Goal: Complete application form

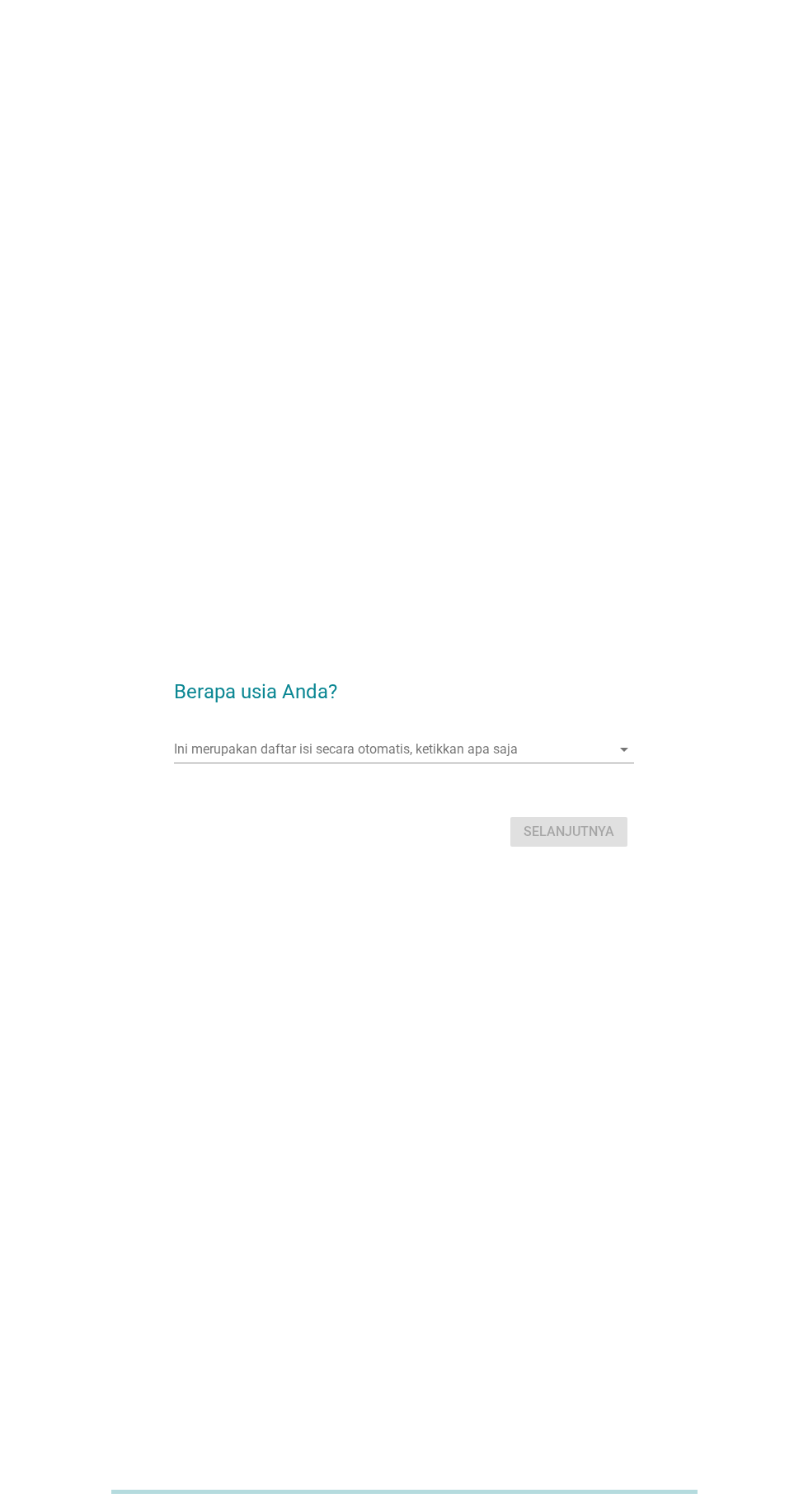
click at [453, 763] on input "Ini merupakan daftar isi secara otomatis, ketikkan apa saja" at bounding box center [392, 749] width 436 height 27
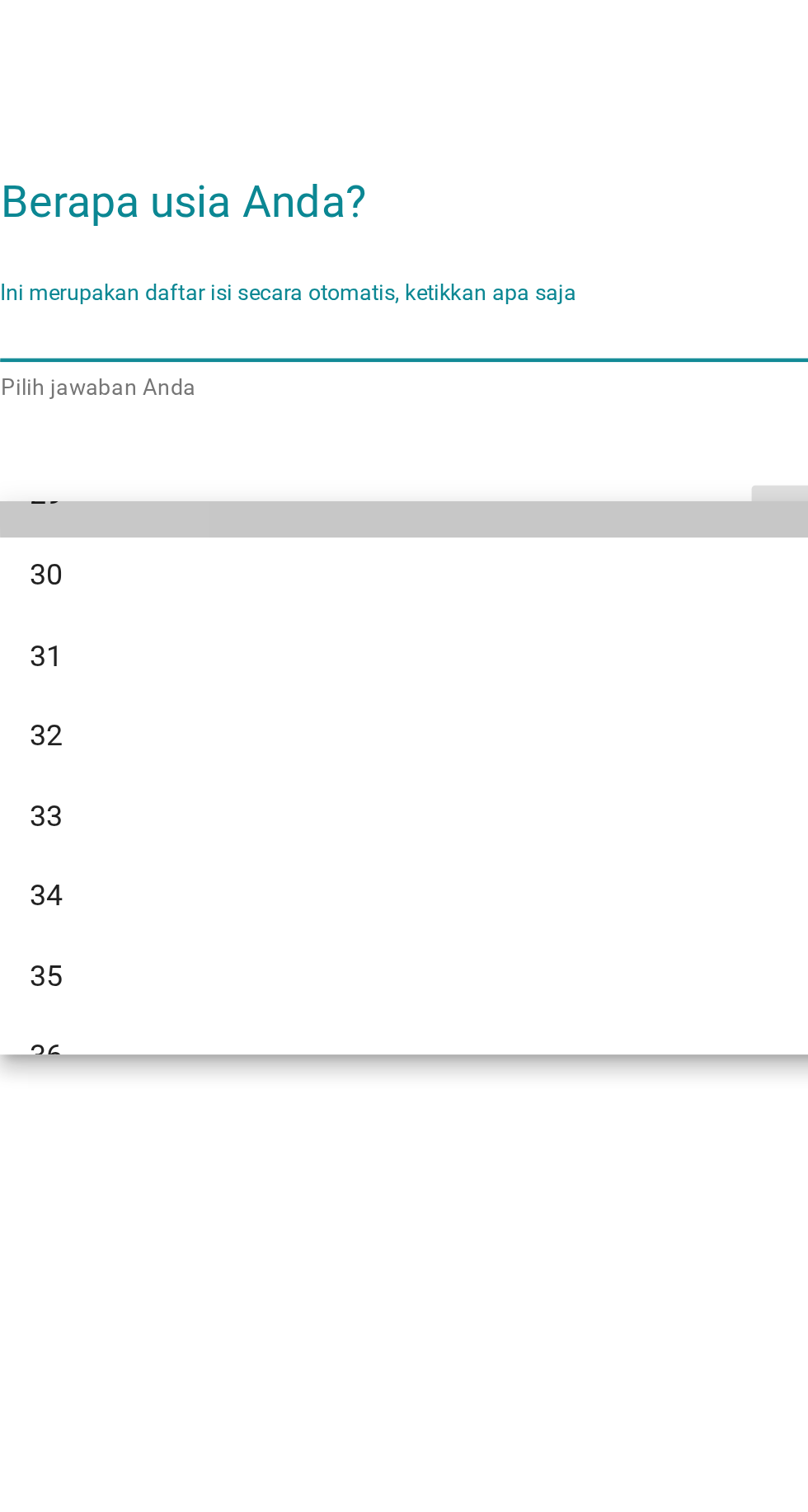
scroll to position [420, 0]
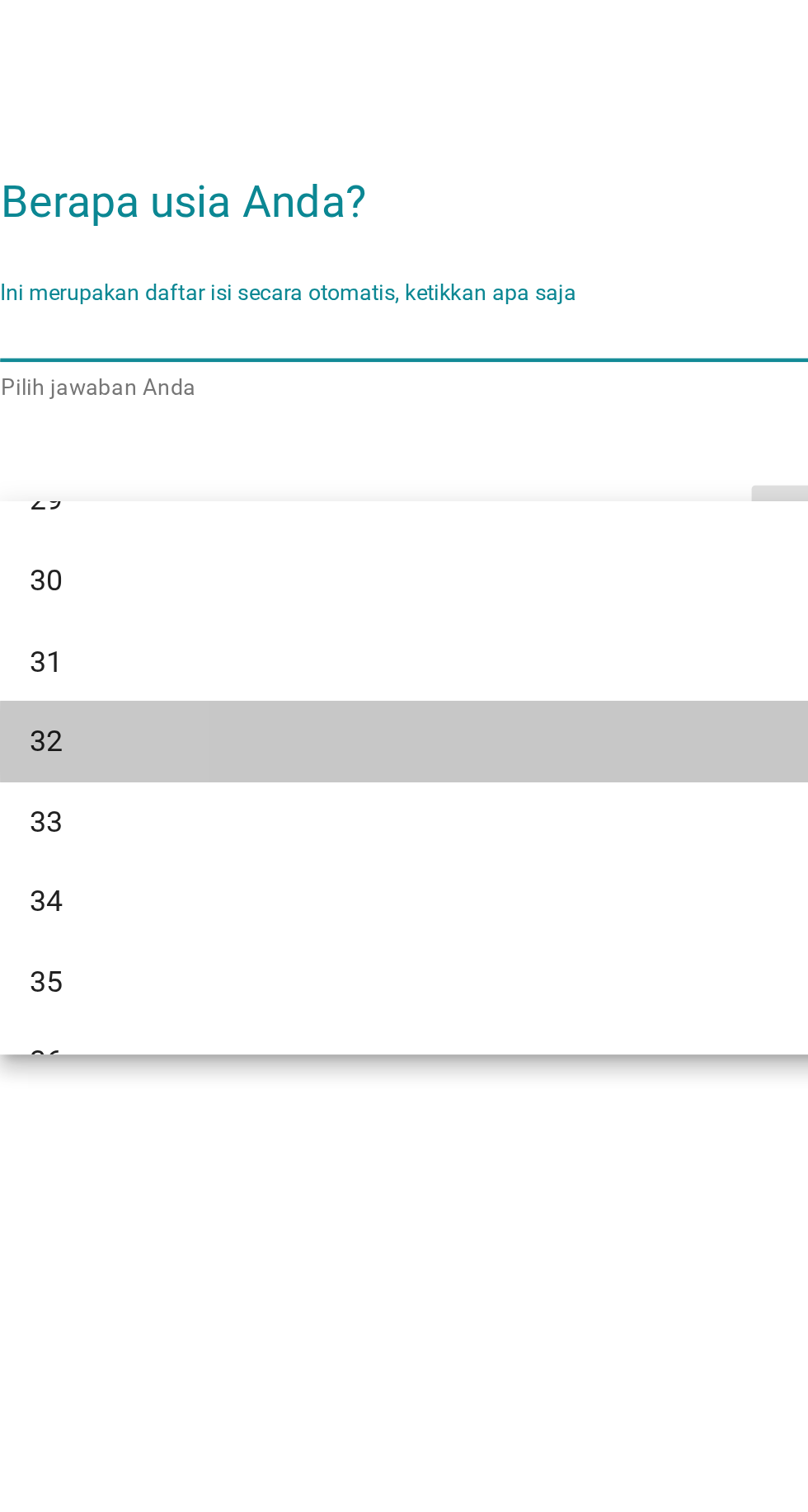
click at [200, 933] on div "32" at bounding box center [385, 932] width 396 height 19
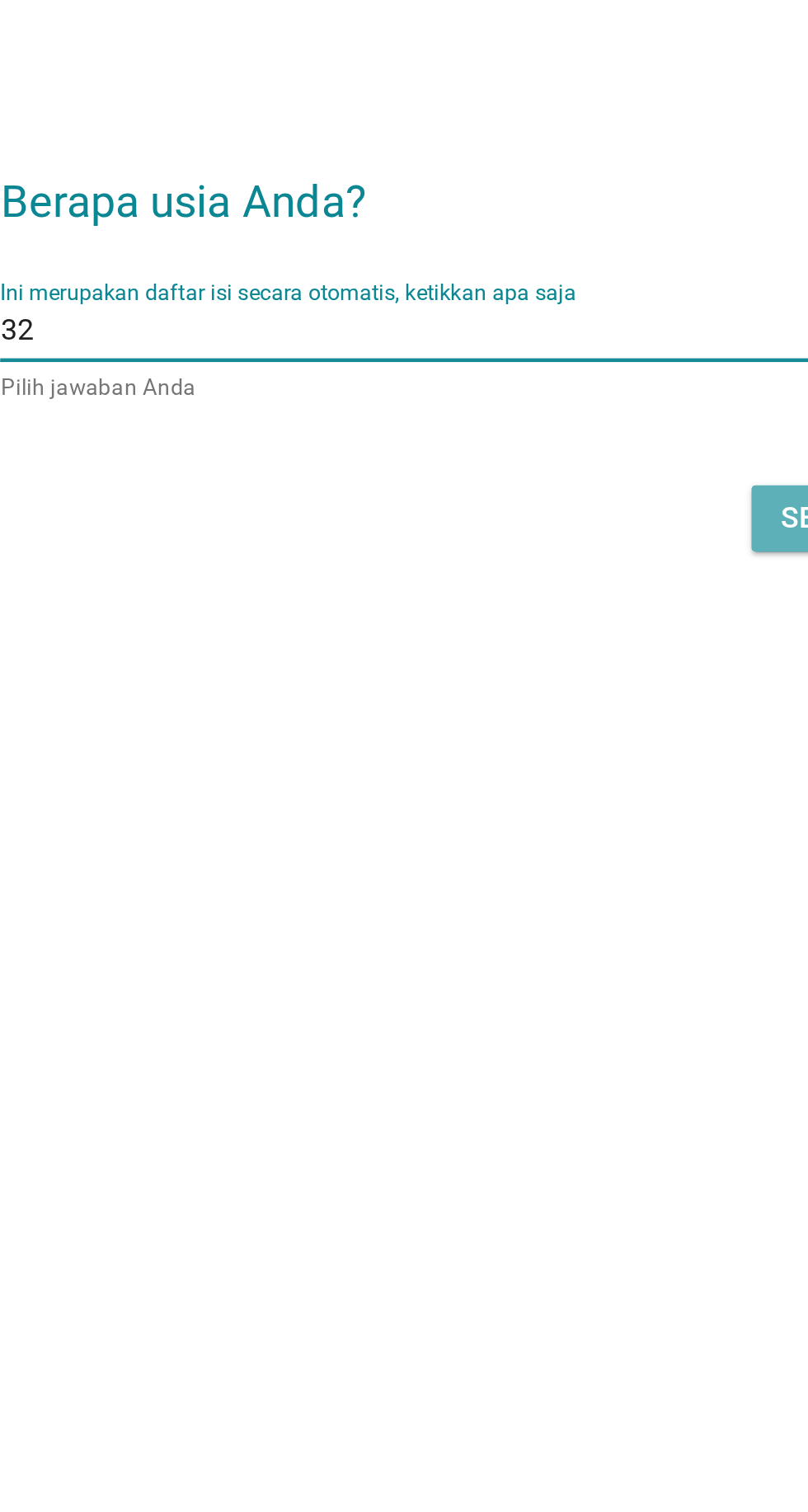
click at [521, 848] on button "Selanjutnya" at bounding box center [568, 833] width 117 height 29
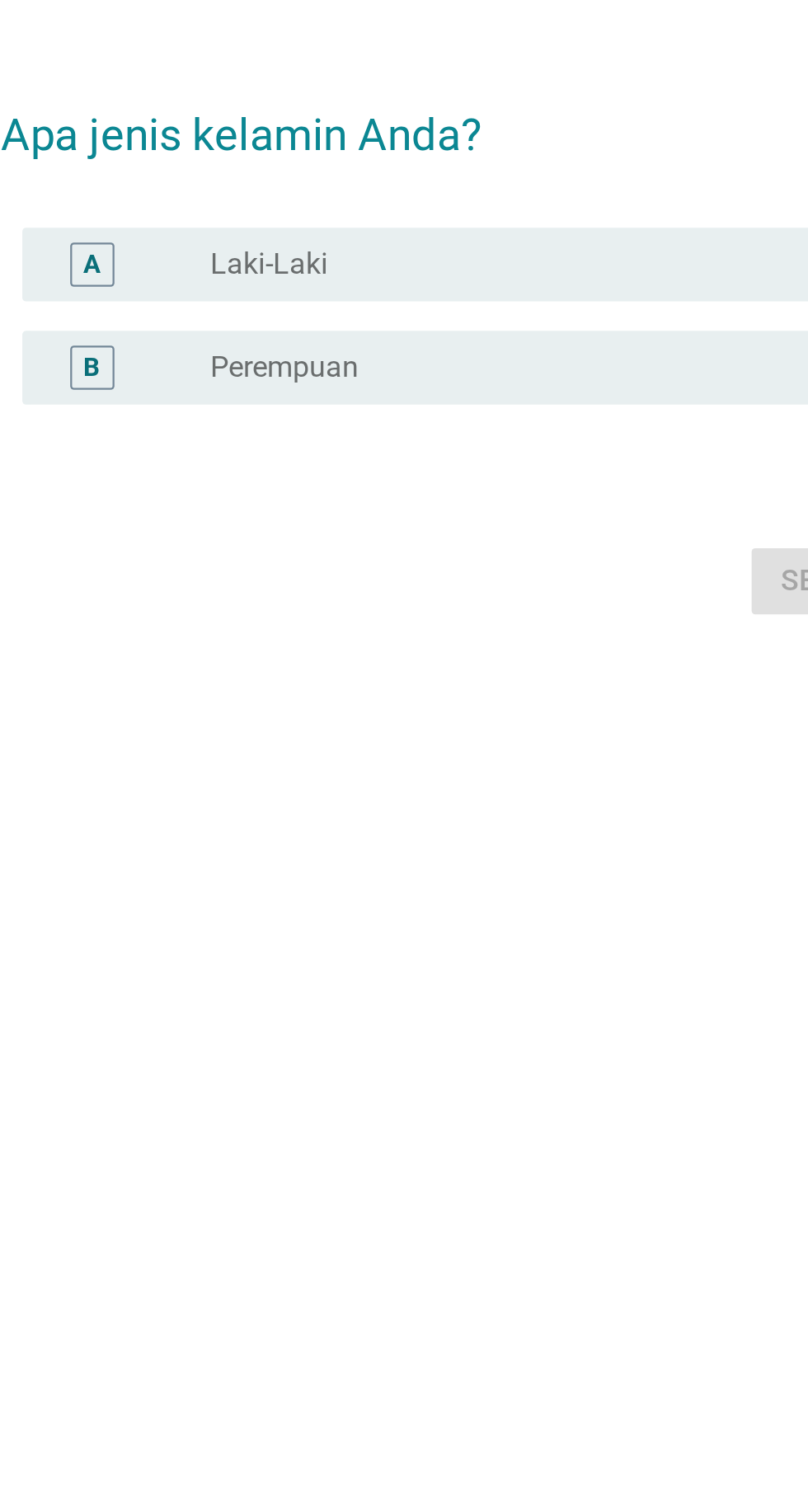
scroll to position [0, 0]
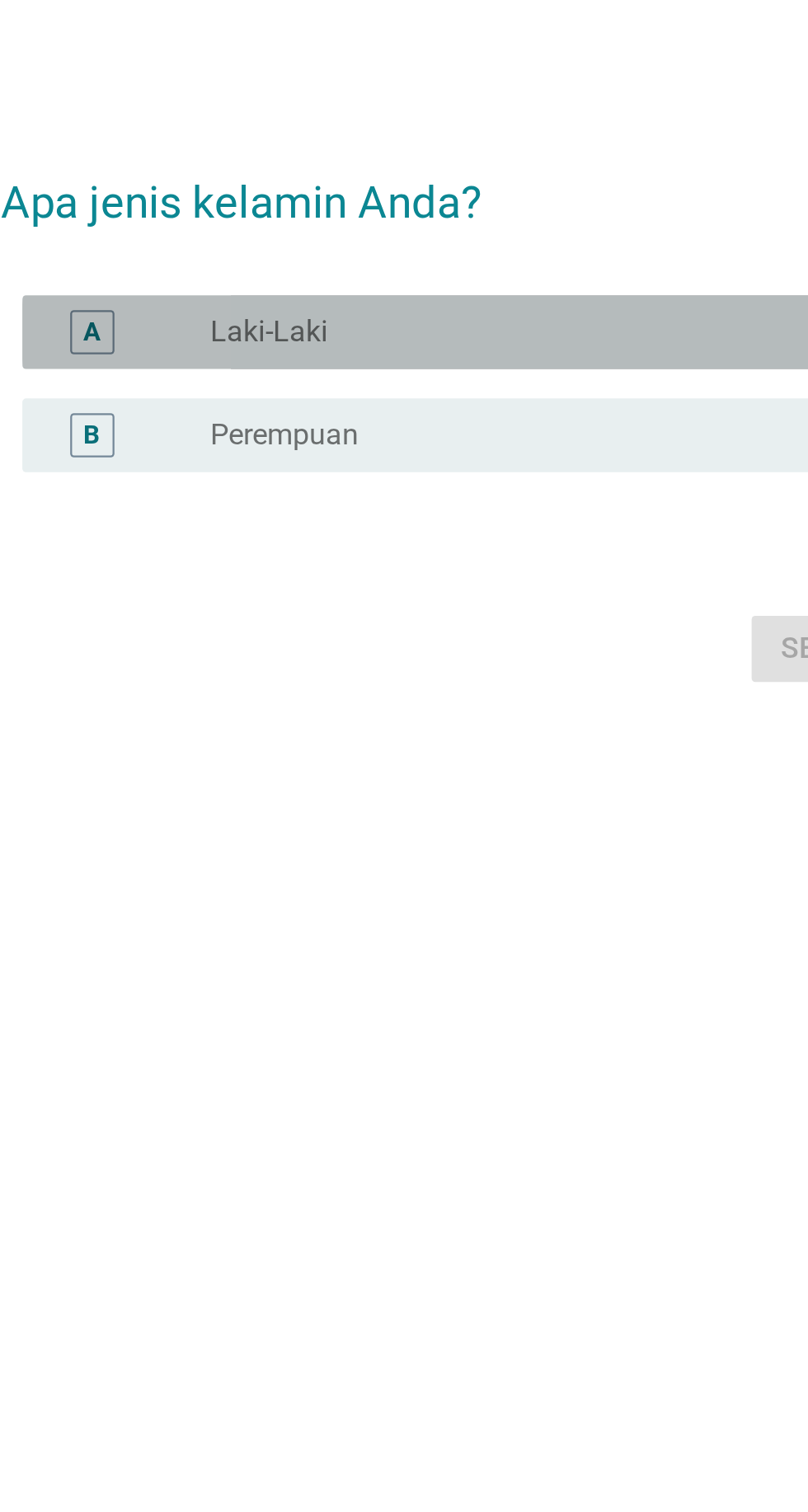
click at [440, 736] on div "A radio_button_unchecked Laki-Laki" at bounding box center [409, 720] width 450 height 33
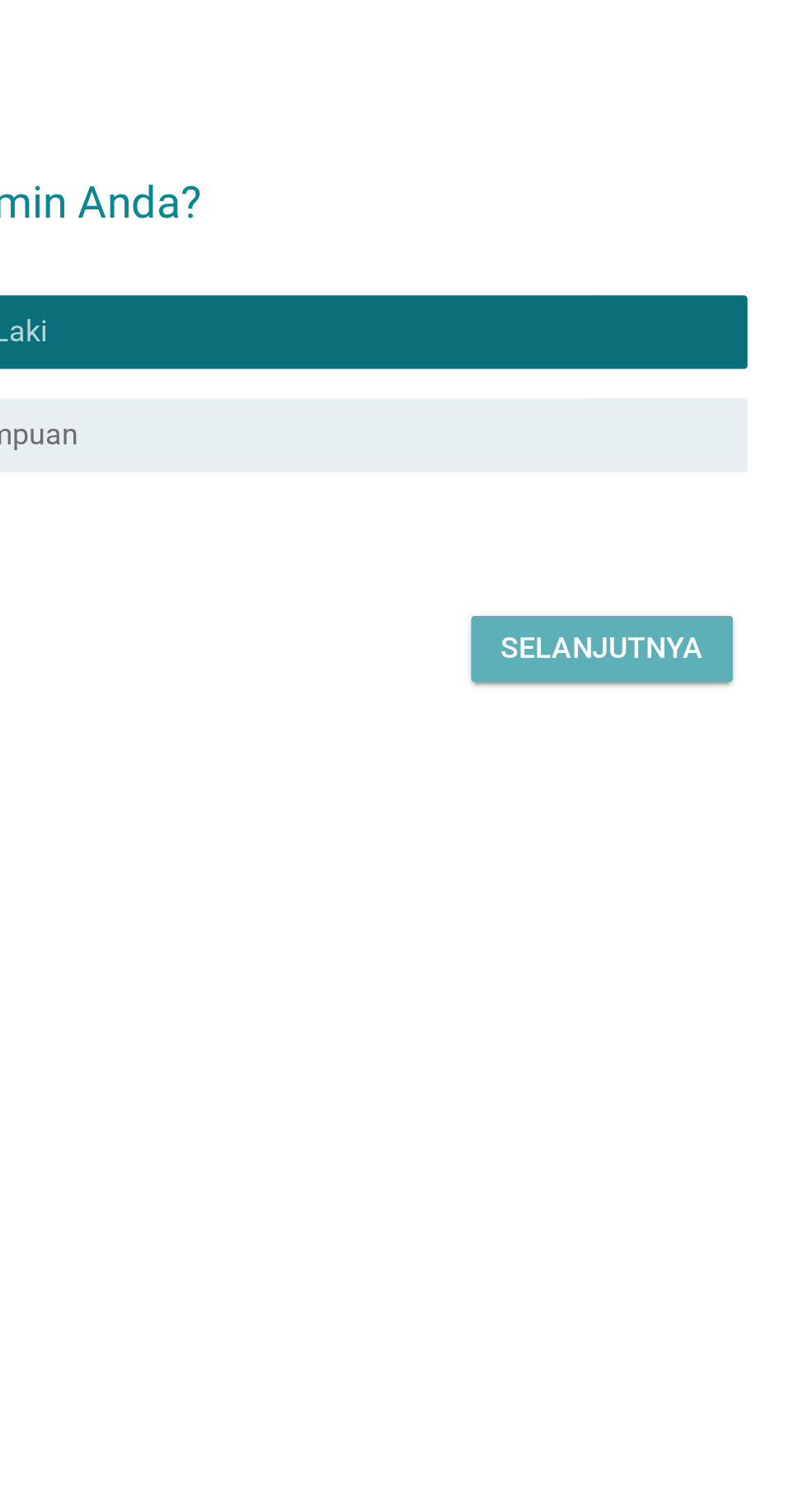
click at [603, 872] on div "Selanjutnya" at bounding box center [568, 861] width 90 height 19
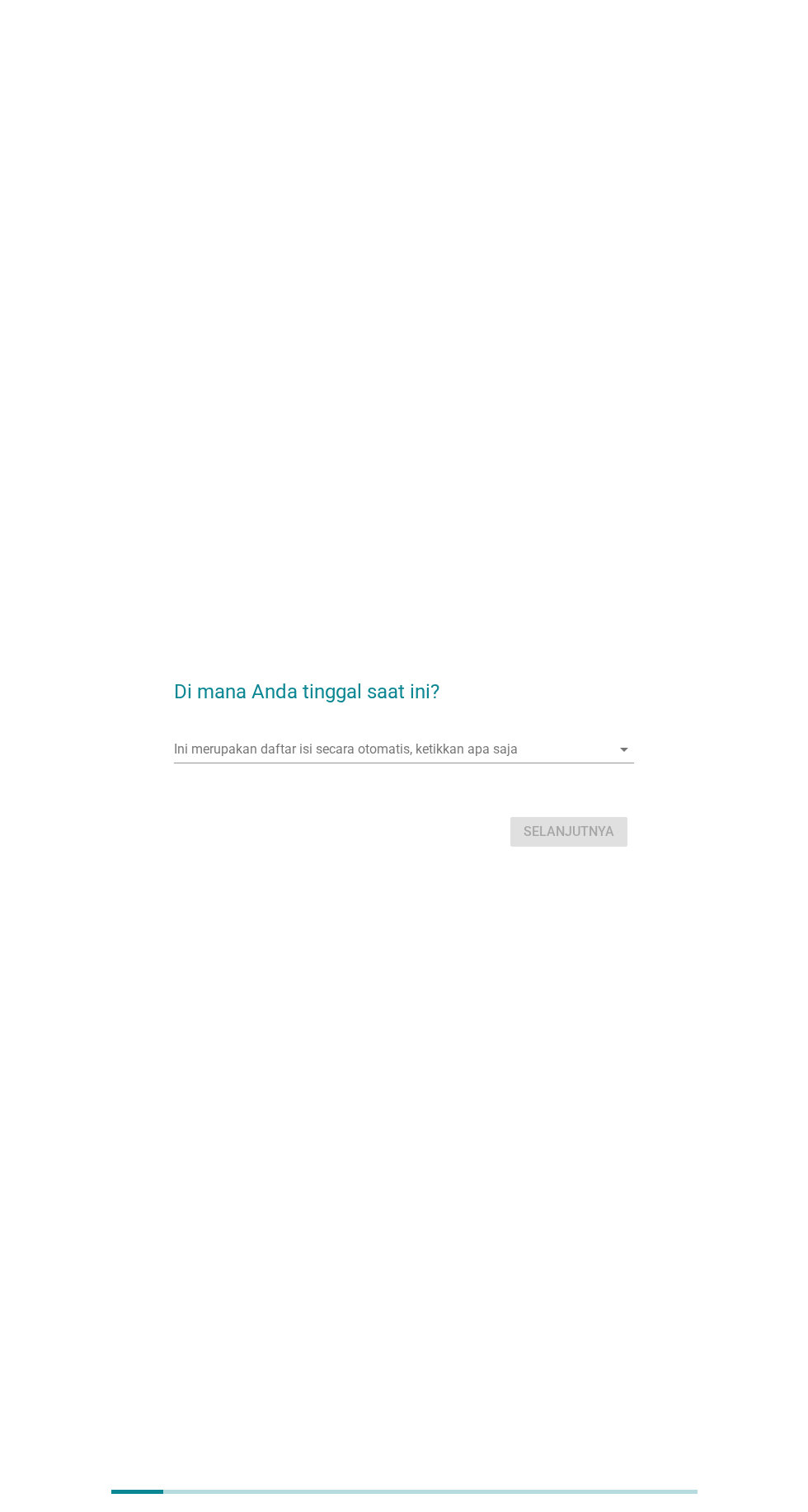
click at [494, 763] on input "Ini merupakan daftar isi secara otomatis, ketikkan apa saja" at bounding box center [392, 749] width 436 height 27
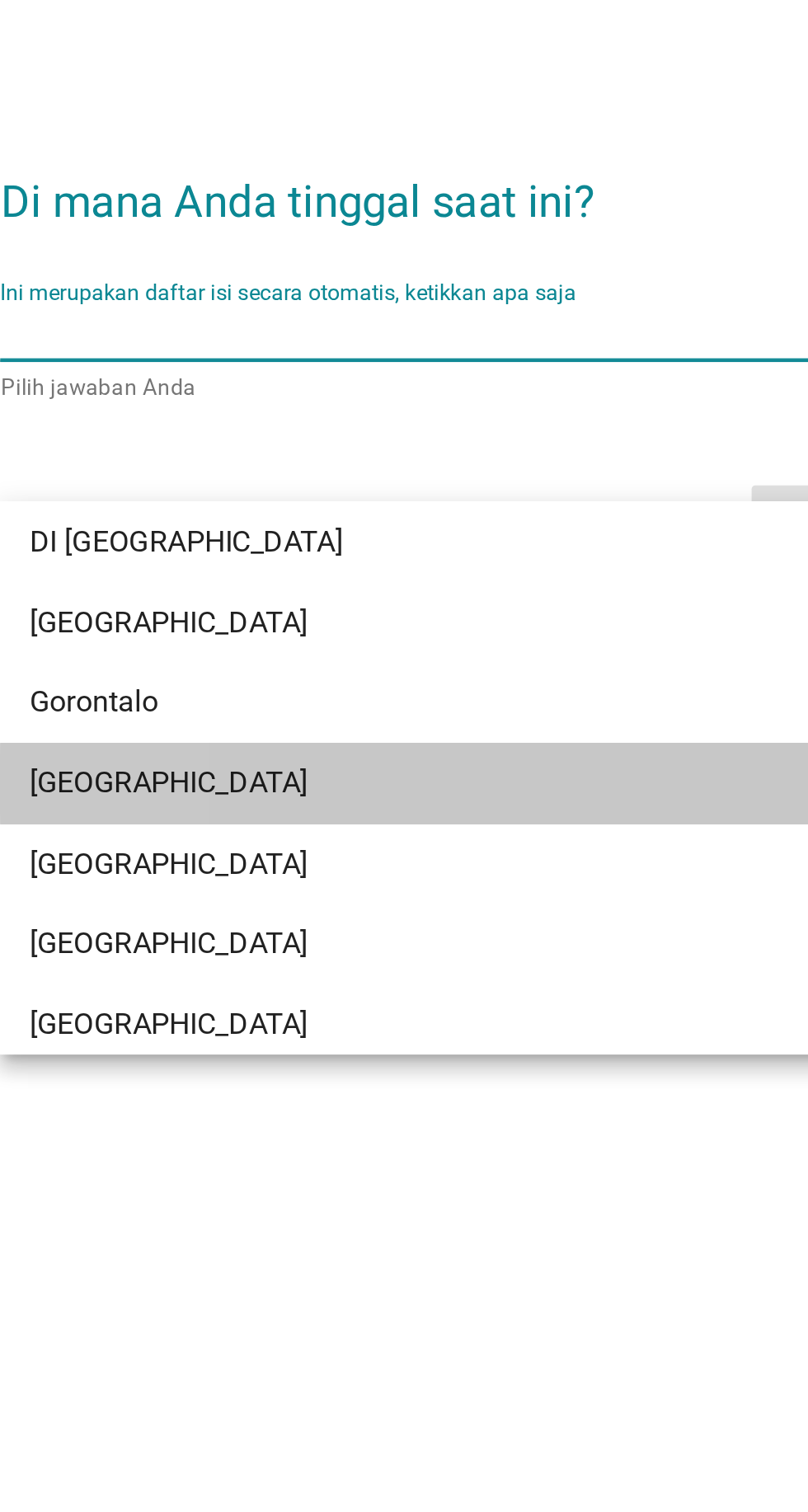
scroll to position [144, 0]
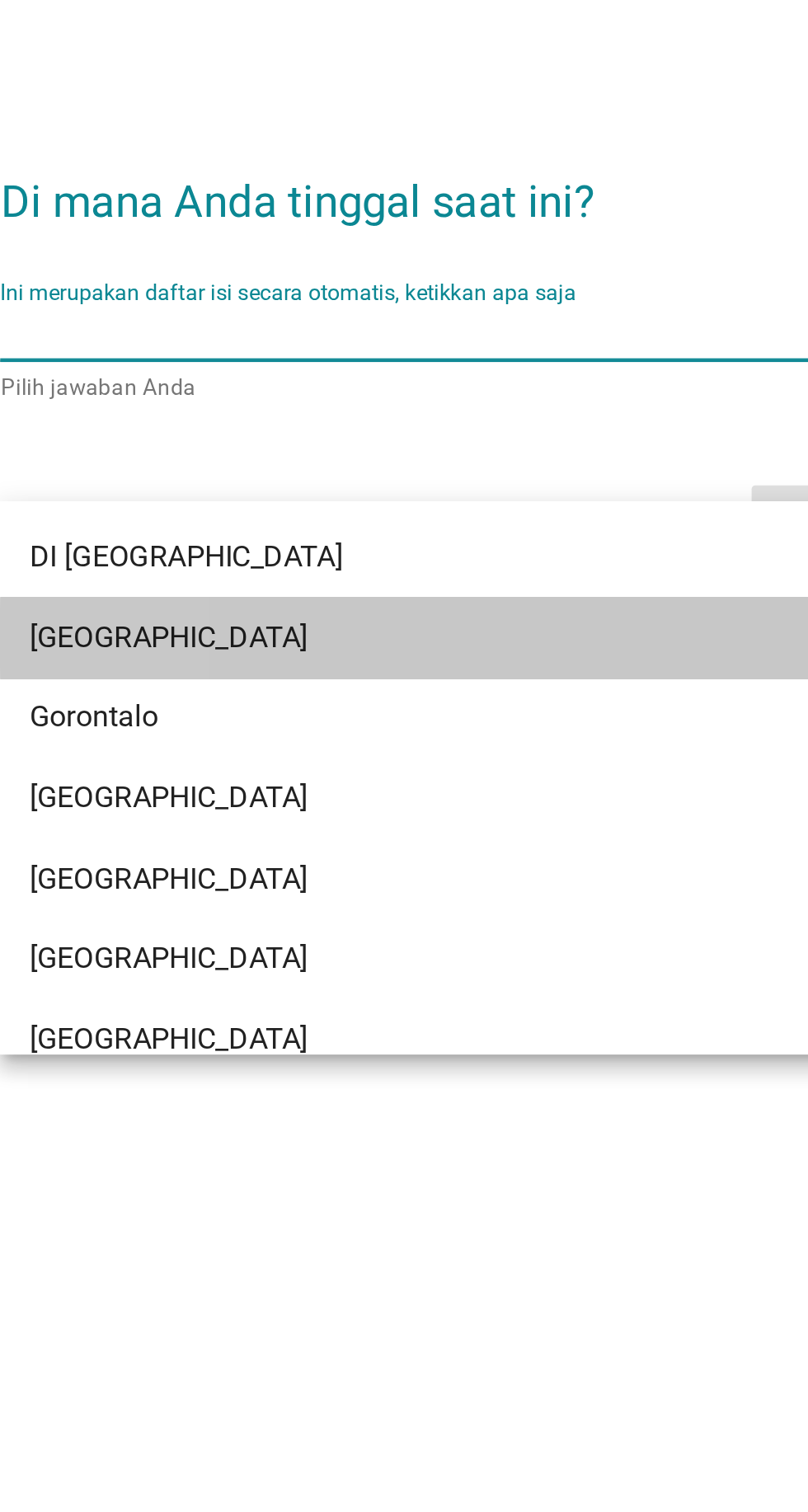
click at [259, 889] on div "[GEOGRAPHIC_DATA]" at bounding box center [385, 885] width 396 height 19
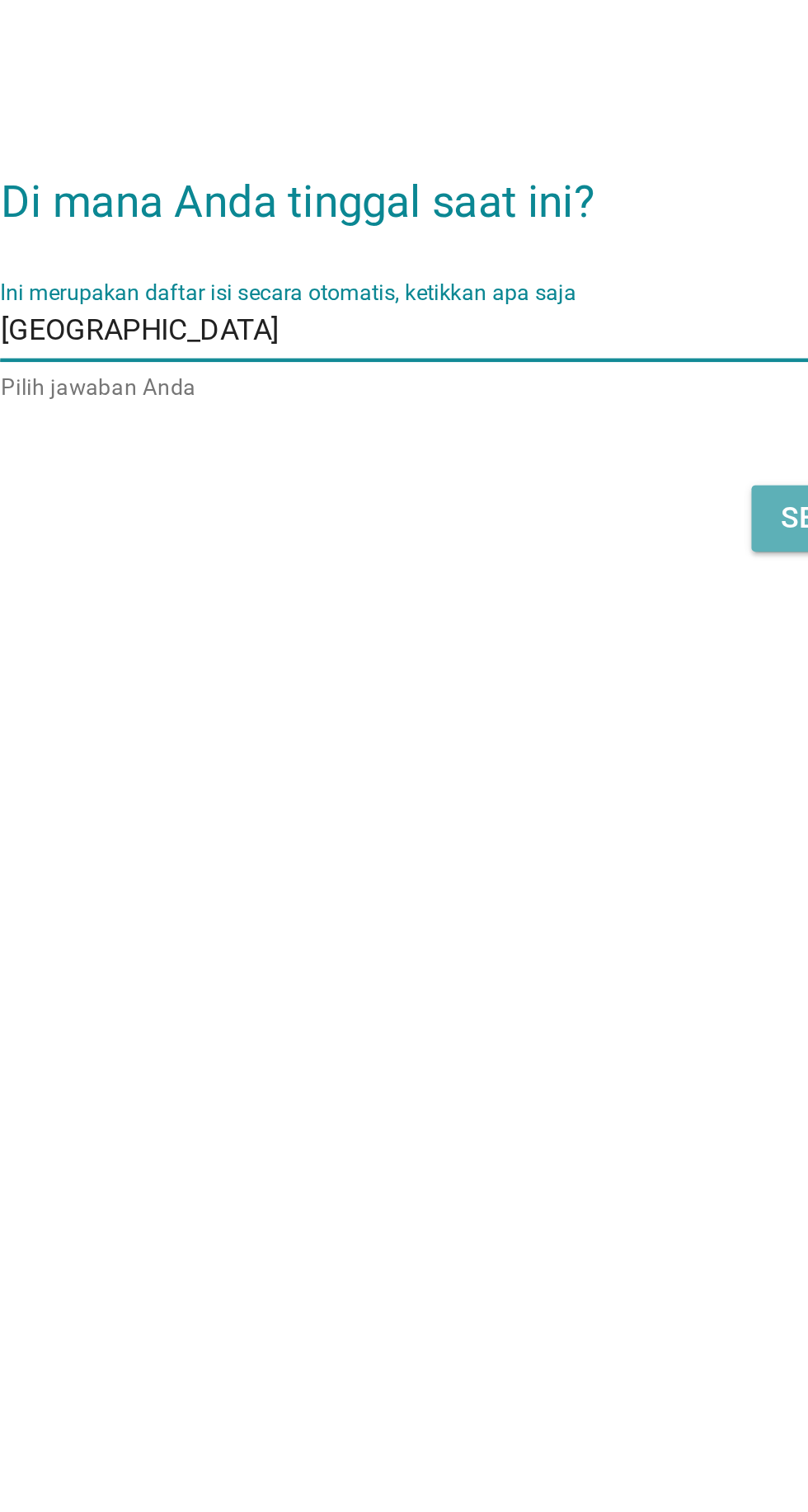
click at [515, 848] on button "Selanjutnya" at bounding box center [568, 833] width 117 height 29
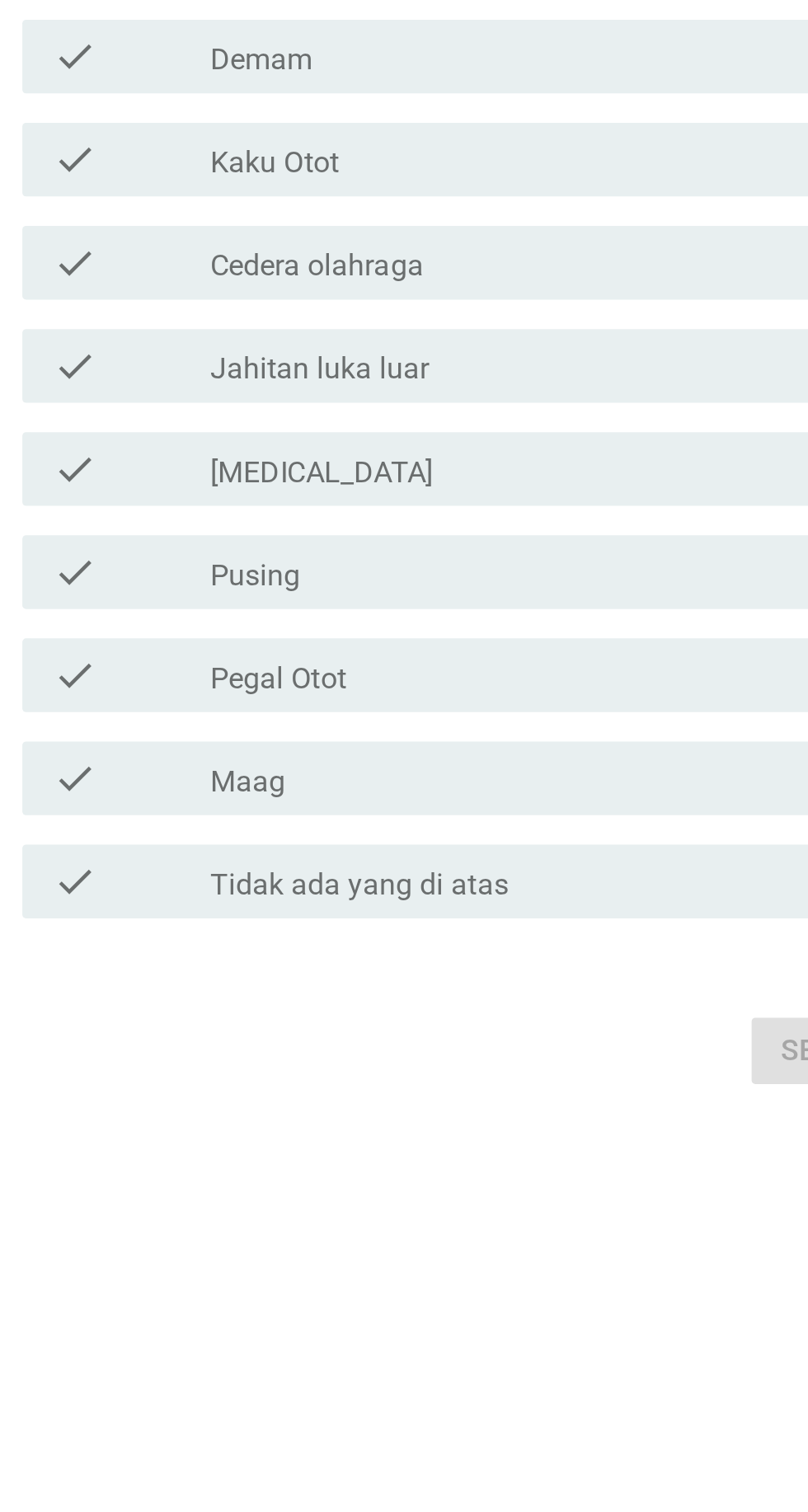
scroll to position [0, 0]
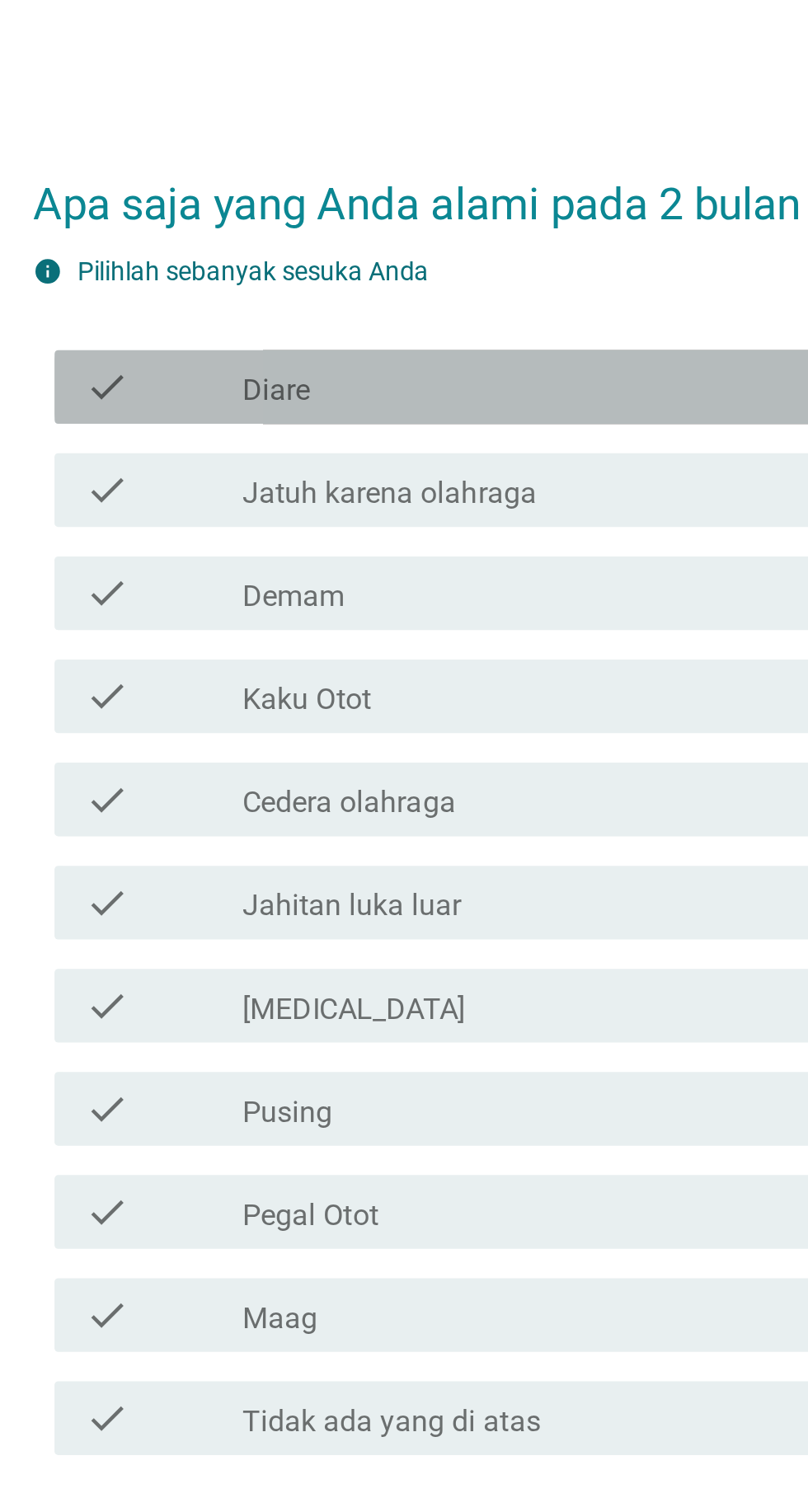
click at [212, 545] on icon "check" at bounding box center [206, 533] width 19 height 19
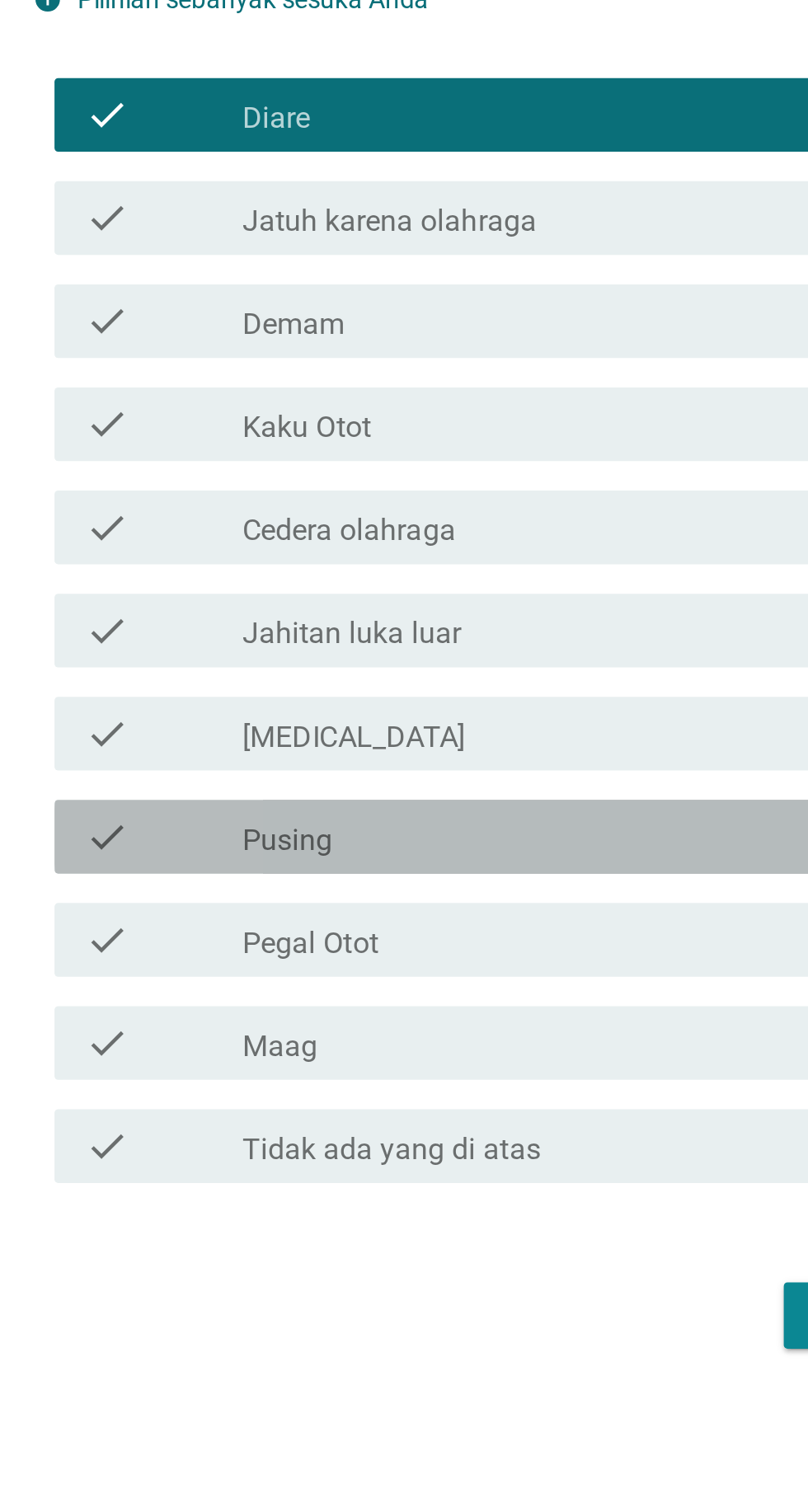
click at [204, 867] on icon "check" at bounding box center [206, 857] width 19 height 19
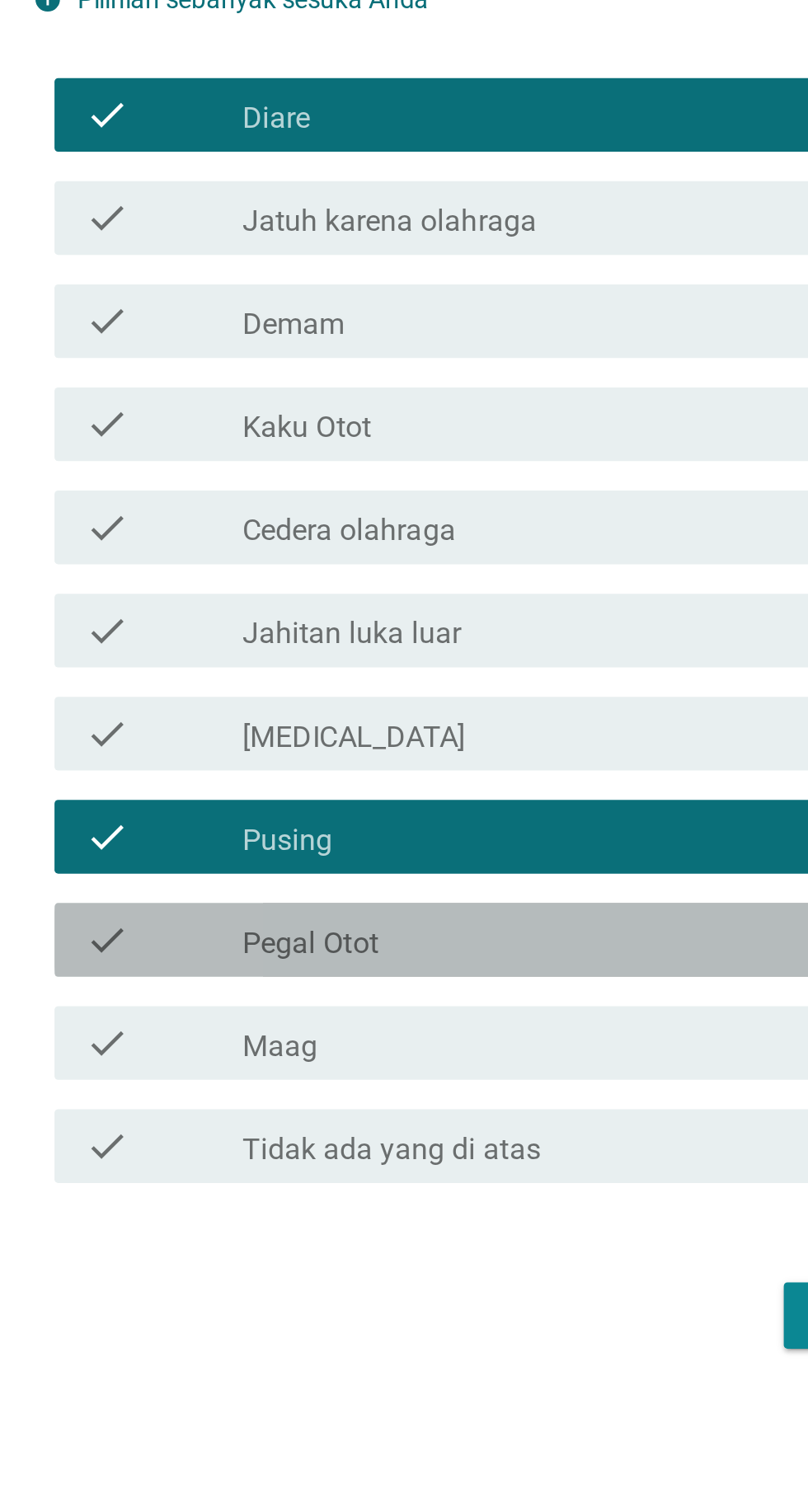
click at [215, 920] on div "check check_box_outline_blank Pegal Otot" at bounding box center [409, 904] width 450 height 33
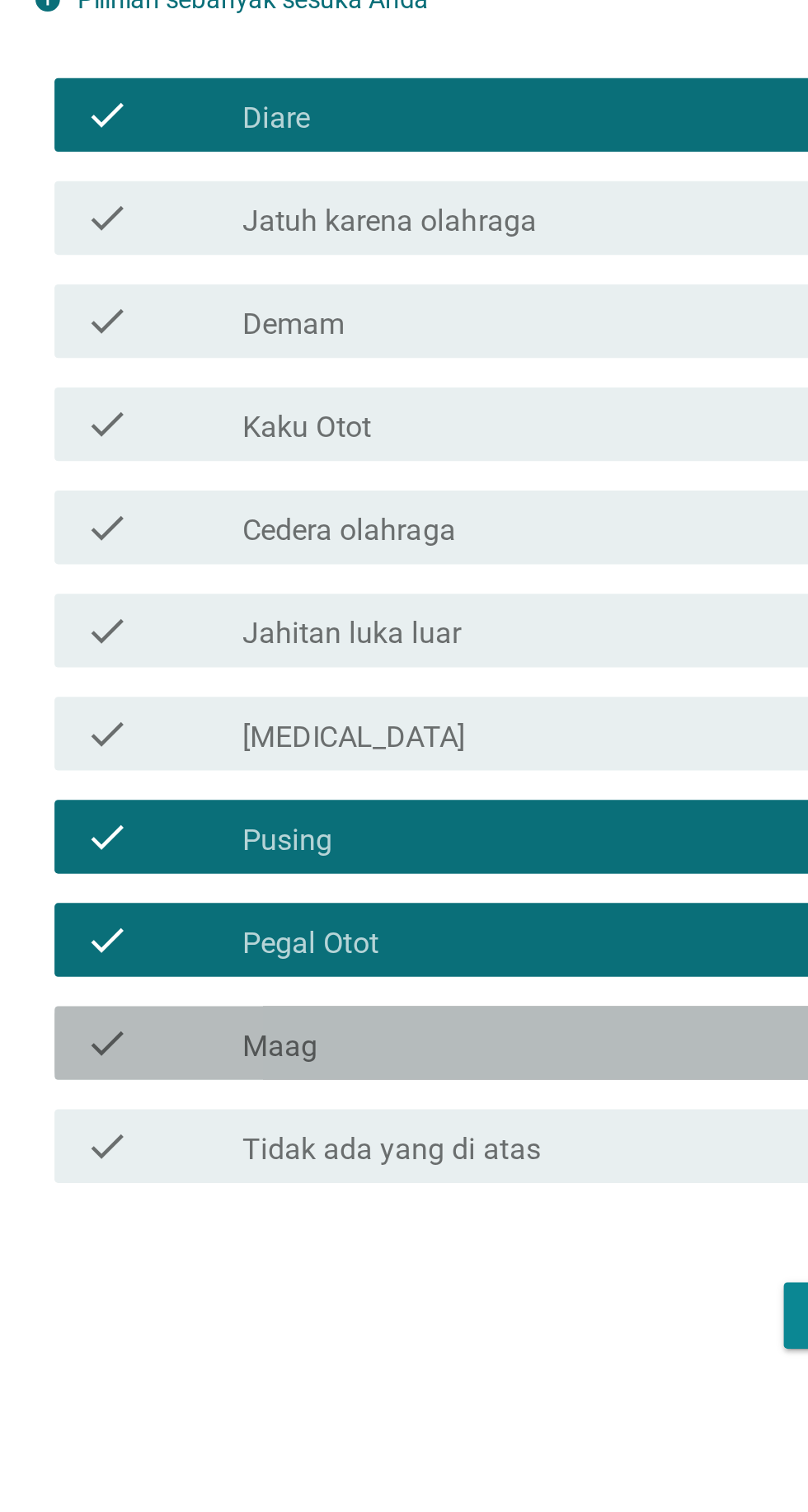
click at [228, 960] on div "check" at bounding box center [232, 949] width 71 height 19
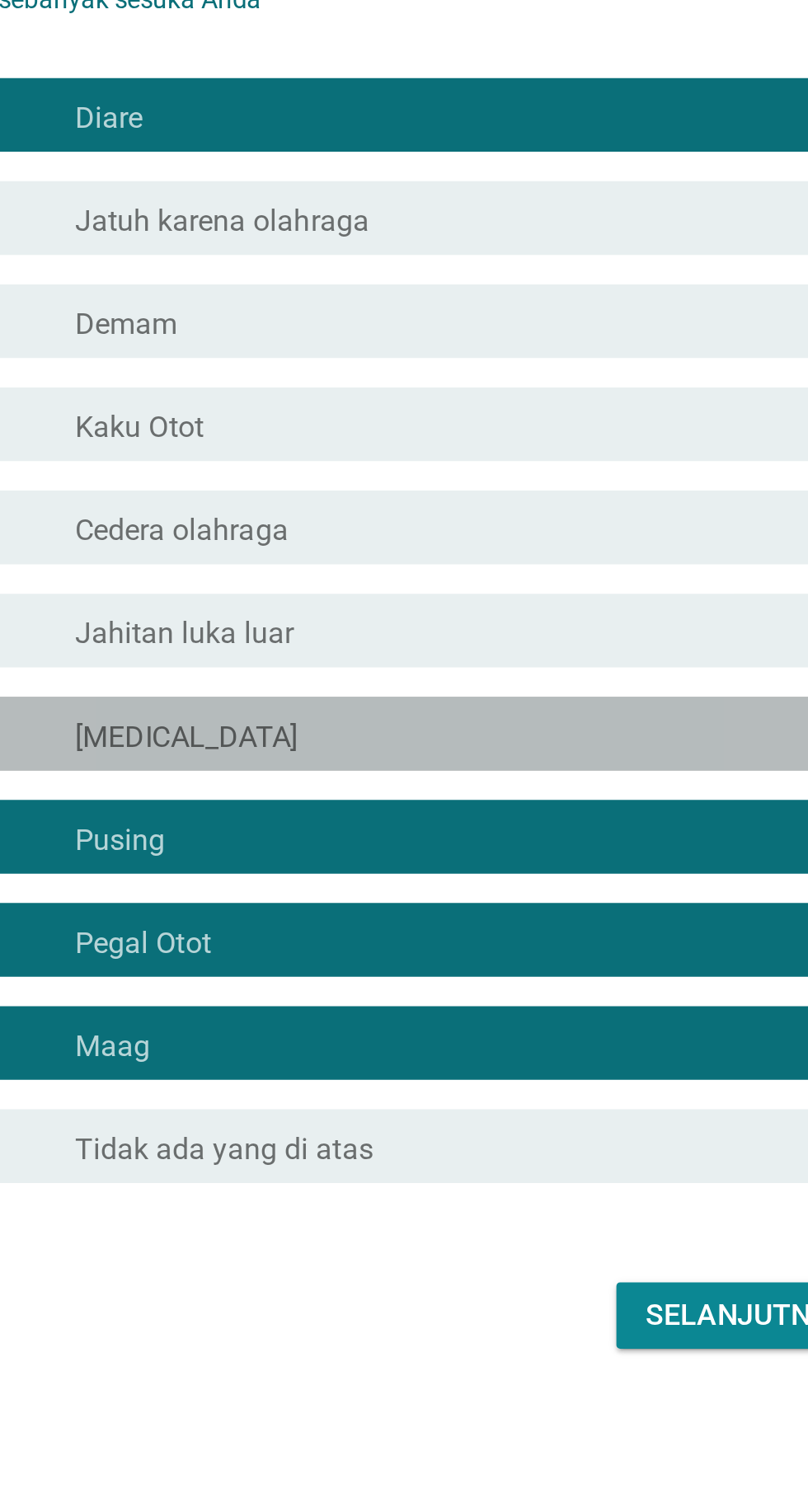
click at [294, 821] on label "[MEDICAL_DATA]" at bounding box center [318, 813] width 100 height 17
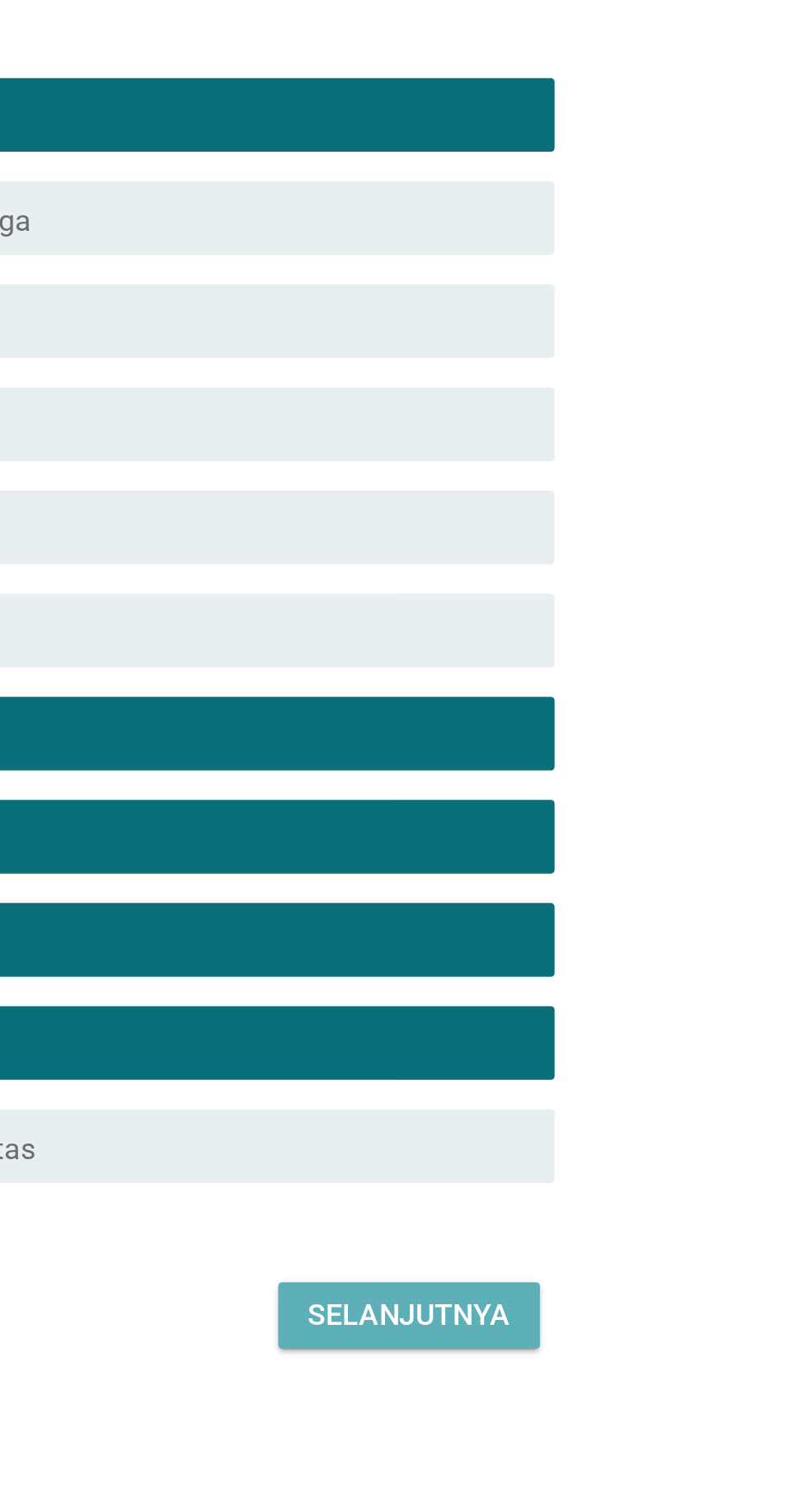
click at [553, 1082] on div "Selanjutnya" at bounding box center [568, 1072] width 90 height 19
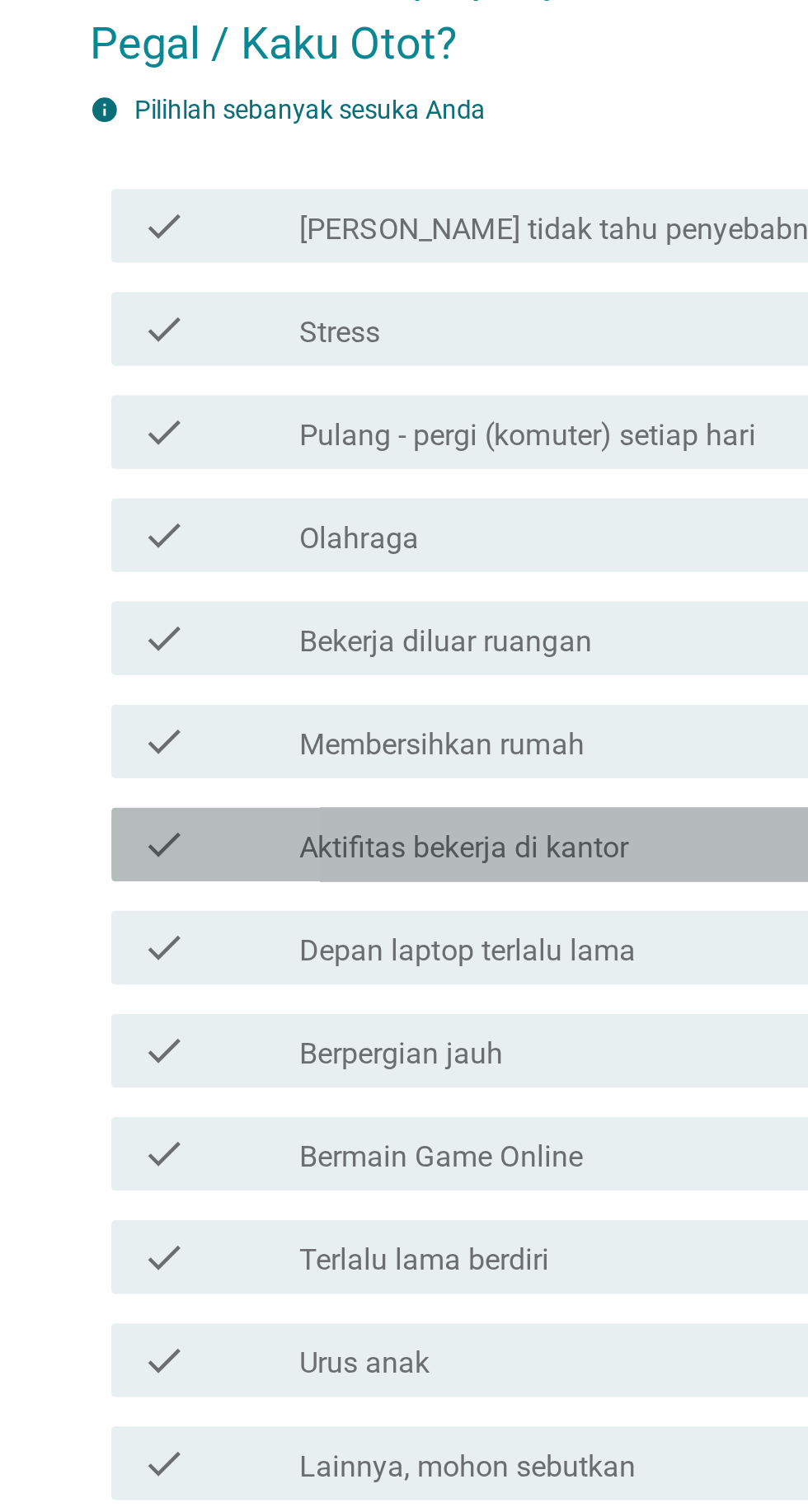
click at [184, 826] on div "check check_box_outline_blank Aktifitas bekerja di kantor" at bounding box center [409, 810] width 450 height 33
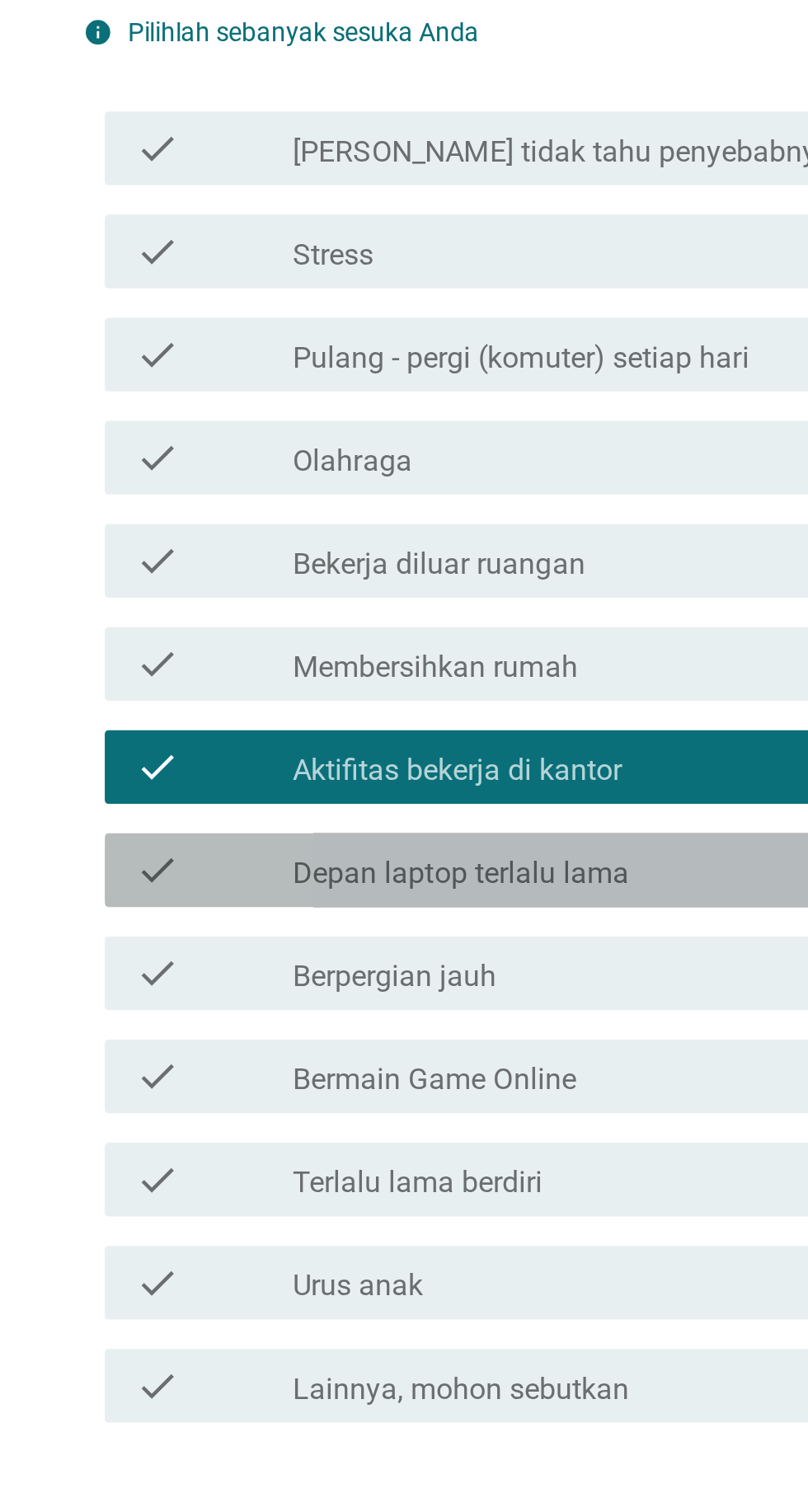
click at [200, 866] on icon "check" at bounding box center [206, 855] width 19 height 19
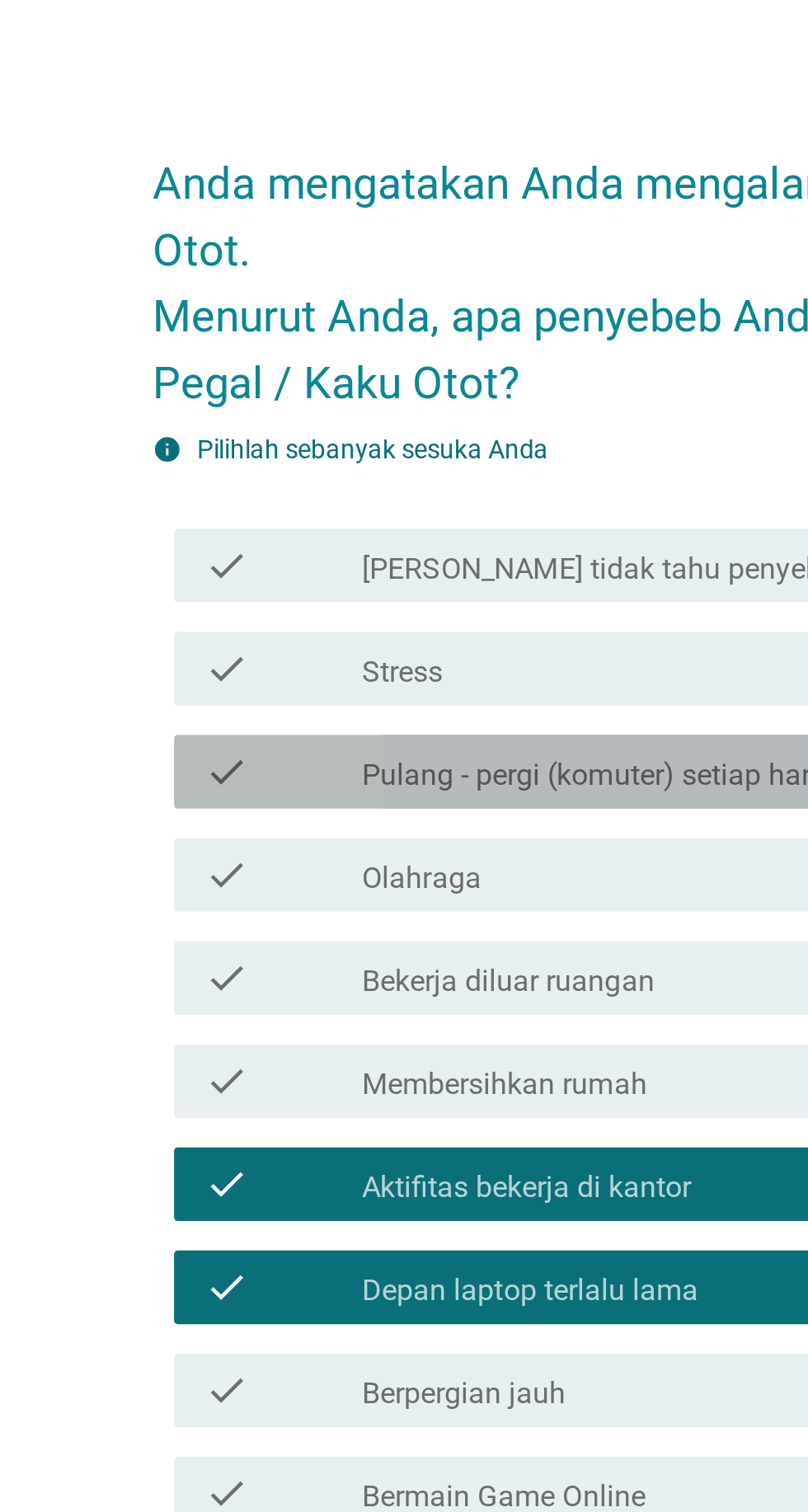
click at [193, 641] on div "check check_box_outline_blank Pulang - pergi (komuter) setiap hari" at bounding box center [409, 625] width 450 height 33
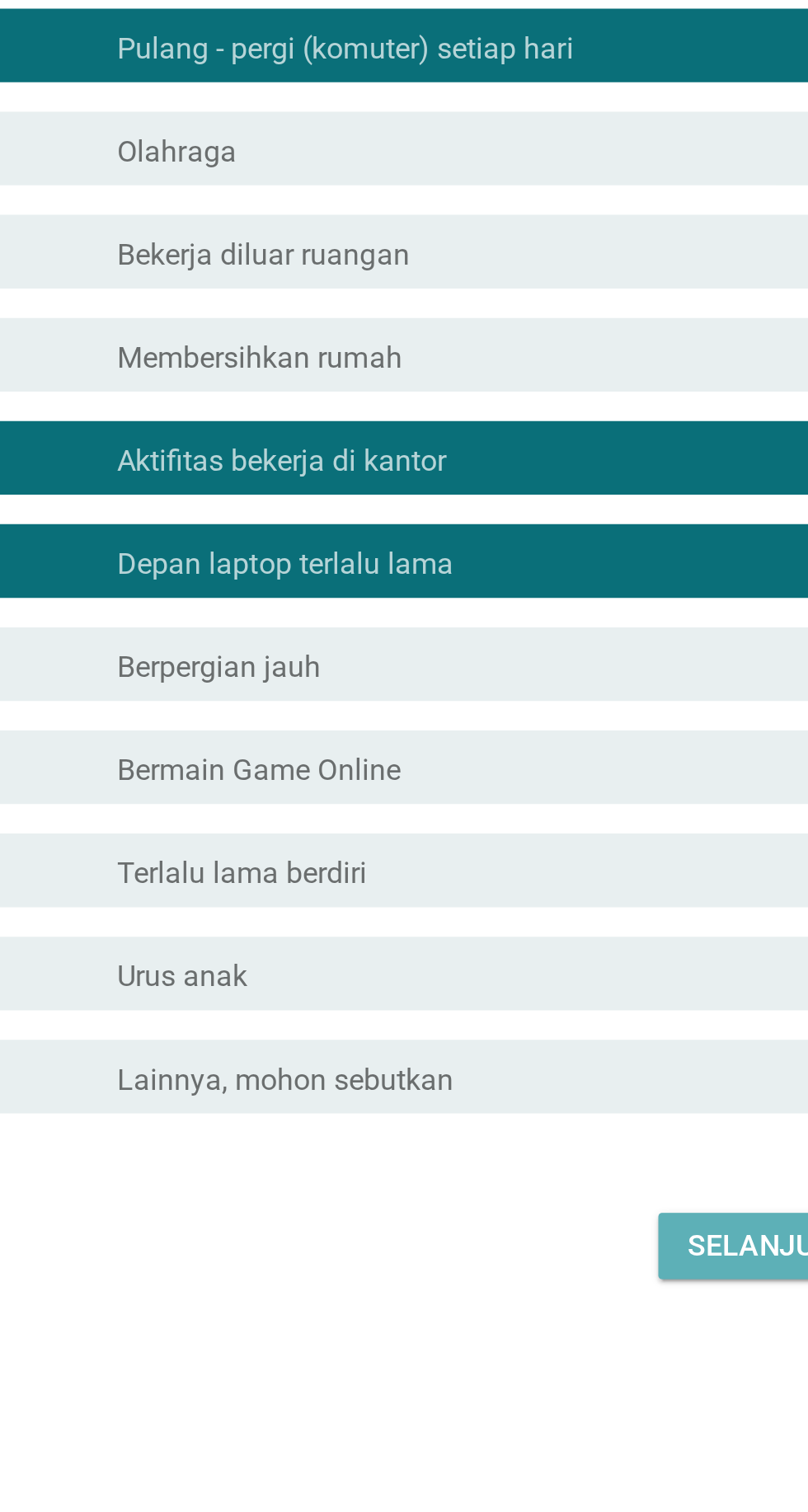
click at [516, 1178] on button "Selanjutnya" at bounding box center [568, 1163] width 117 height 29
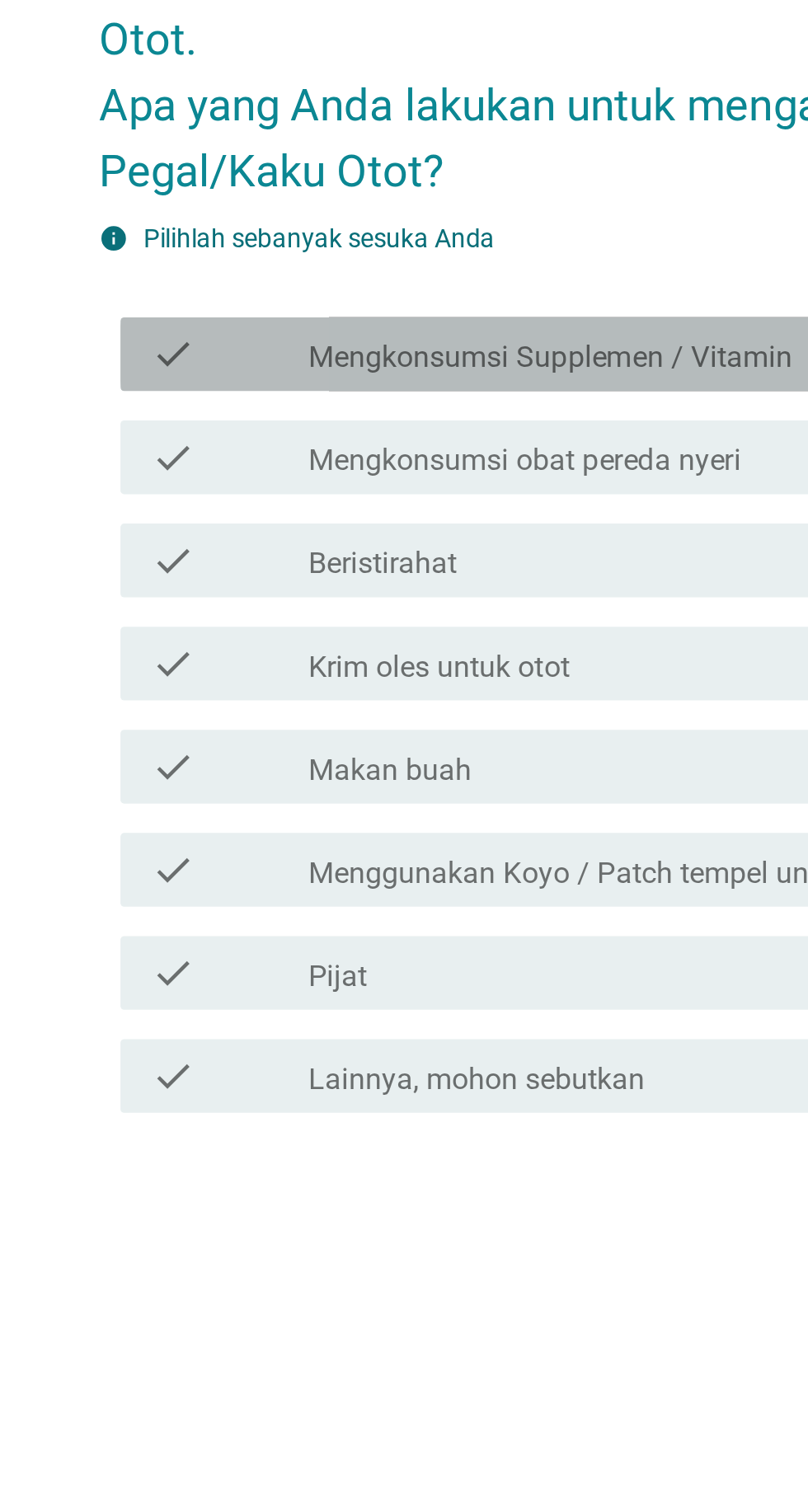
click at [186, 664] on div "check check_box_outline_blank Mengkonsumsi Supplemen / Vitamin" at bounding box center [409, 648] width 450 height 33
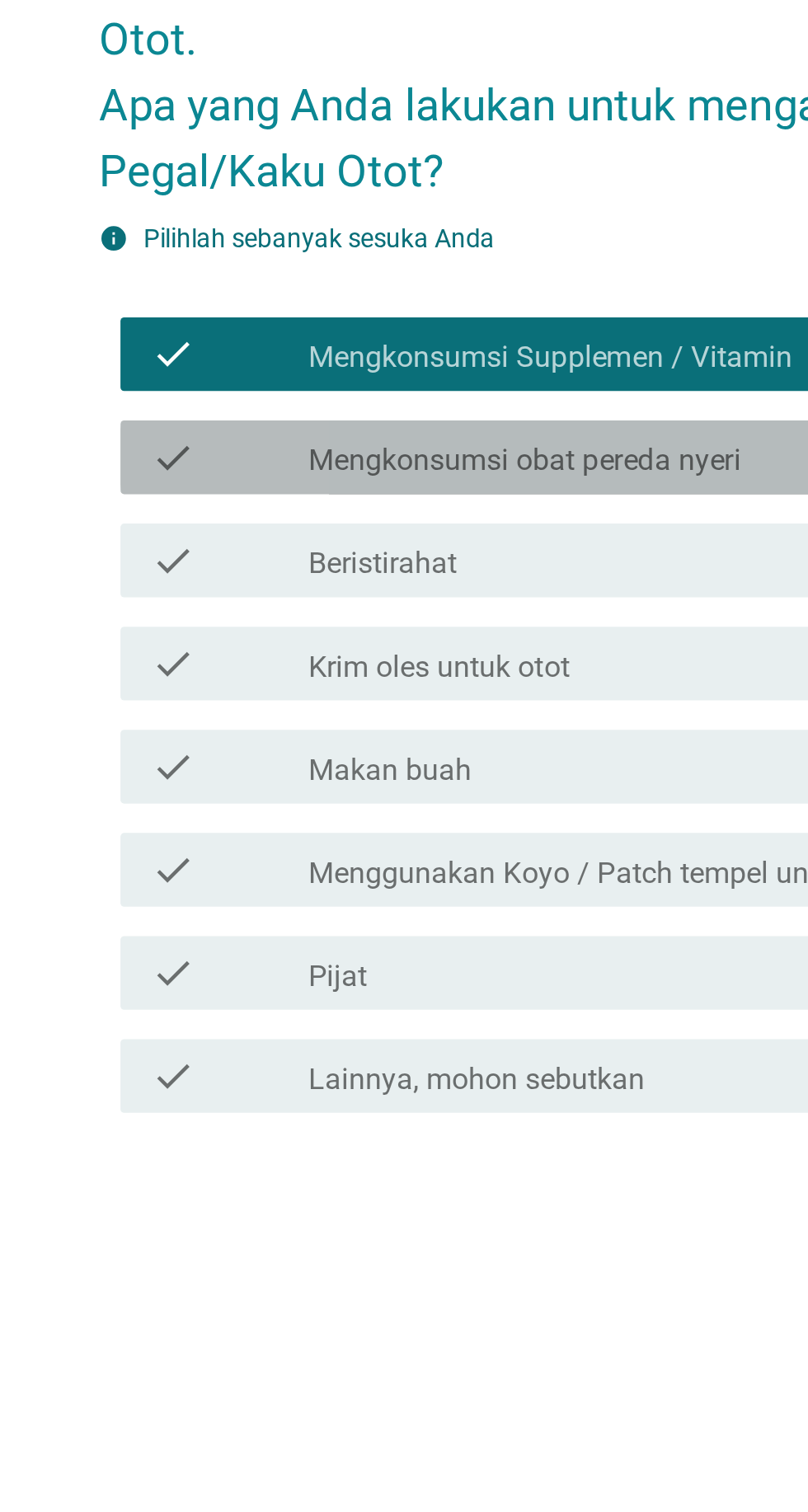
click at [205, 710] on div "check check_box_outline_blank Mengkonsumsi obat pereda nyeri" at bounding box center [409, 695] width 450 height 33
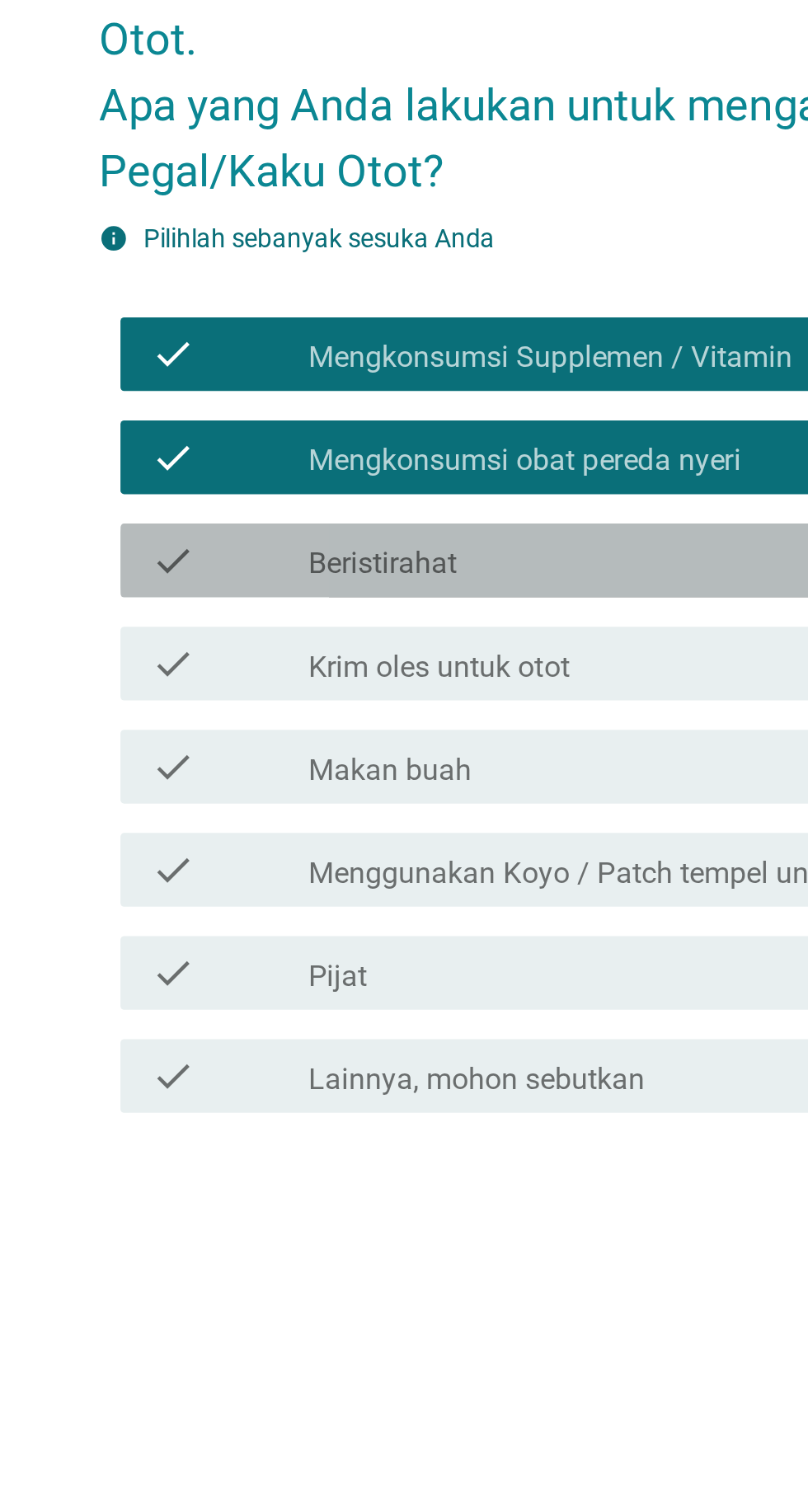
click at [195, 756] on div "check check_box_outline_blank Beristirahat" at bounding box center [409, 741] width 450 height 33
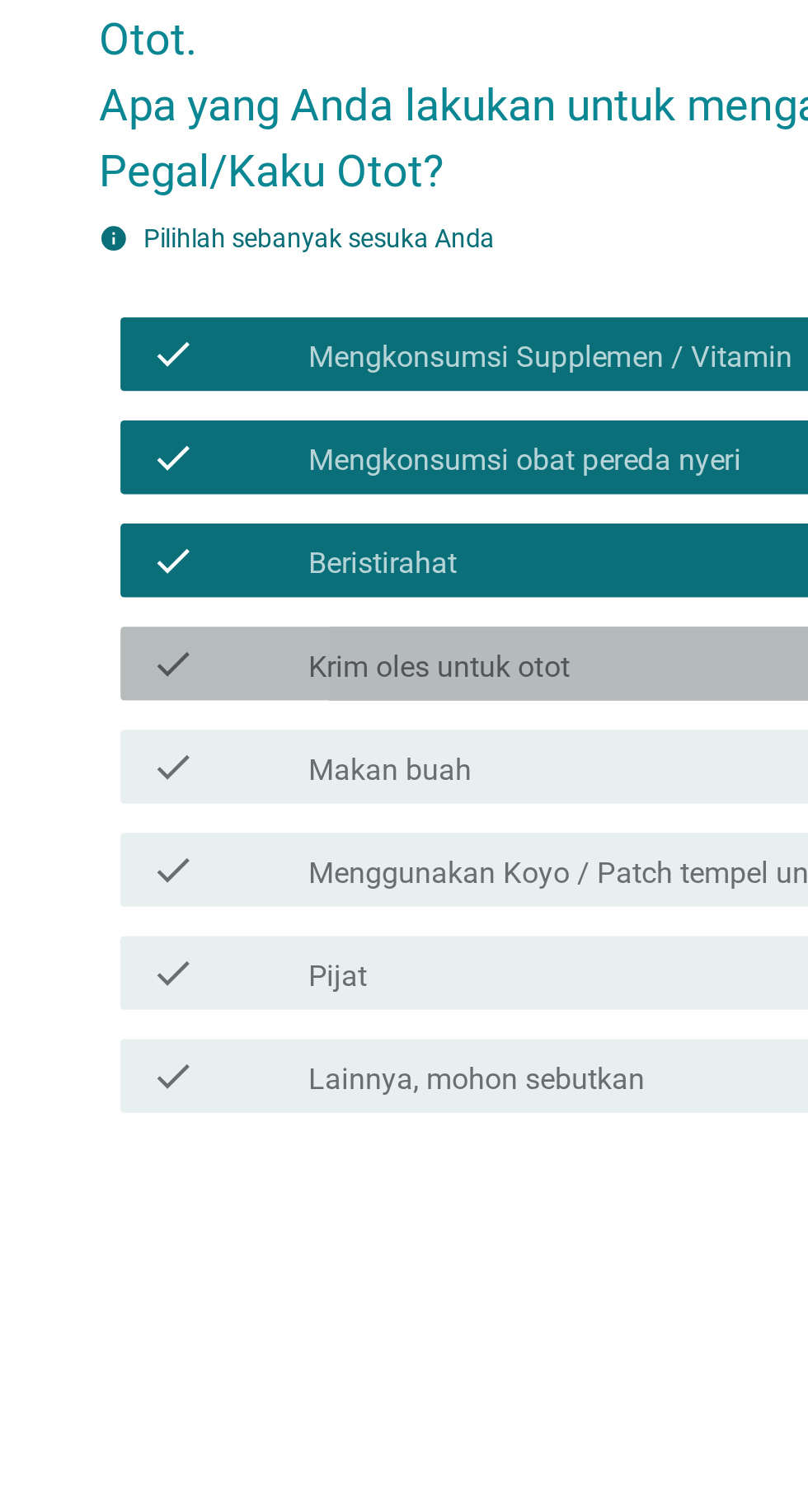
click at [187, 803] on div "check check_box_outline_blank Krim oles untuk otot" at bounding box center [409, 787] width 450 height 33
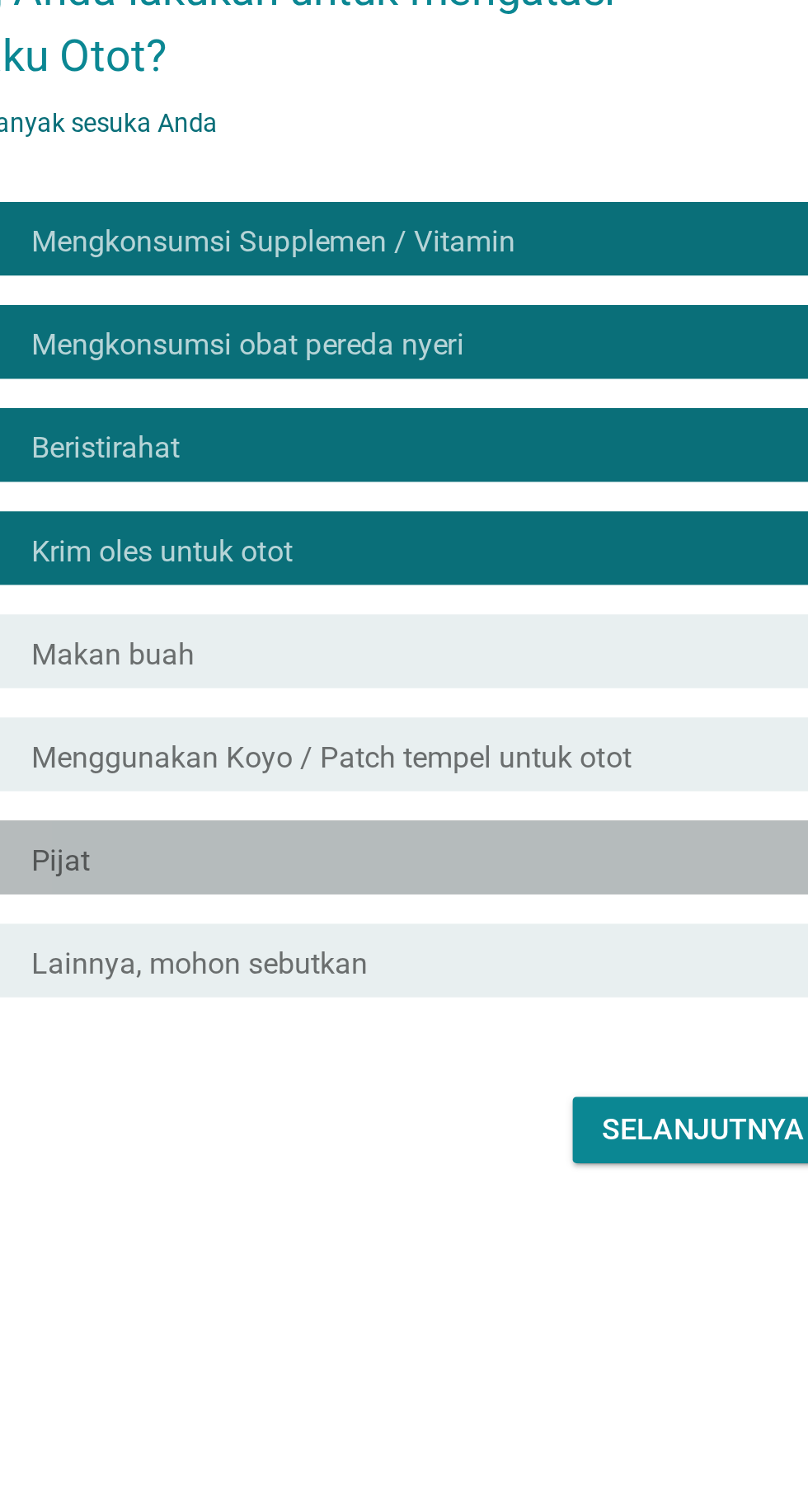
click at [365, 935] on div "check_box_outline_blank Pijat" at bounding box center [444, 924] width 353 height 19
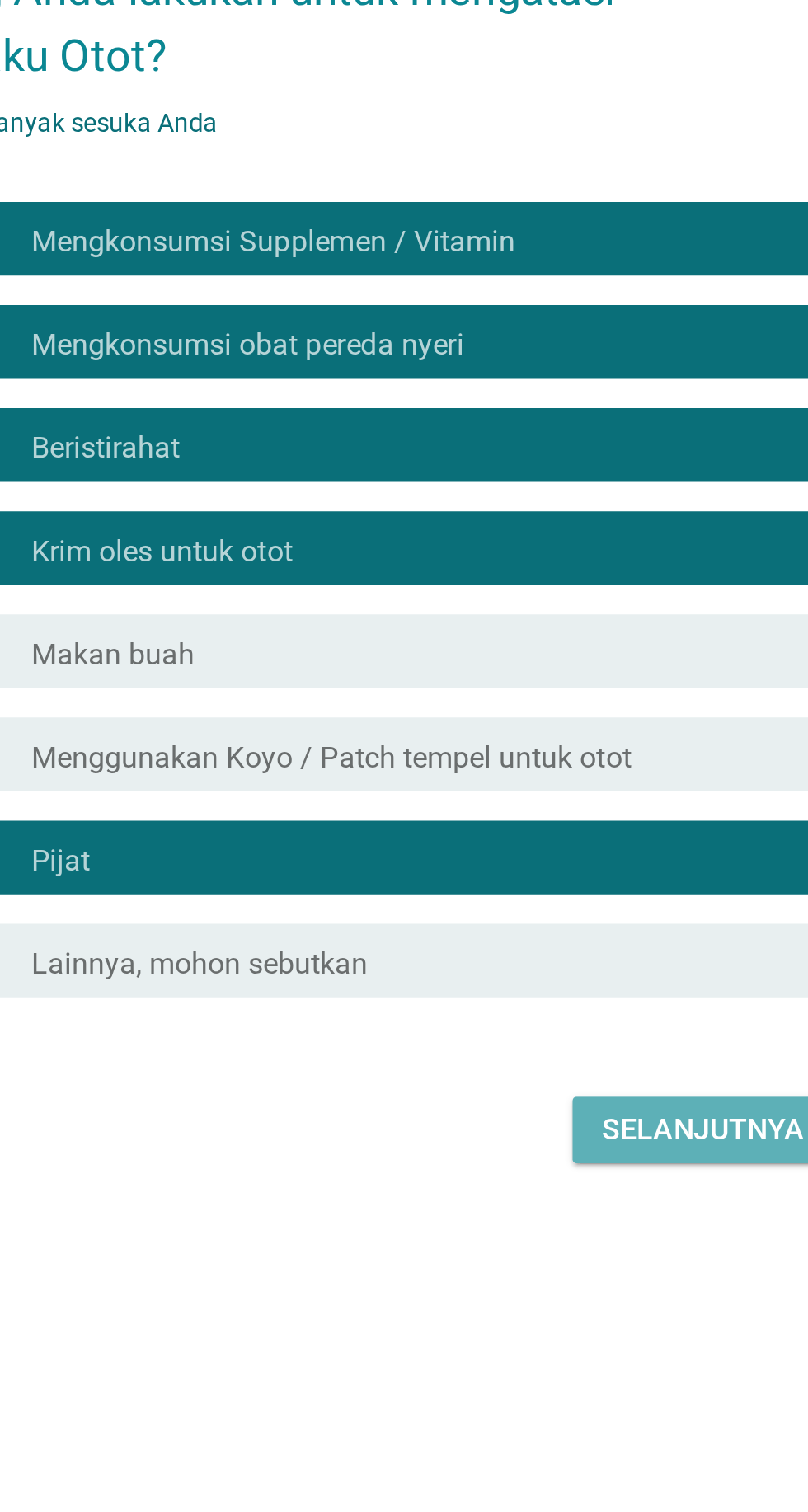
click at [544, 1057] on div "Selanjutnya" at bounding box center [568, 1047] width 90 height 19
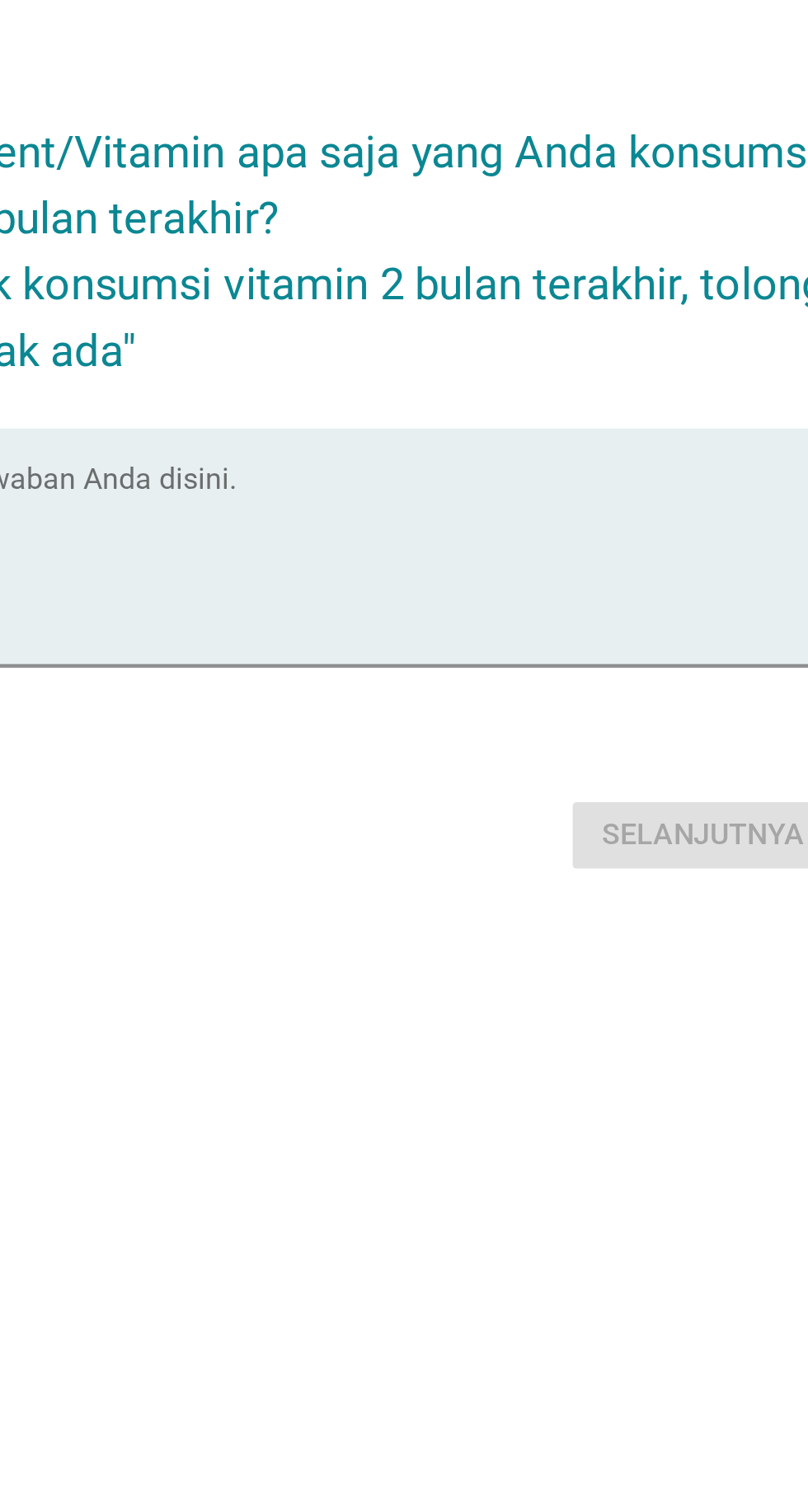
scroll to position [40, 0]
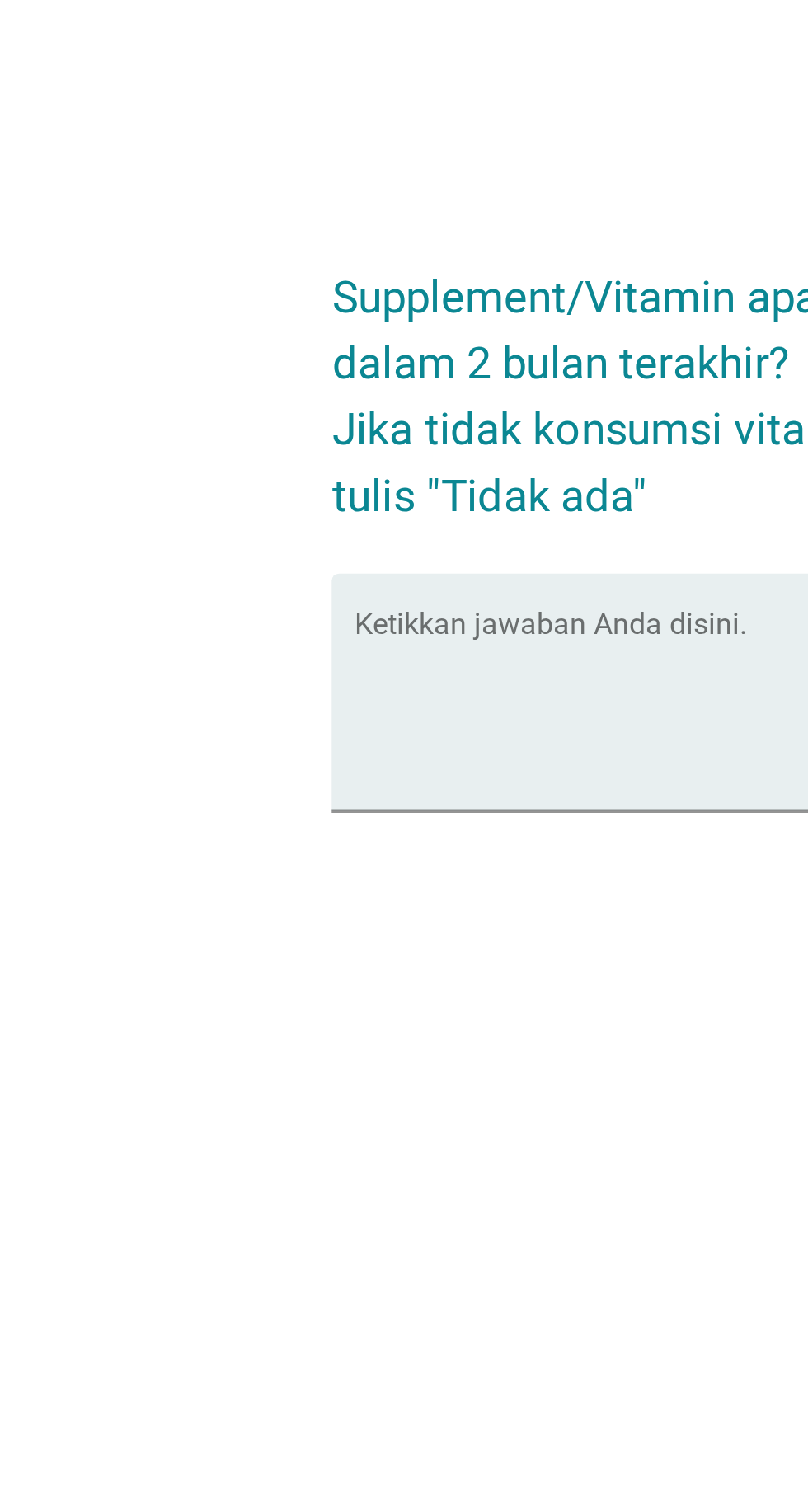
click at [314, 800] on textarea "Ketikkan jawaban Anda disini." at bounding box center [409, 756] width 450 height 87
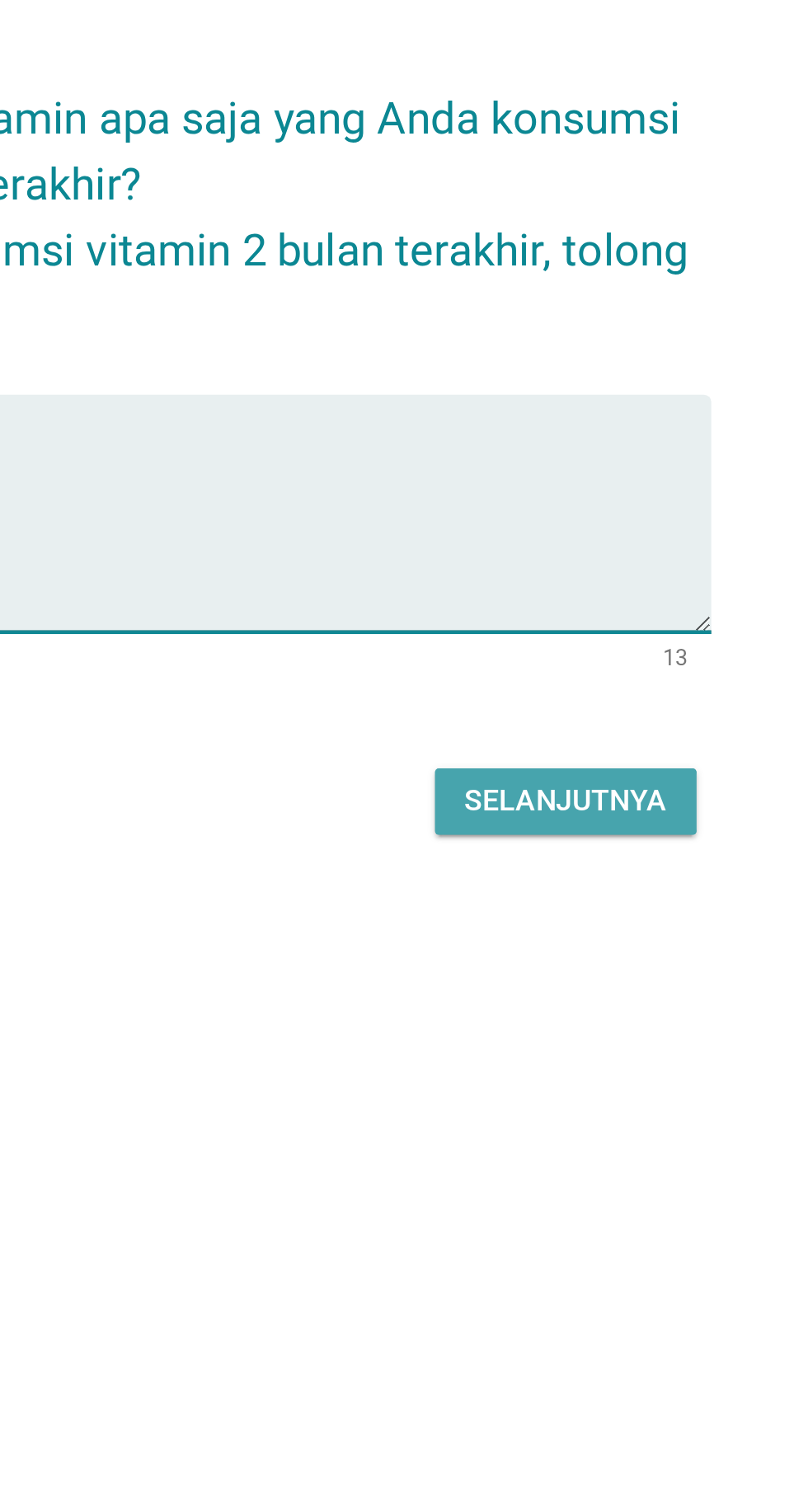
type textarea "[PERSON_NAME]"
click at [572, 885] on div "Selanjutnya" at bounding box center [568, 875] width 90 height 19
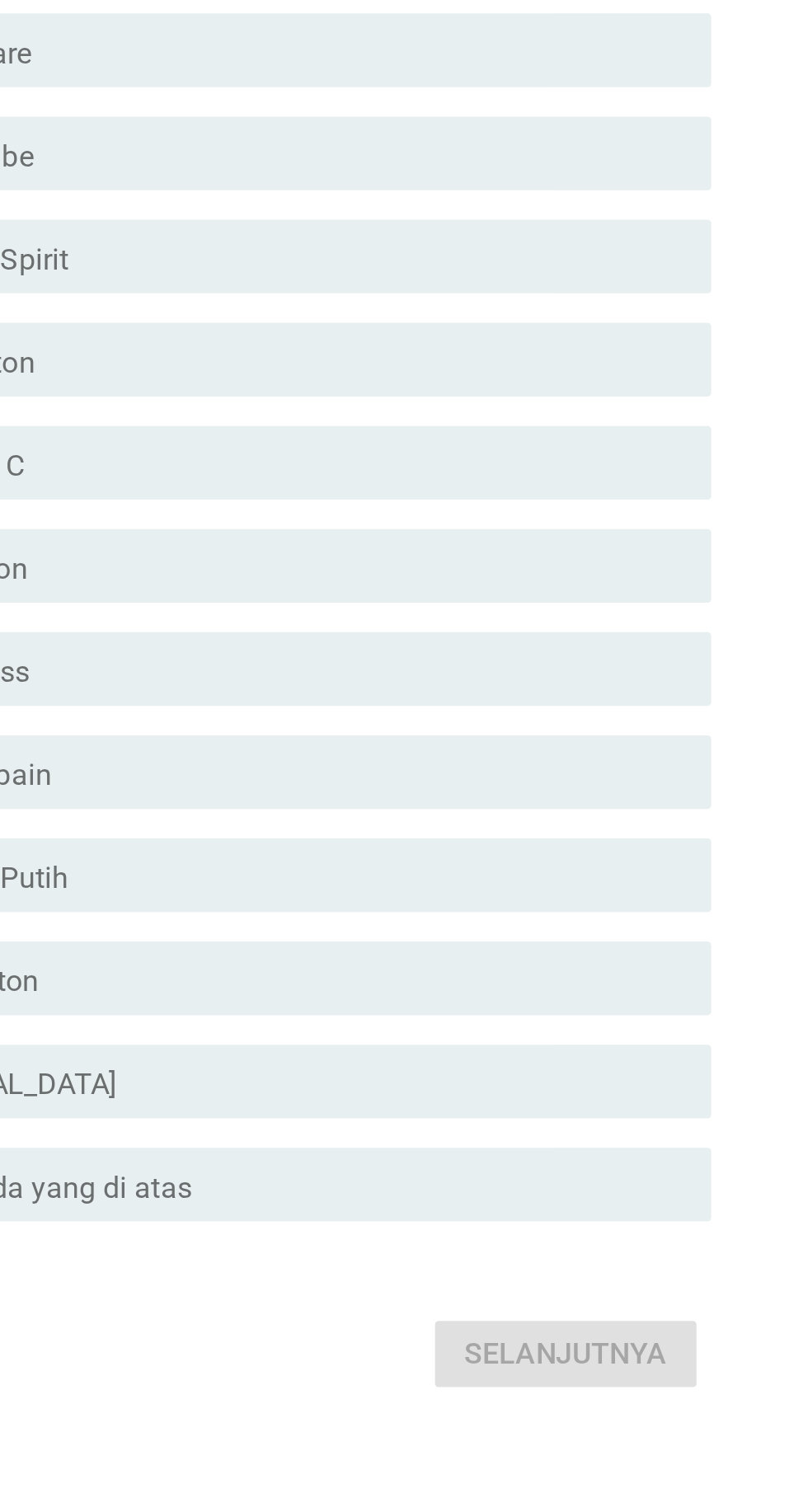
scroll to position [0, 0]
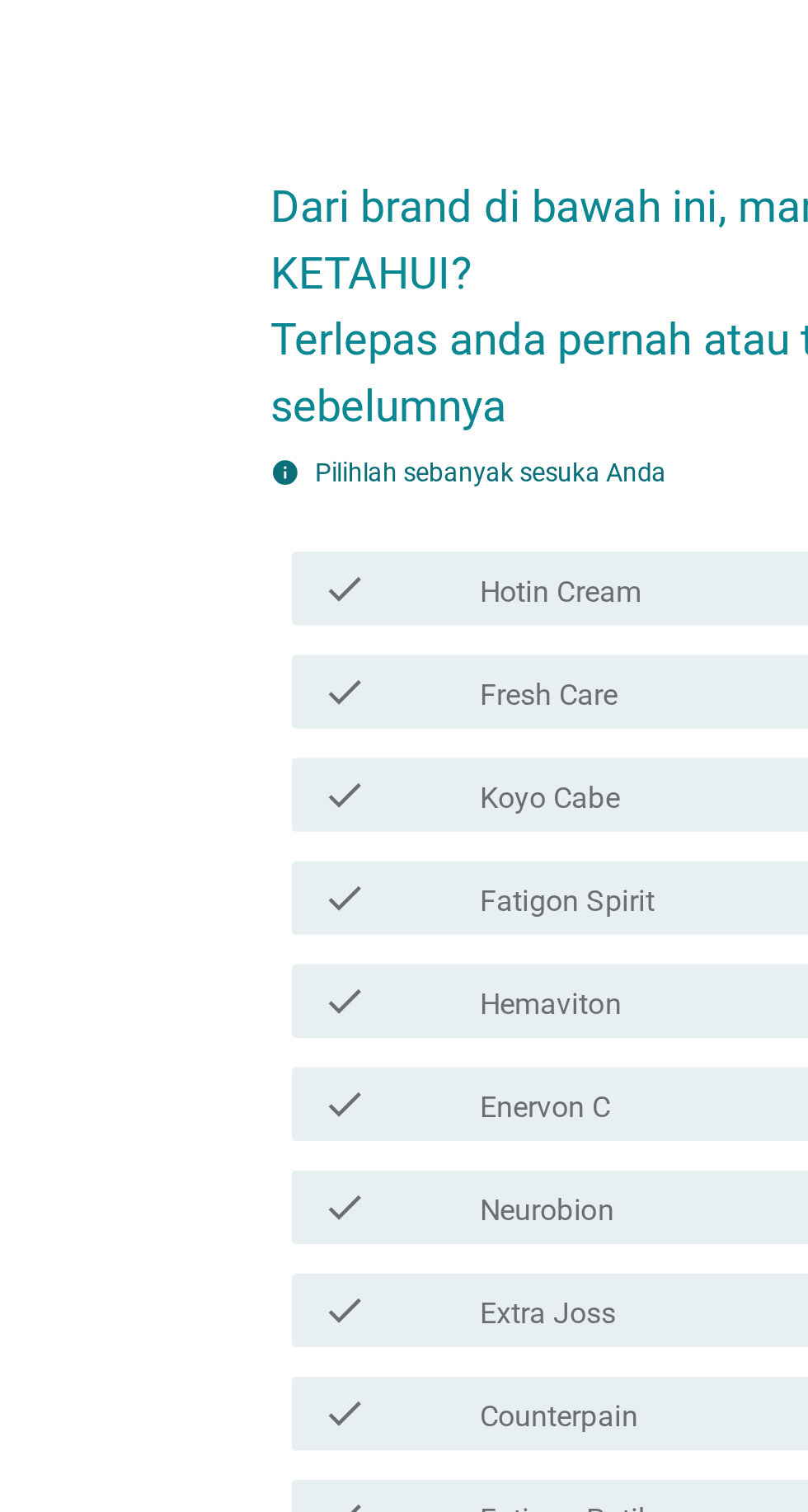
click at [188, 549] on div "check check_box_outline_blank Hotin Cream" at bounding box center [409, 533] width 450 height 33
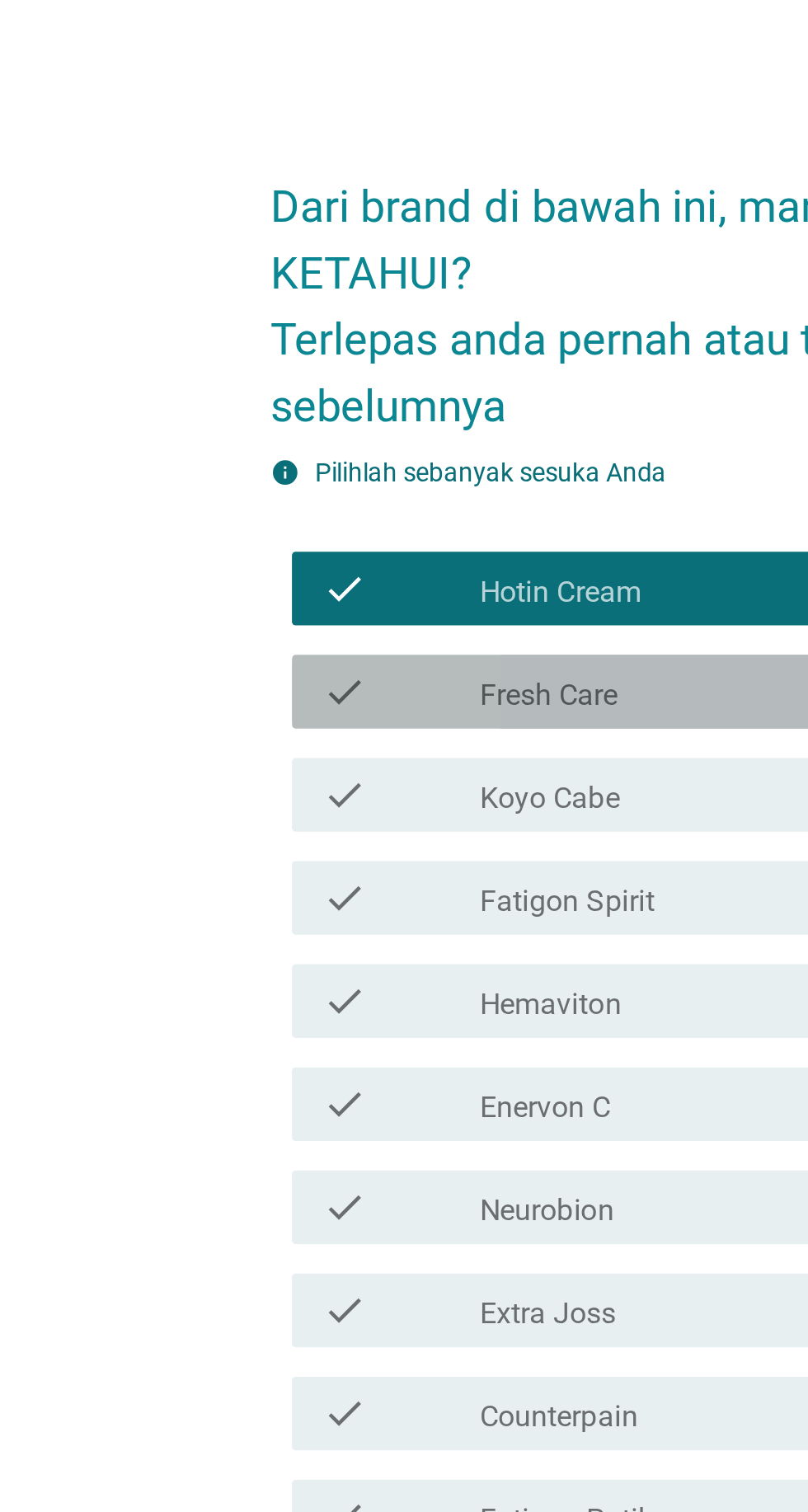
click at [377, 595] on div "check check_box_outline_blank Fresh Care" at bounding box center [409, 579] width 450 height 33
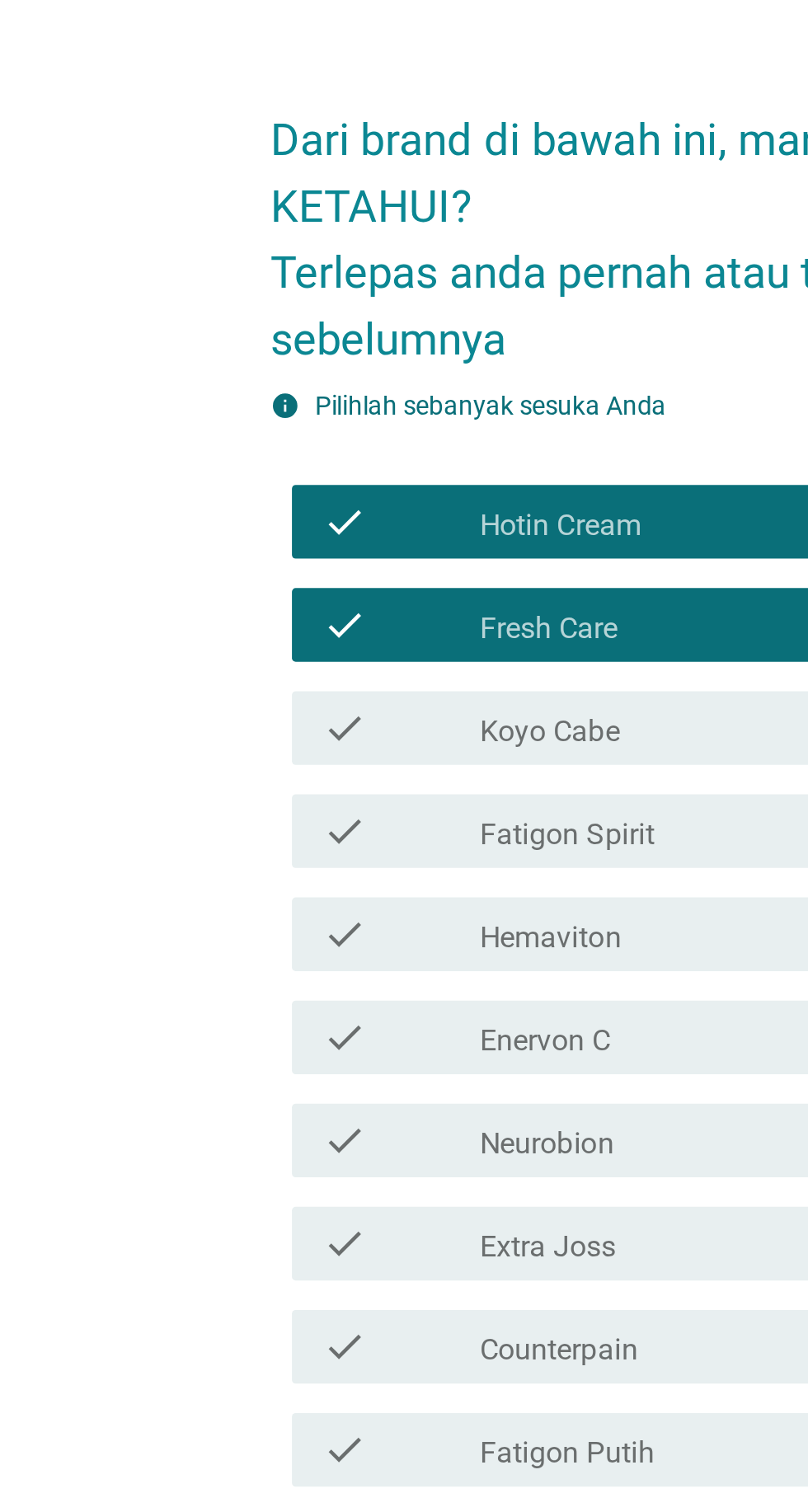
click at [382, 681] on div "check_box_outline_blank Fatigon Spirit" at bounding box center [444, 671] width 353 height 19
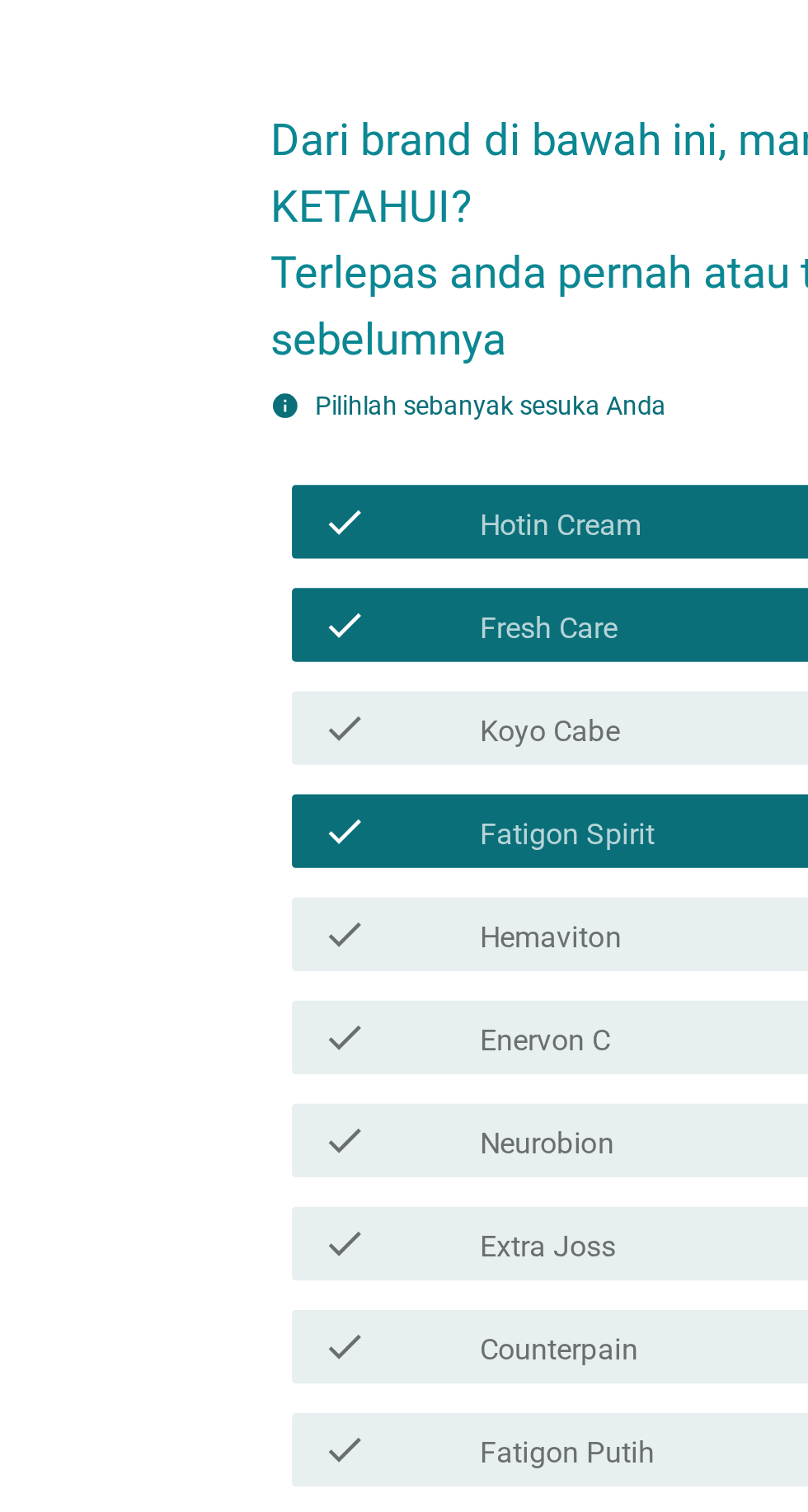
click at [358, 733] on div "check check_box_outline_blank Hemaviton" at bounding box center [409, 718] width 450 height 33
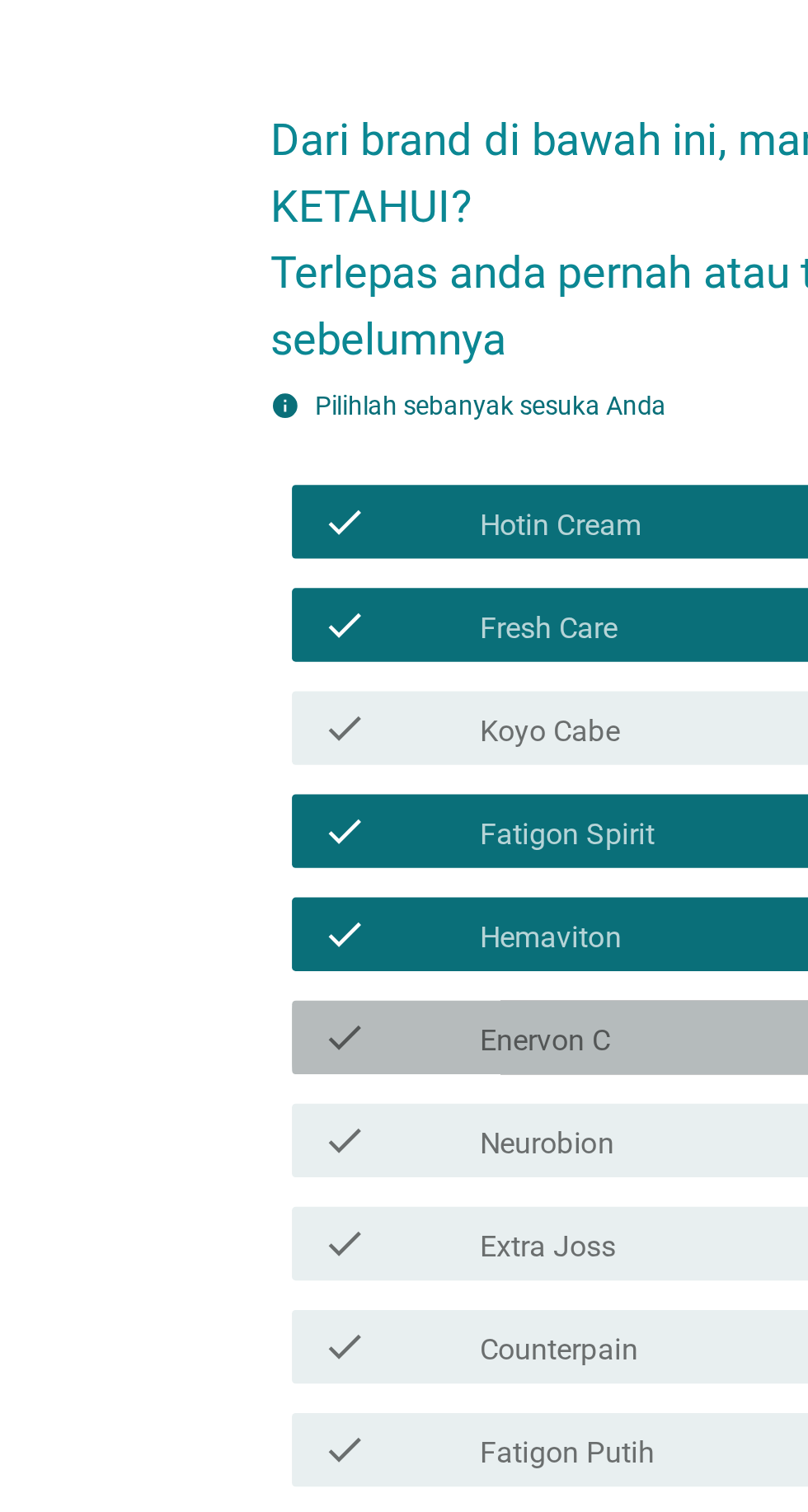
click at [345, 773] on div "check_box_outline_blank Enervon C" at bounding box center [444, 763] width 353 height 19
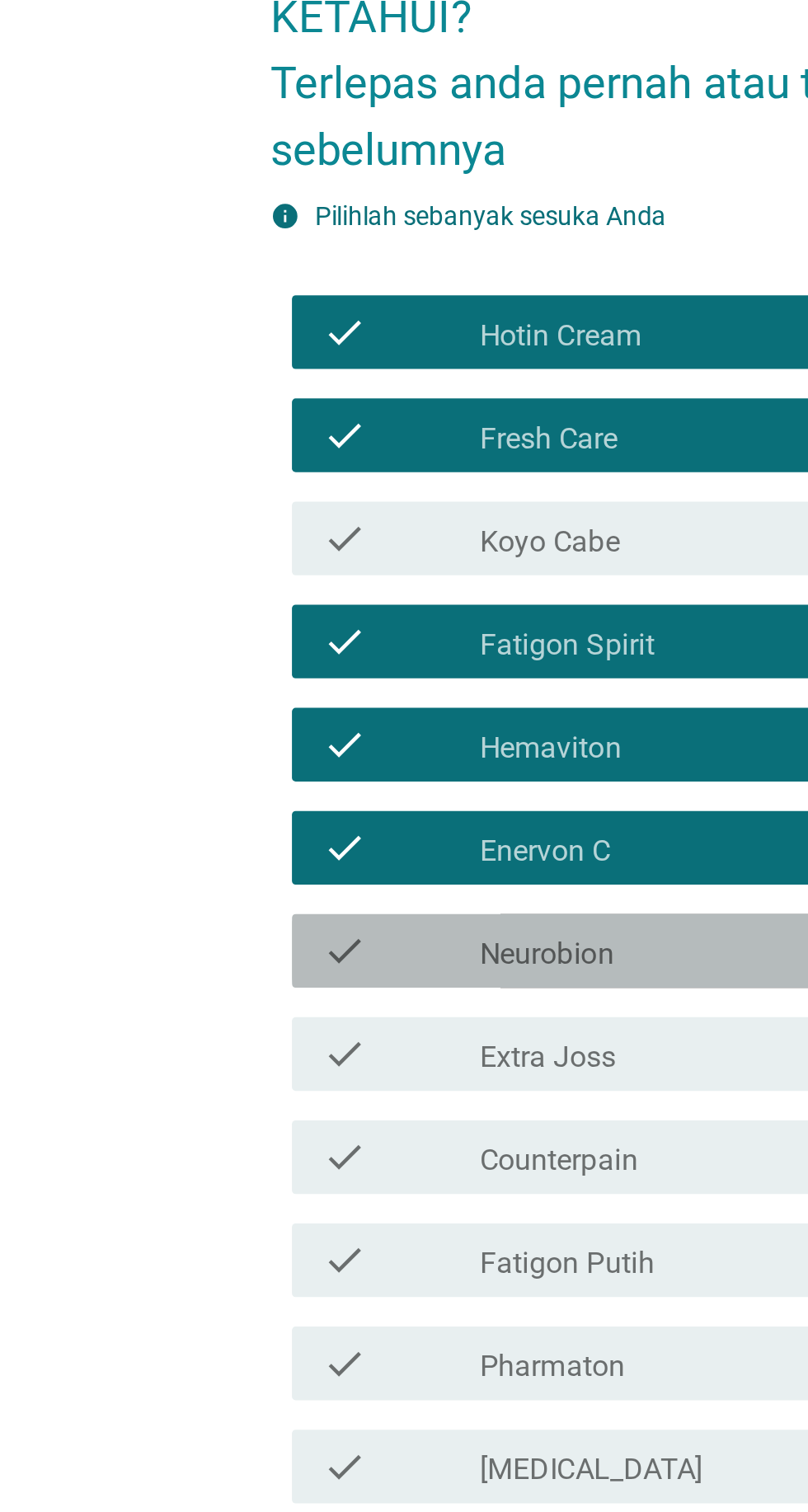
click at [360, 820] on div "check_box_outline_blank Neurobion" at bounding box center [444, 809] width 353 height 19
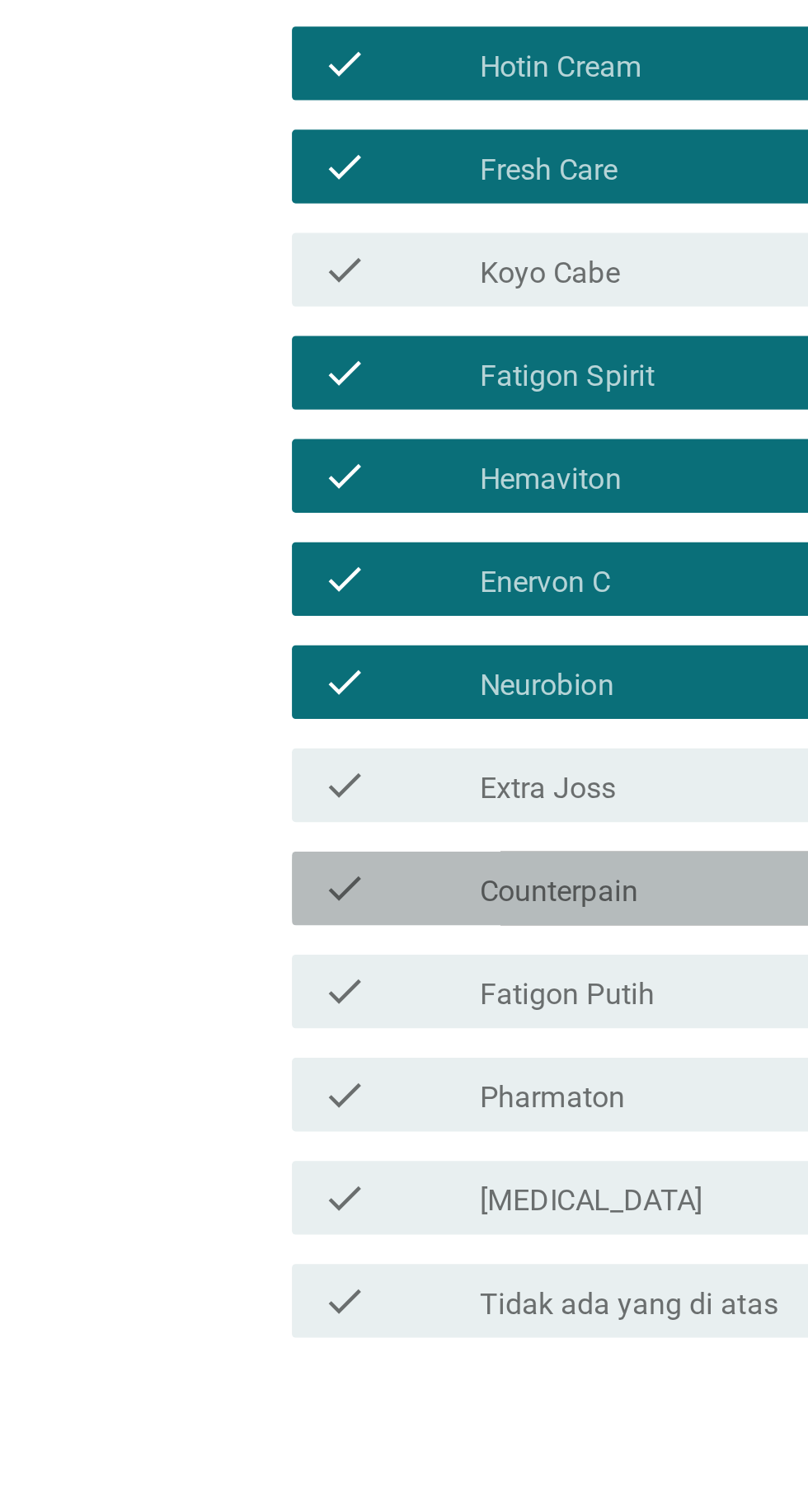
click at [370, 912] on div "check_box_outline_blank Counterpain" at bounding box center [444, 901] width 353 height 19
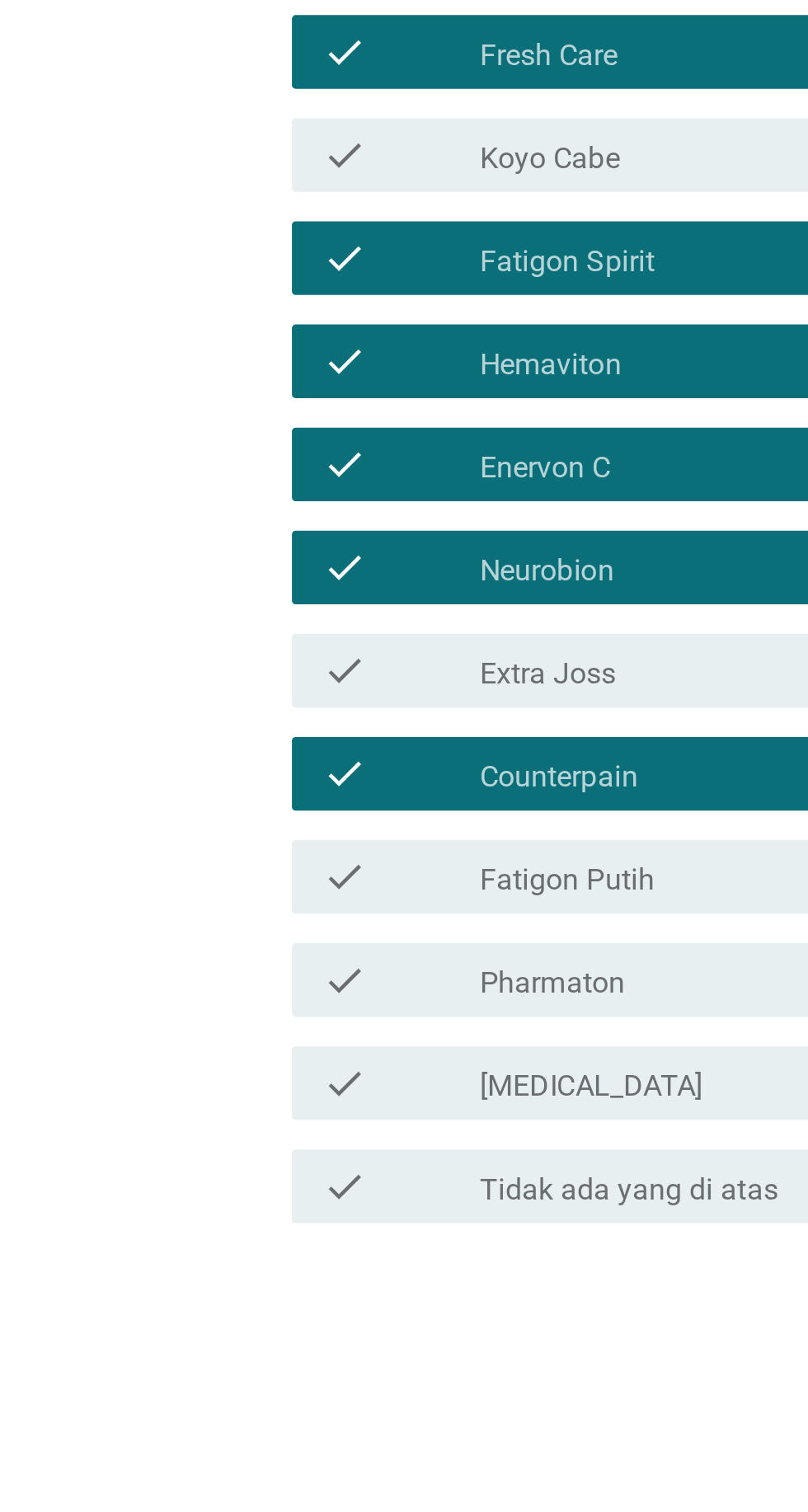
click at [359, 1004] on div "check_box_outline_blank Pharmaton" at bounding box center [444, 993] width 353 height 19
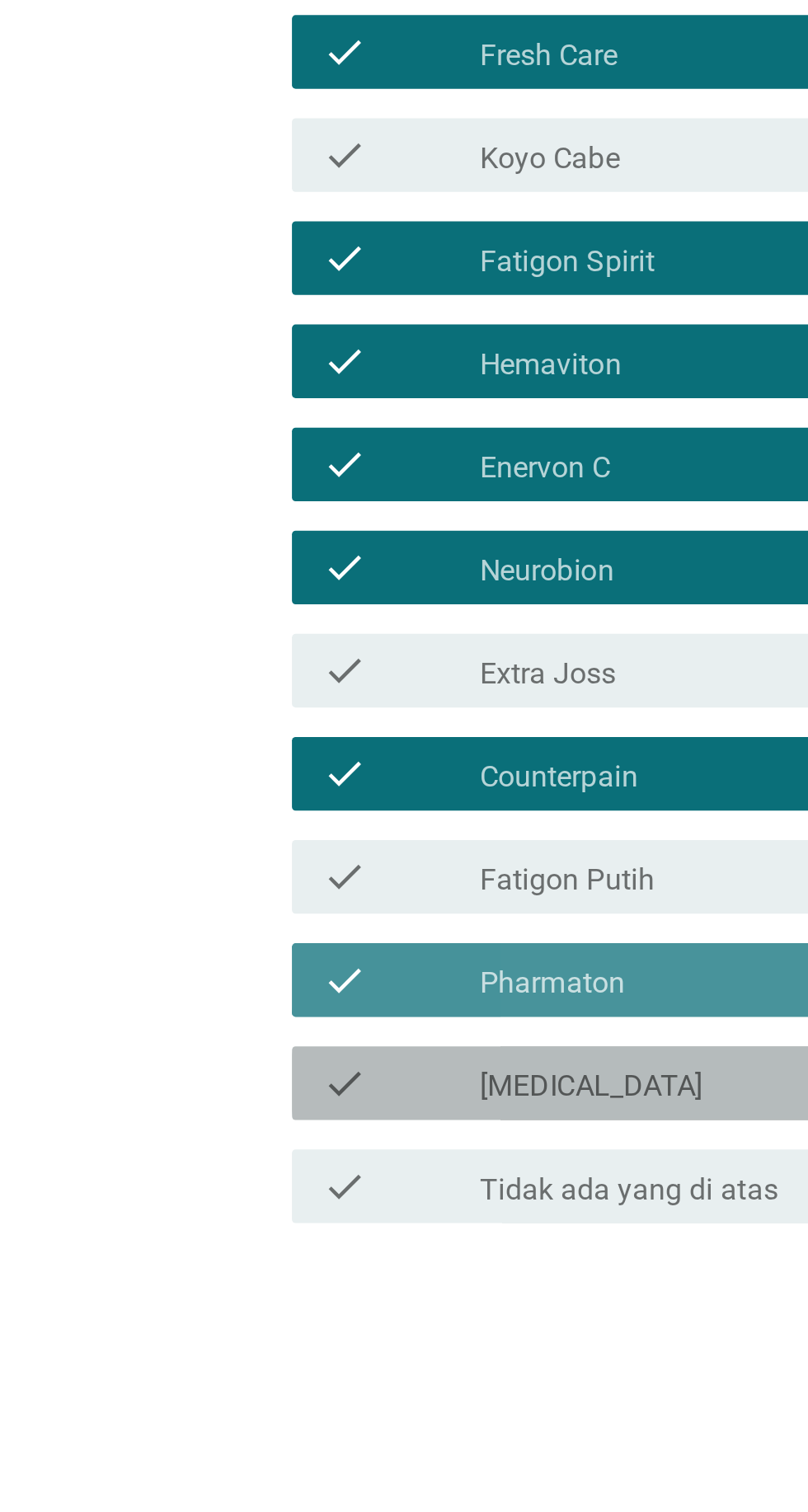
click at [340, 1050] on div "check_box_outline_blank [MEDICAL_DATA]" at bounding box center [444, 1040] width 353 height 19
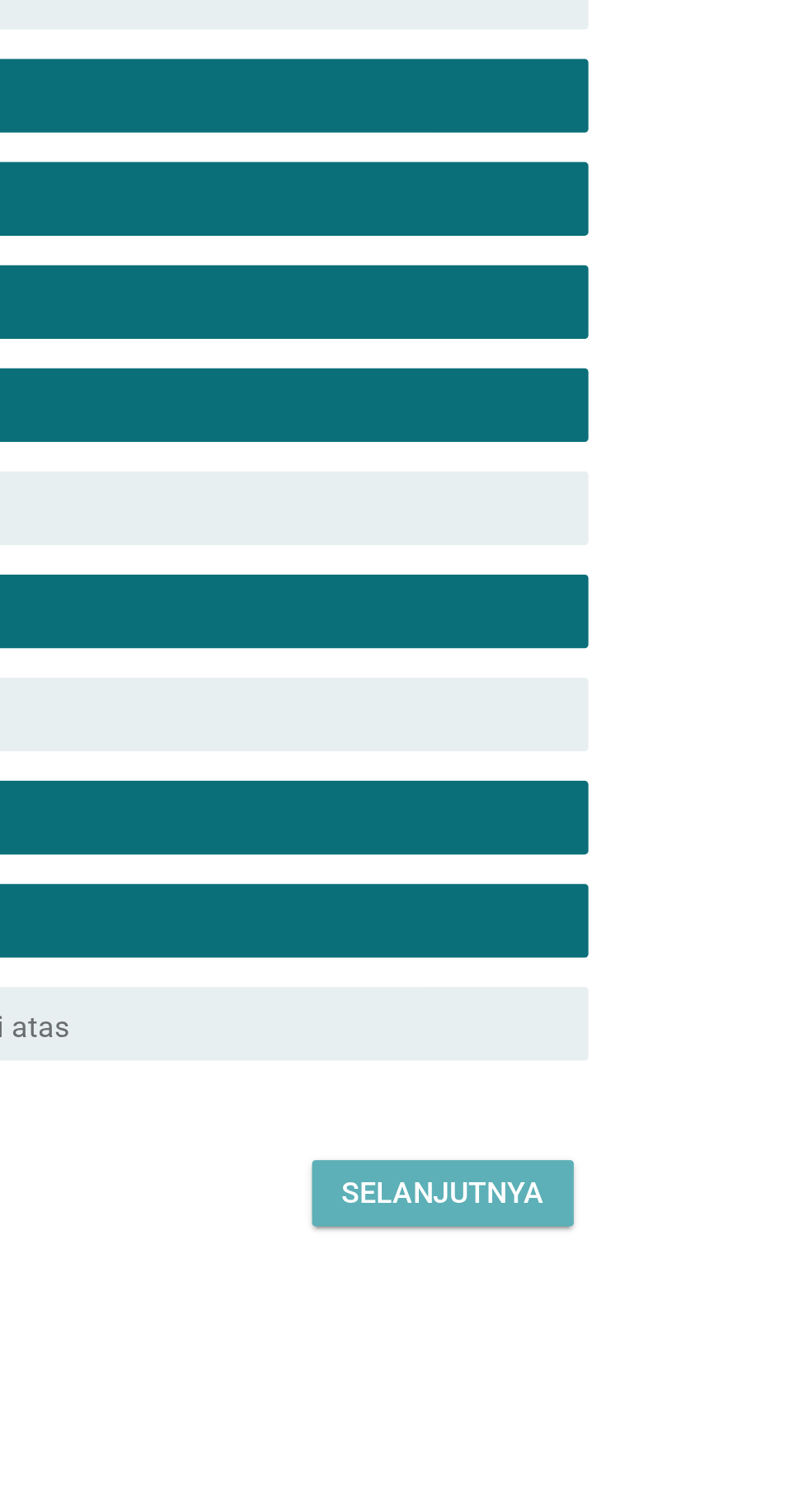
click at [598, 1173] on div "Selanjutnya" at bounding box center [568, 1162] width 90 height 19
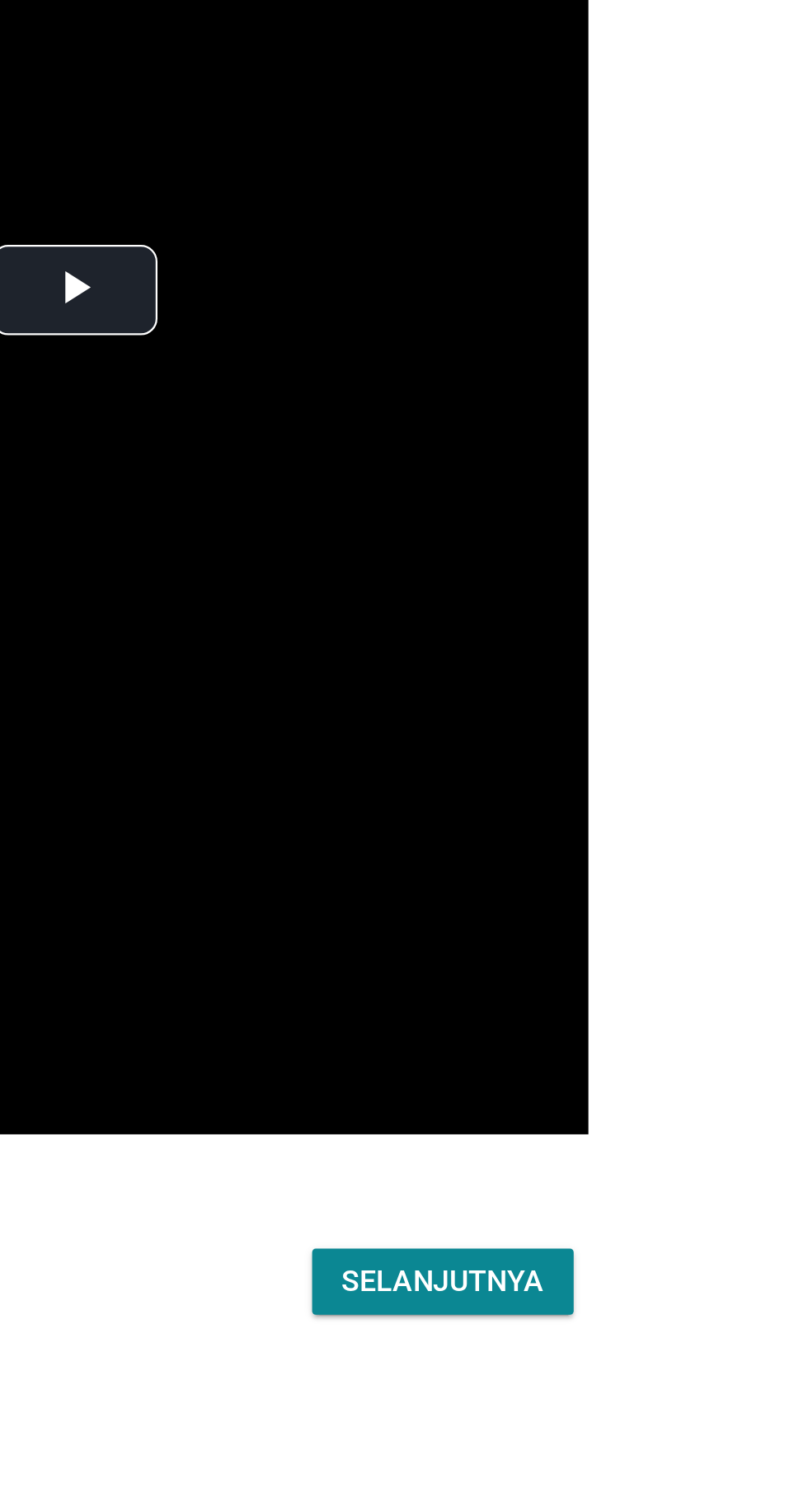
scroll to position [40, 0]
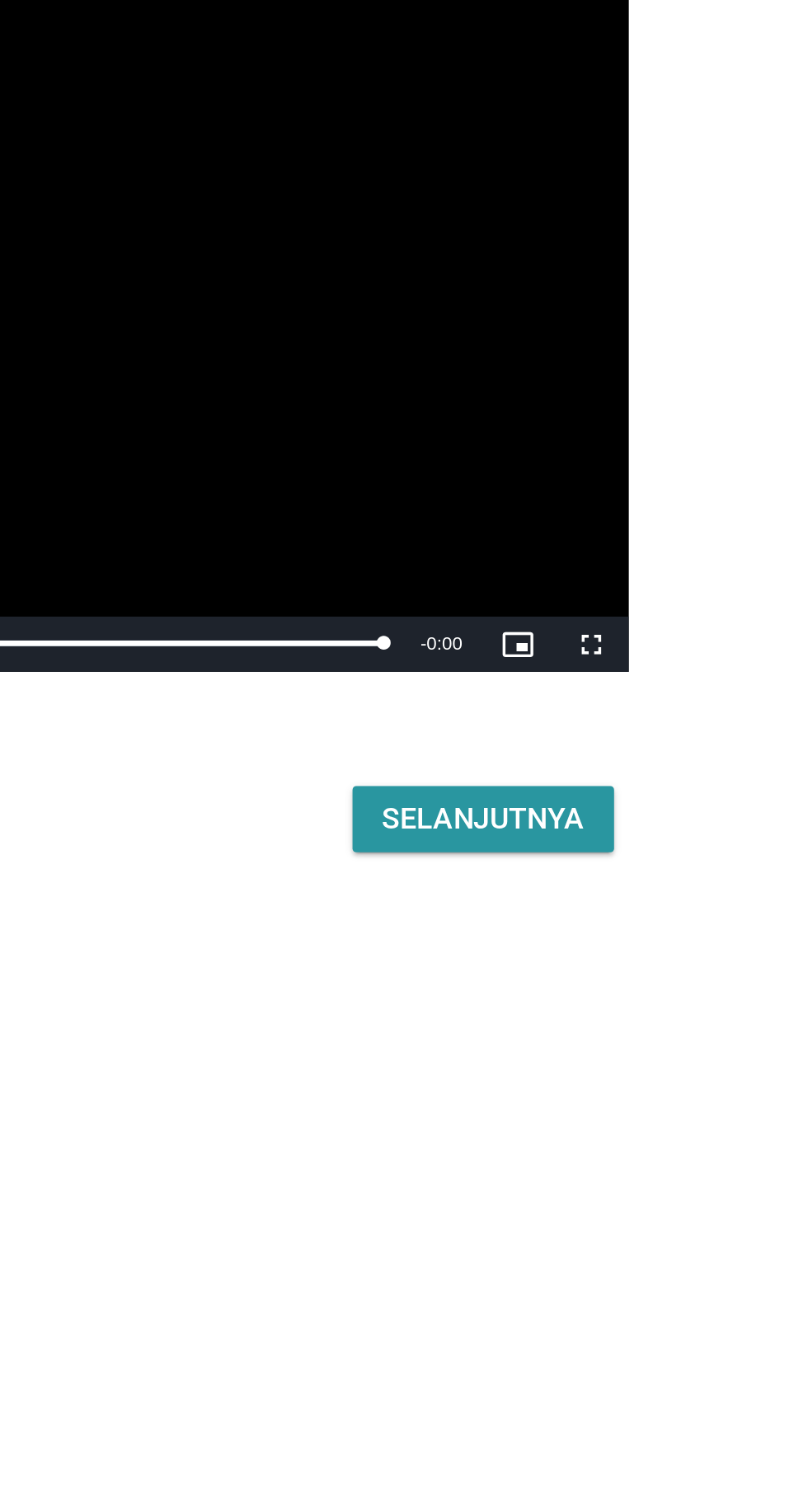
click at [533, 1173] on div "Selanjutnya" at bounding box center [568, 1162] width 90 height 19
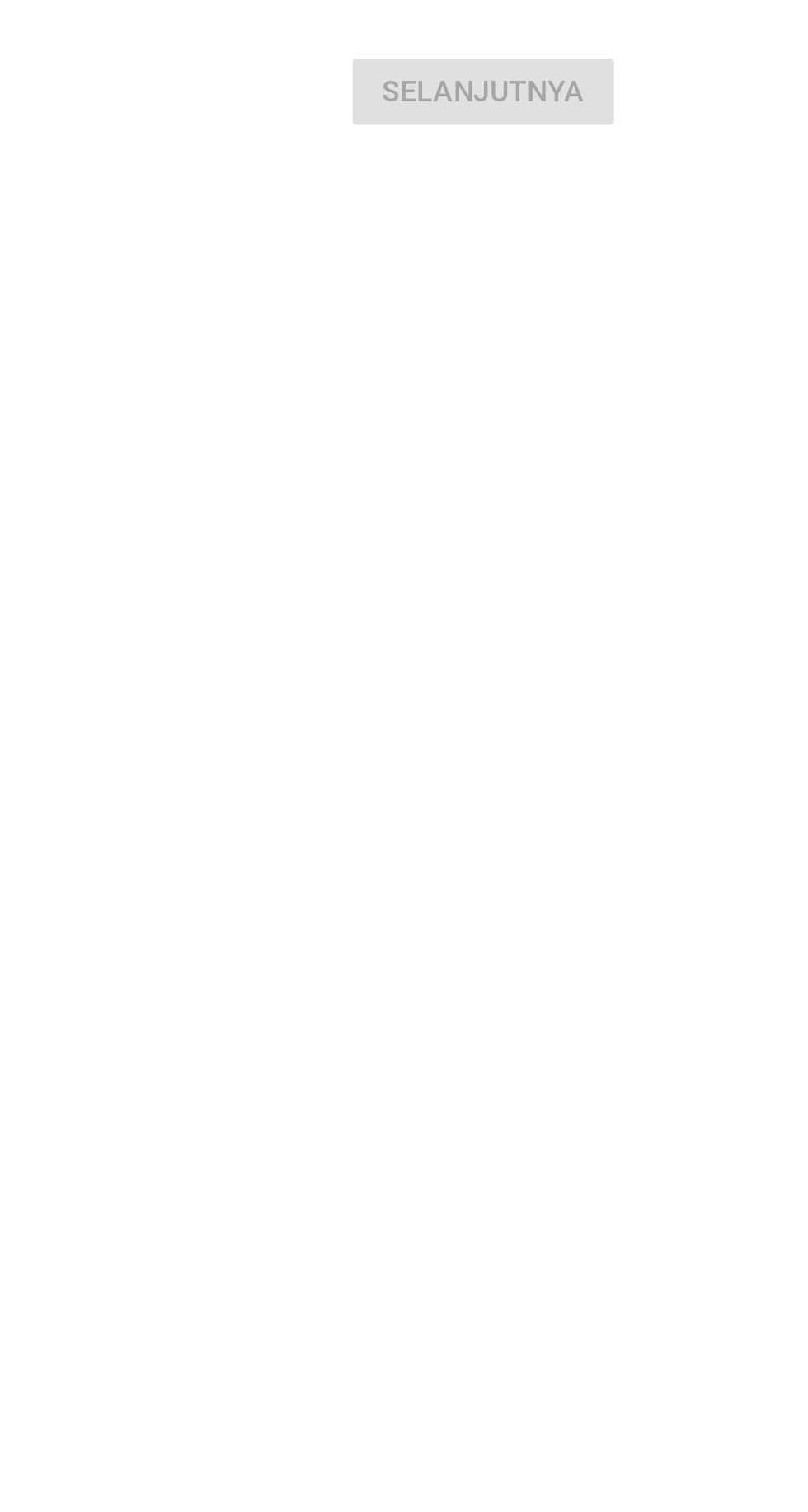
scroll to position [0, 0]
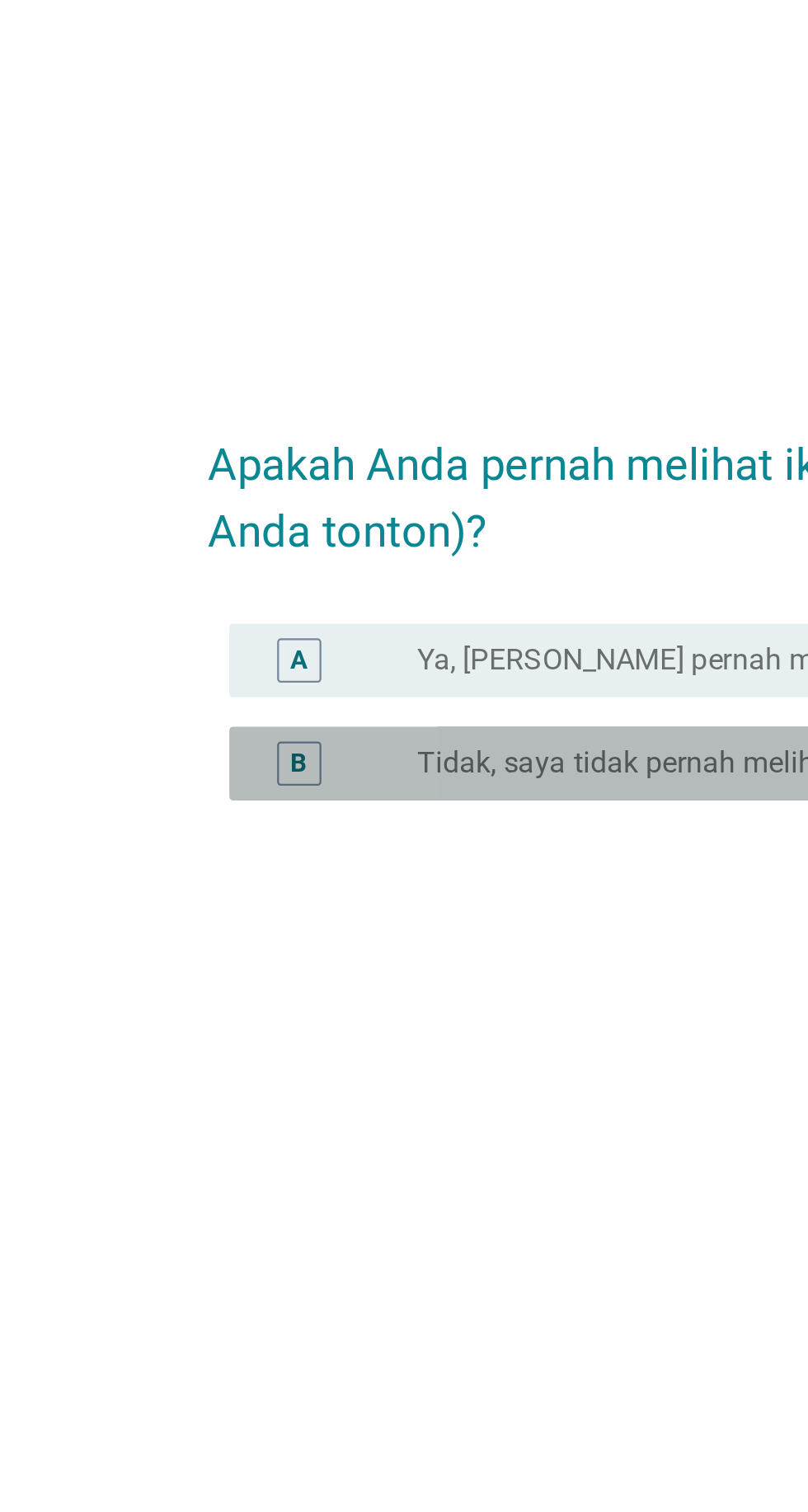
click at [254, 791] on div "B" at bounding box center [232, 780] width 71 height 19
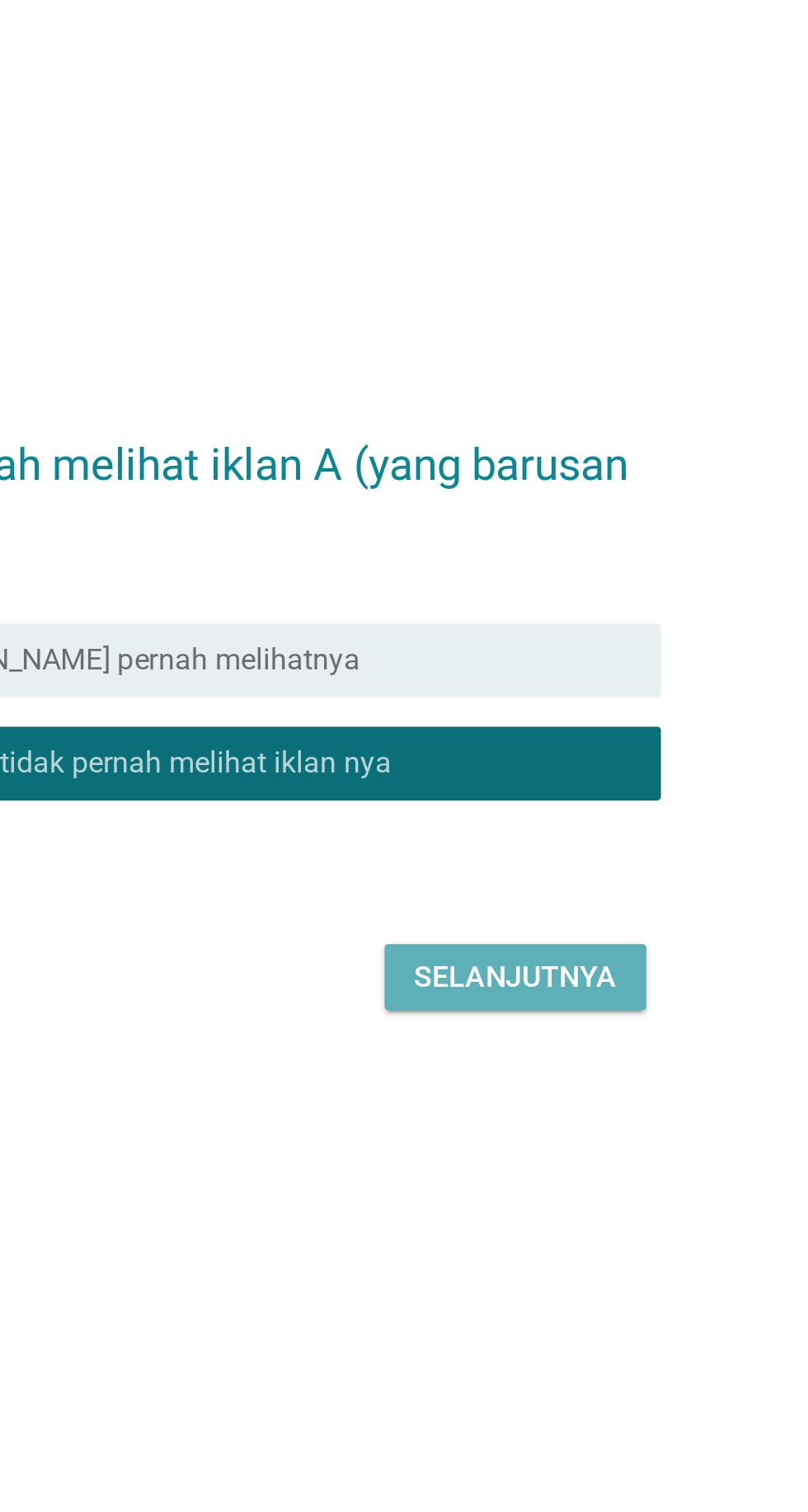
click at [554, 886] on div "Selanjutnya" at bounding box center [568, 876] width 90 height 19
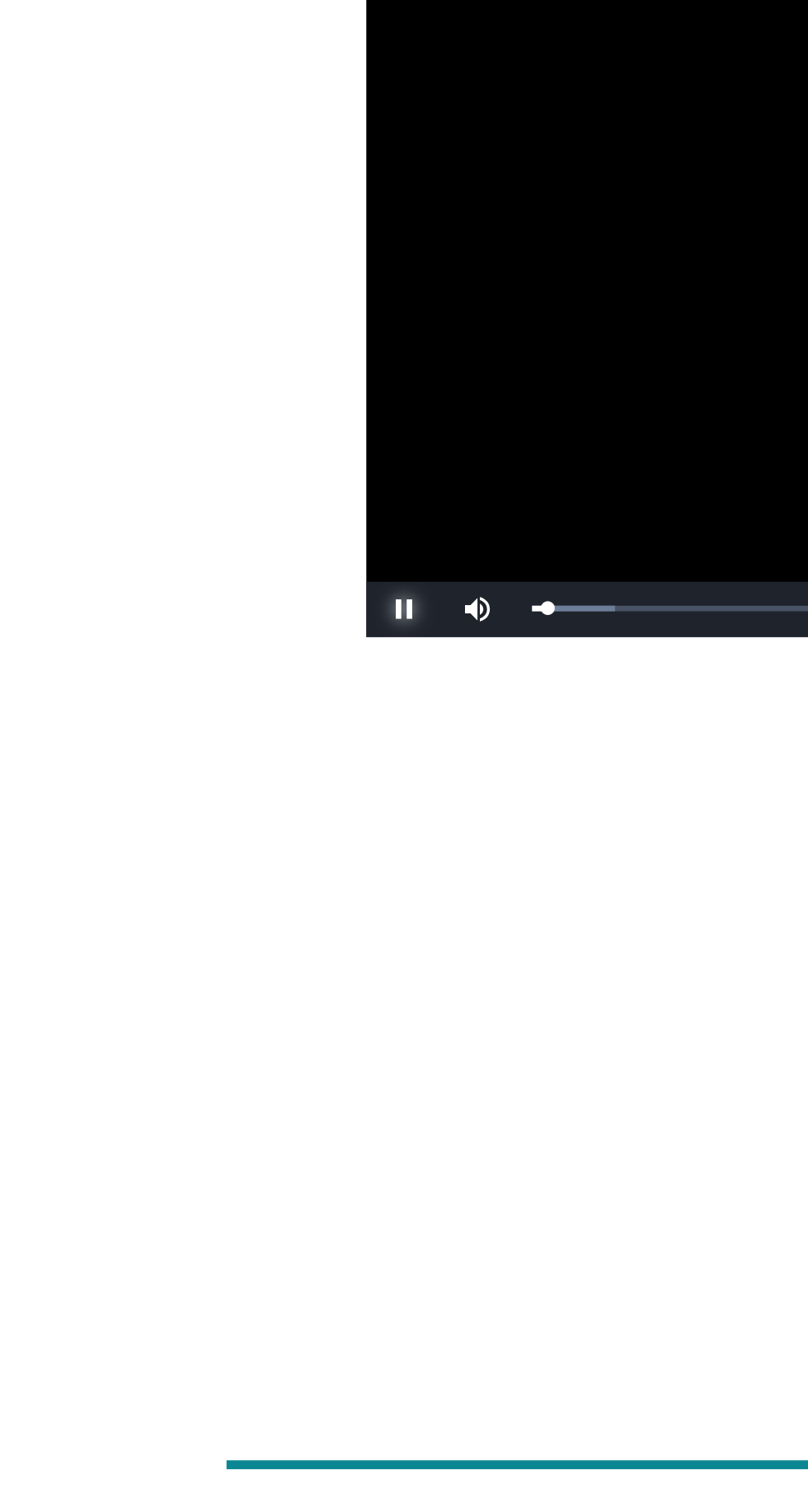
scroll to position [2, 0]
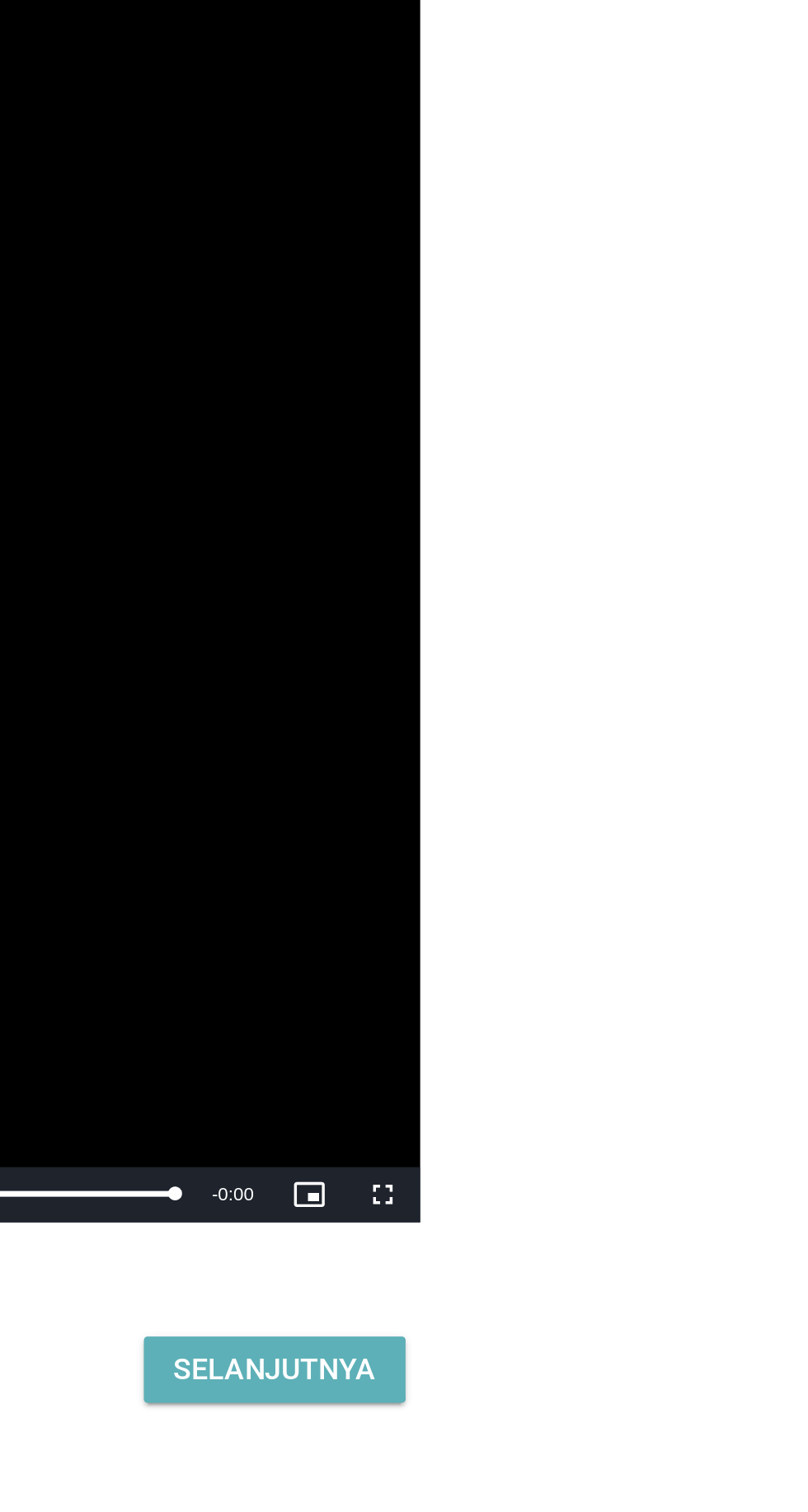
click at [565, 1196] on div "Selanjutnya" at bounding box center [568, 1185] width 90 height 19
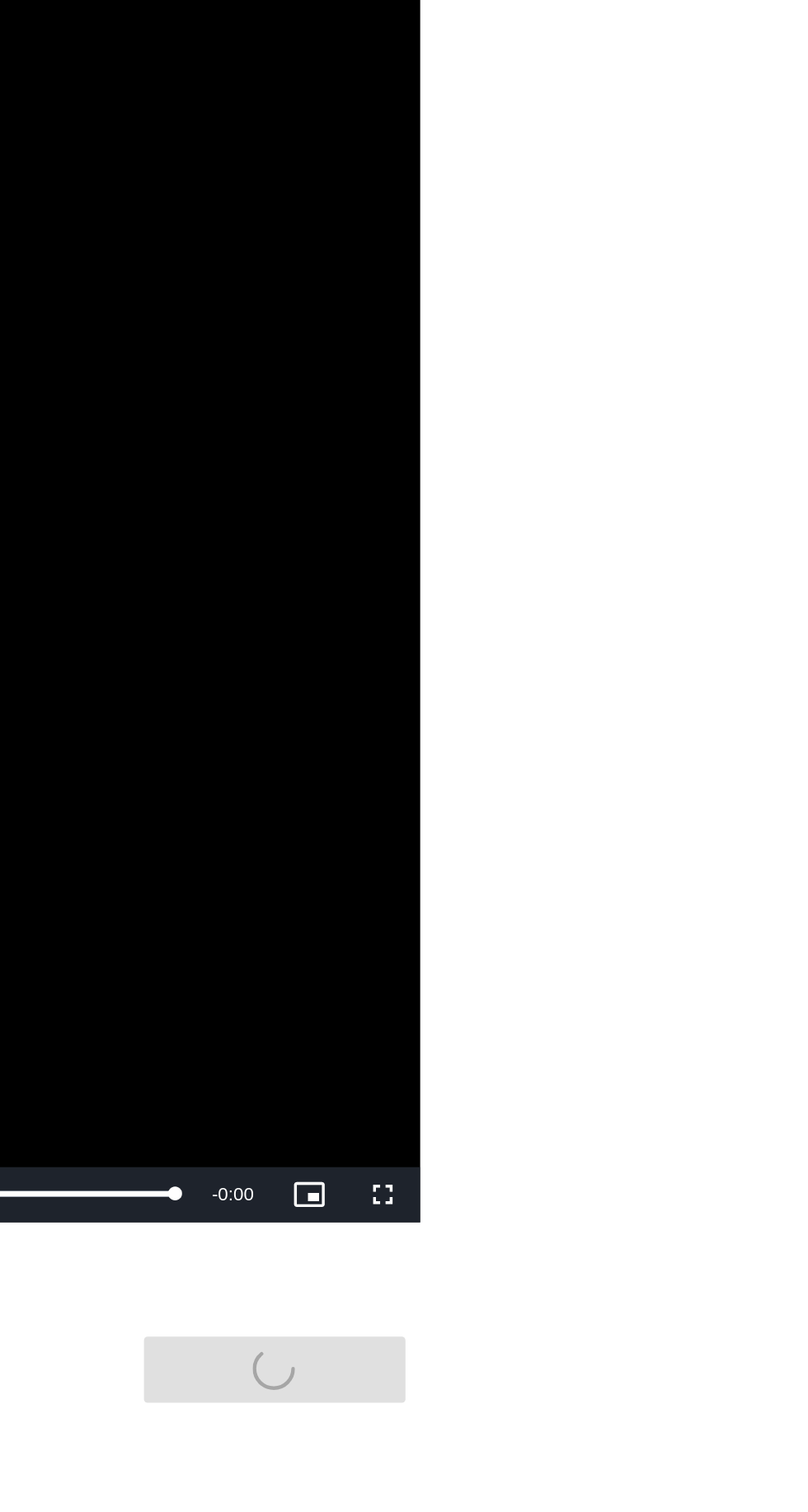
scroll to position [0, 0]
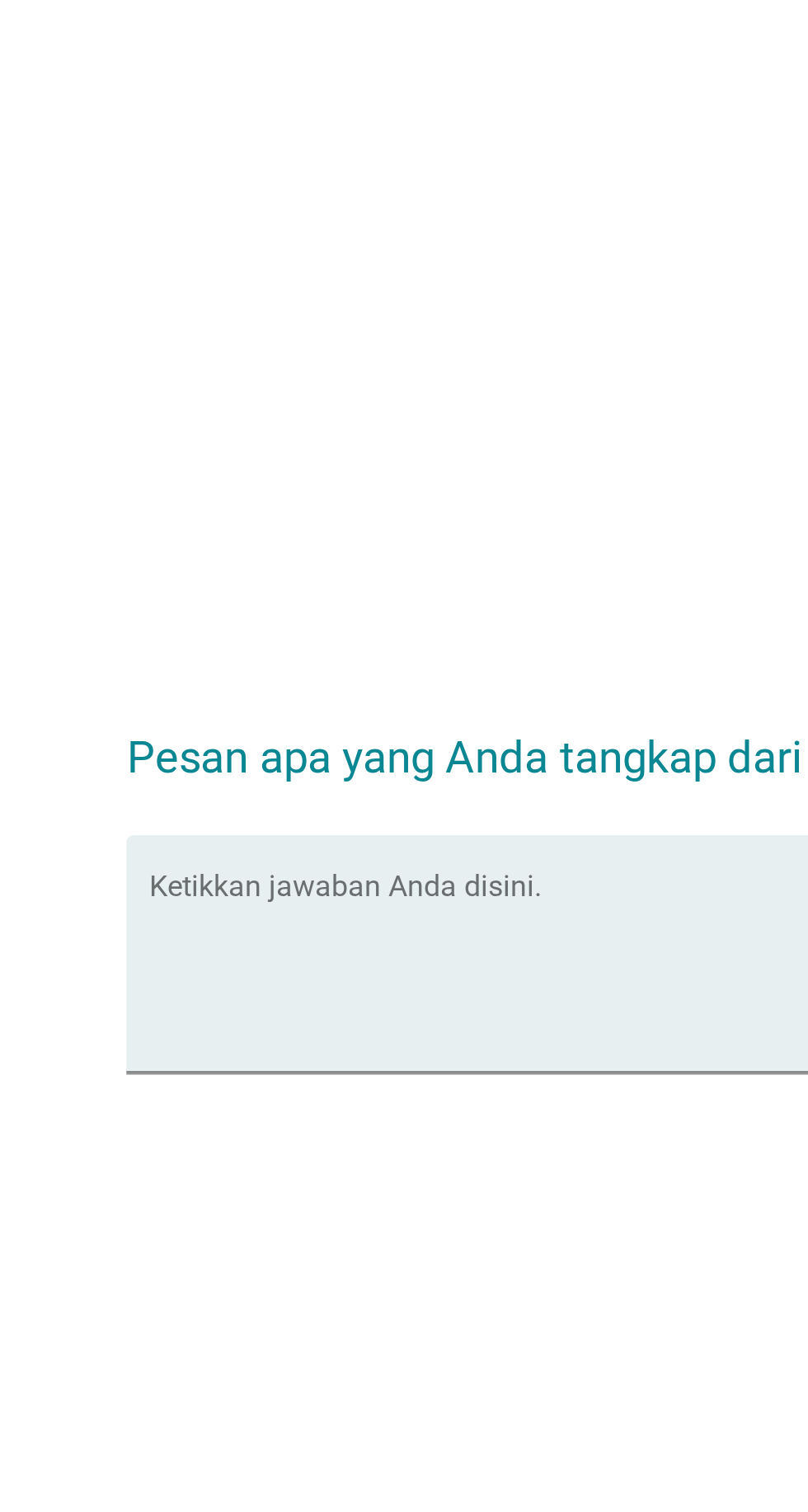
click at [223, 788] on textarea "Ketikkan jawaban Anda disini." at bounding box center [409, 752] width 450 height 87
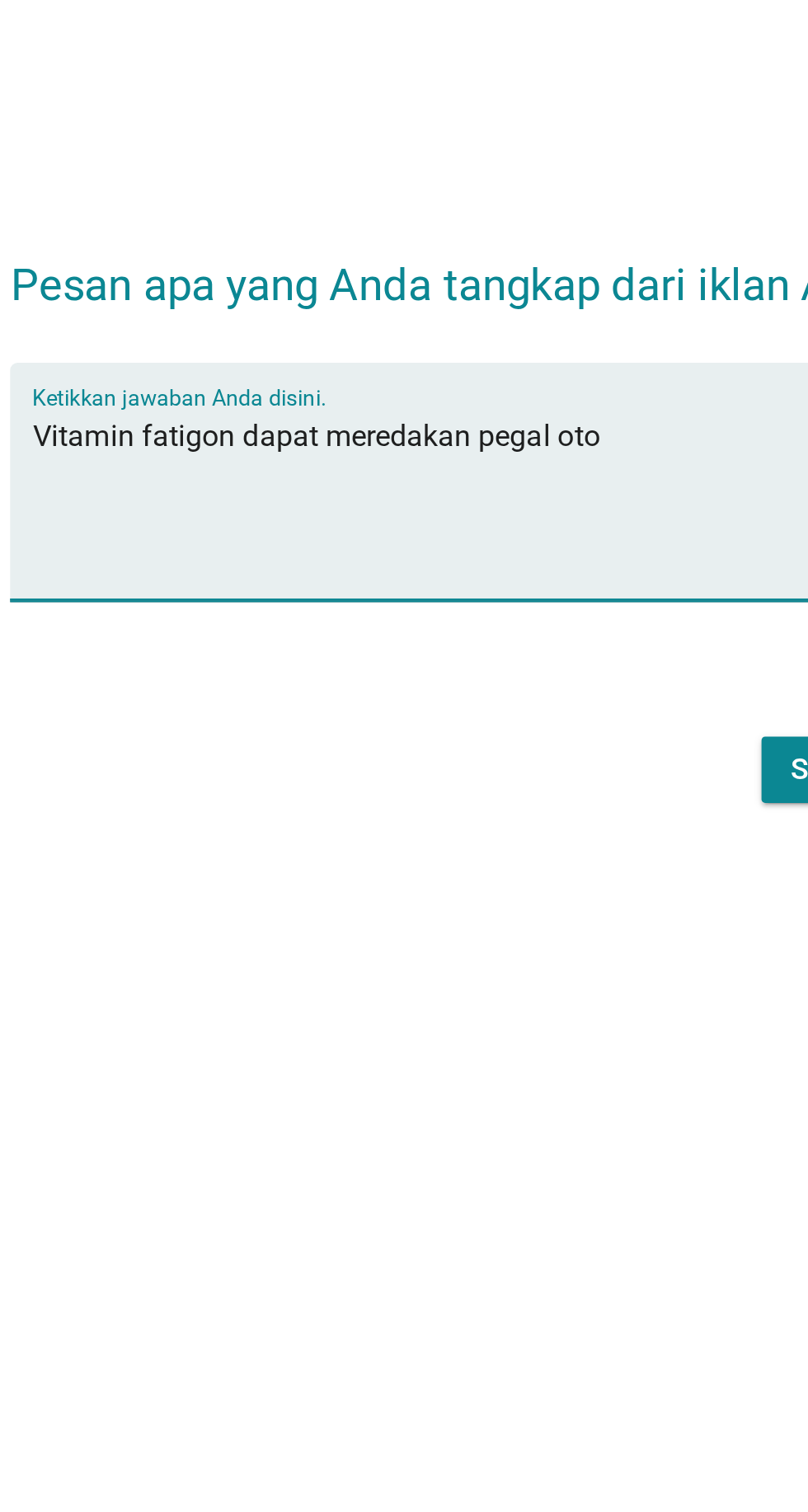
click at [470, 795] on textarea "Vitamin fatigon dapat meredakan pegal oto" at bounding box center [409, 752] width 450 height 87
type textarea "Vitamin fatigon dapat meredakan pegal otot"
click at [515, 885] on button "Selanjutnya" at bounding box center [568, 871] width 117 height 29
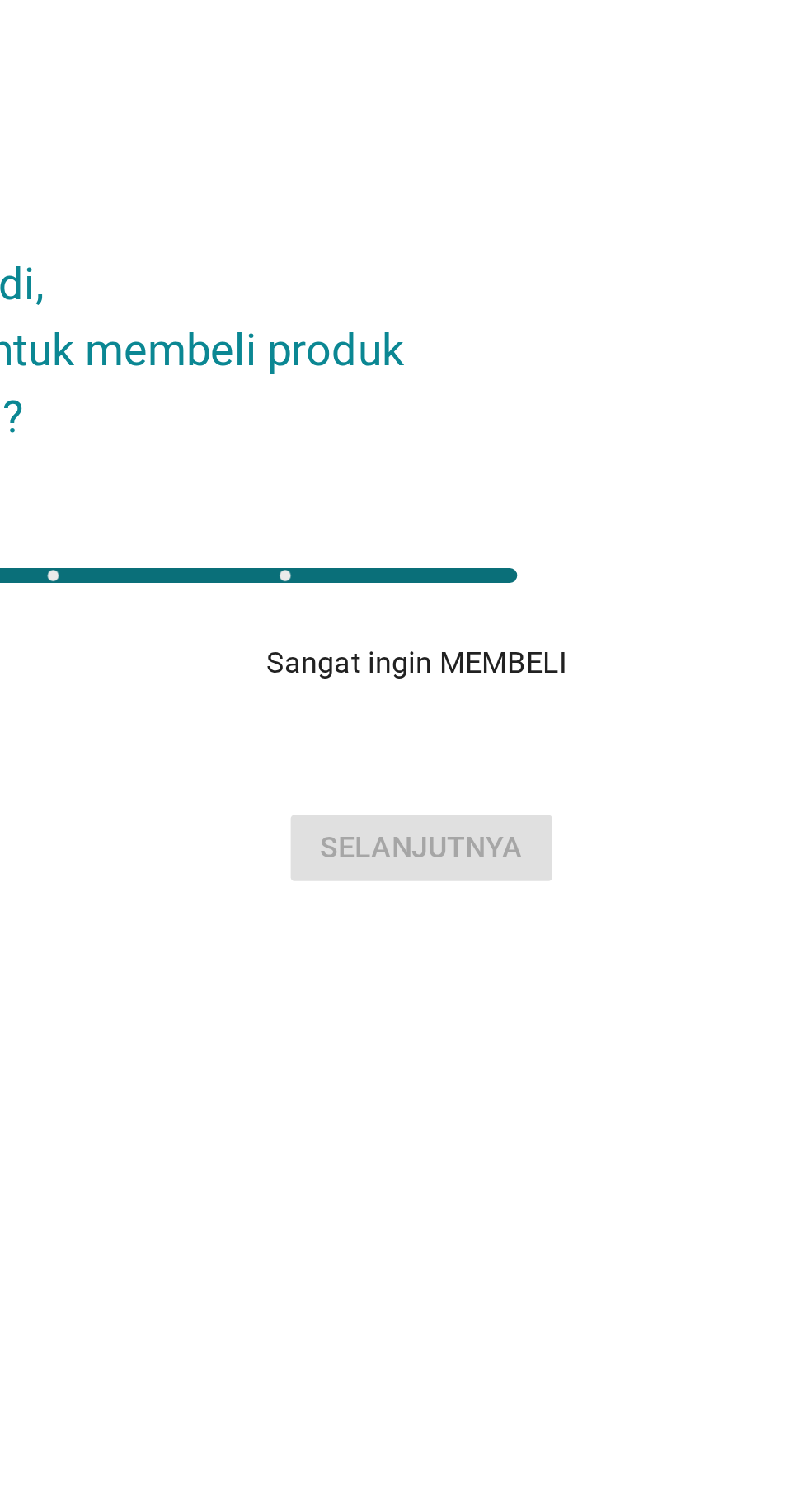
click at [599, 782] on div "1" at bounding box center [404, 766] width 443 height 33
type input "5"
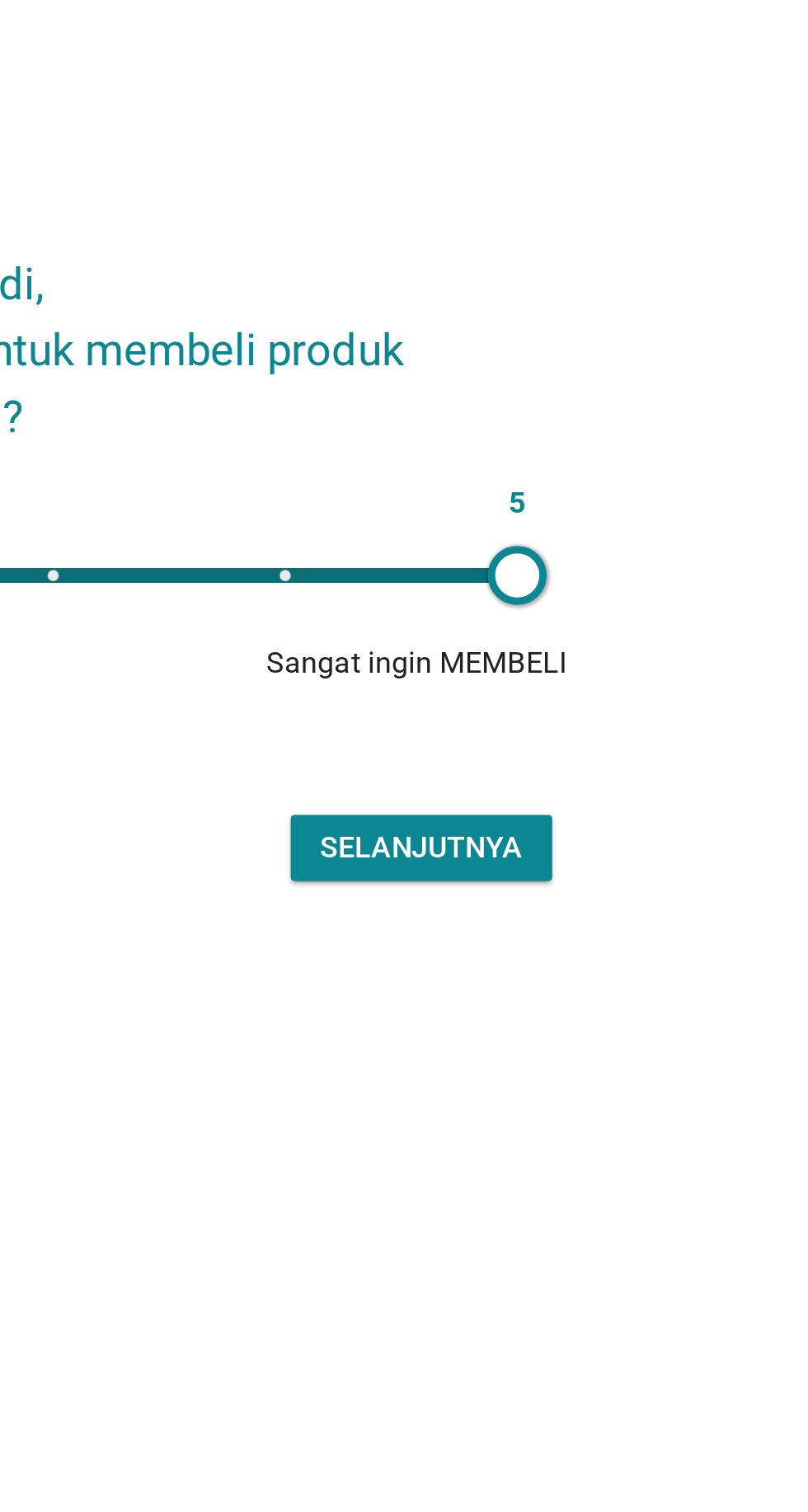
click at [577, 769] on div "5" at bounding box center [404, 766] width 416 height 6
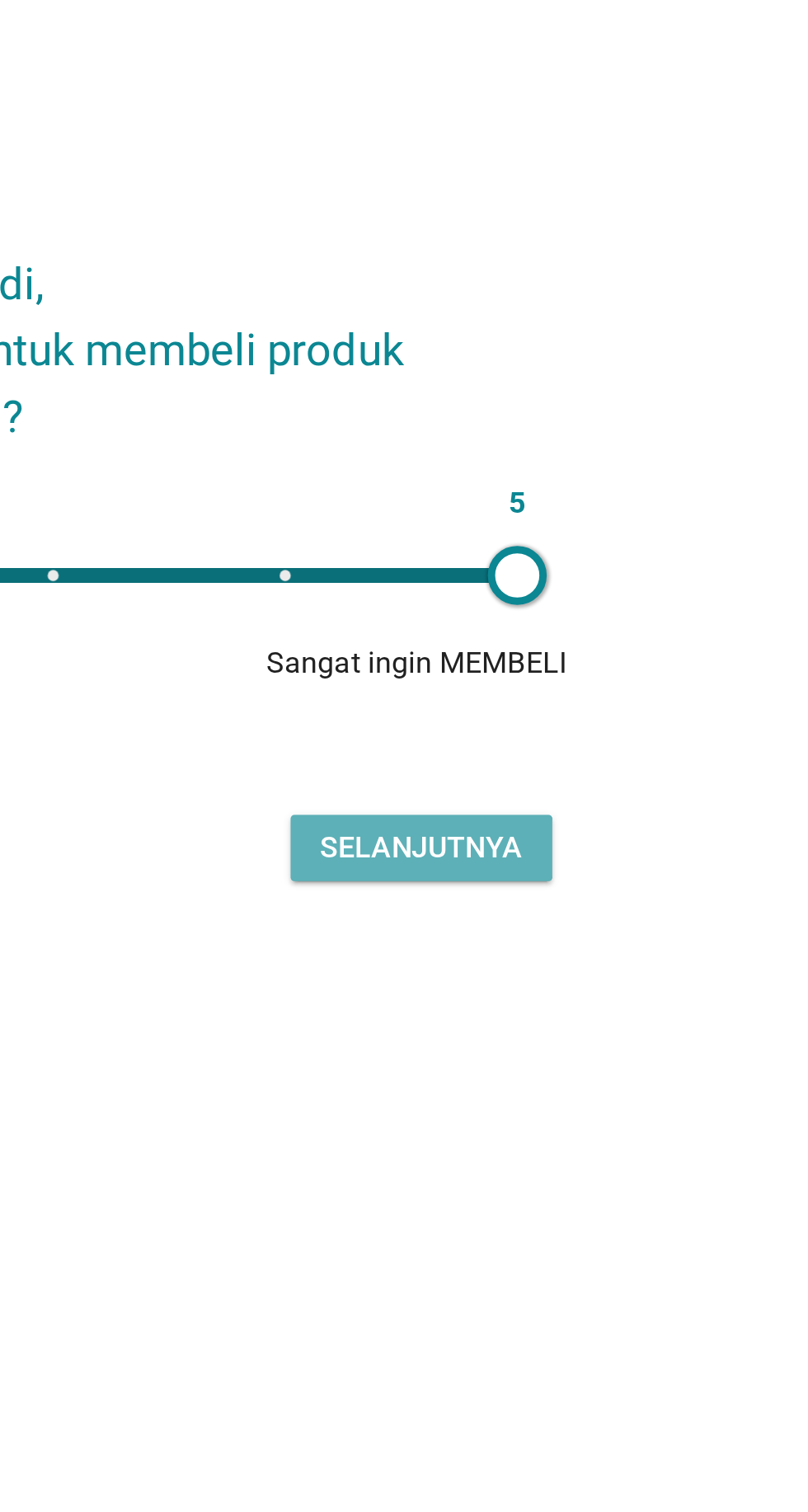
click at [592, 898] on div "Selanjutnya" at bounding box center [568, 887] width 90 height 19
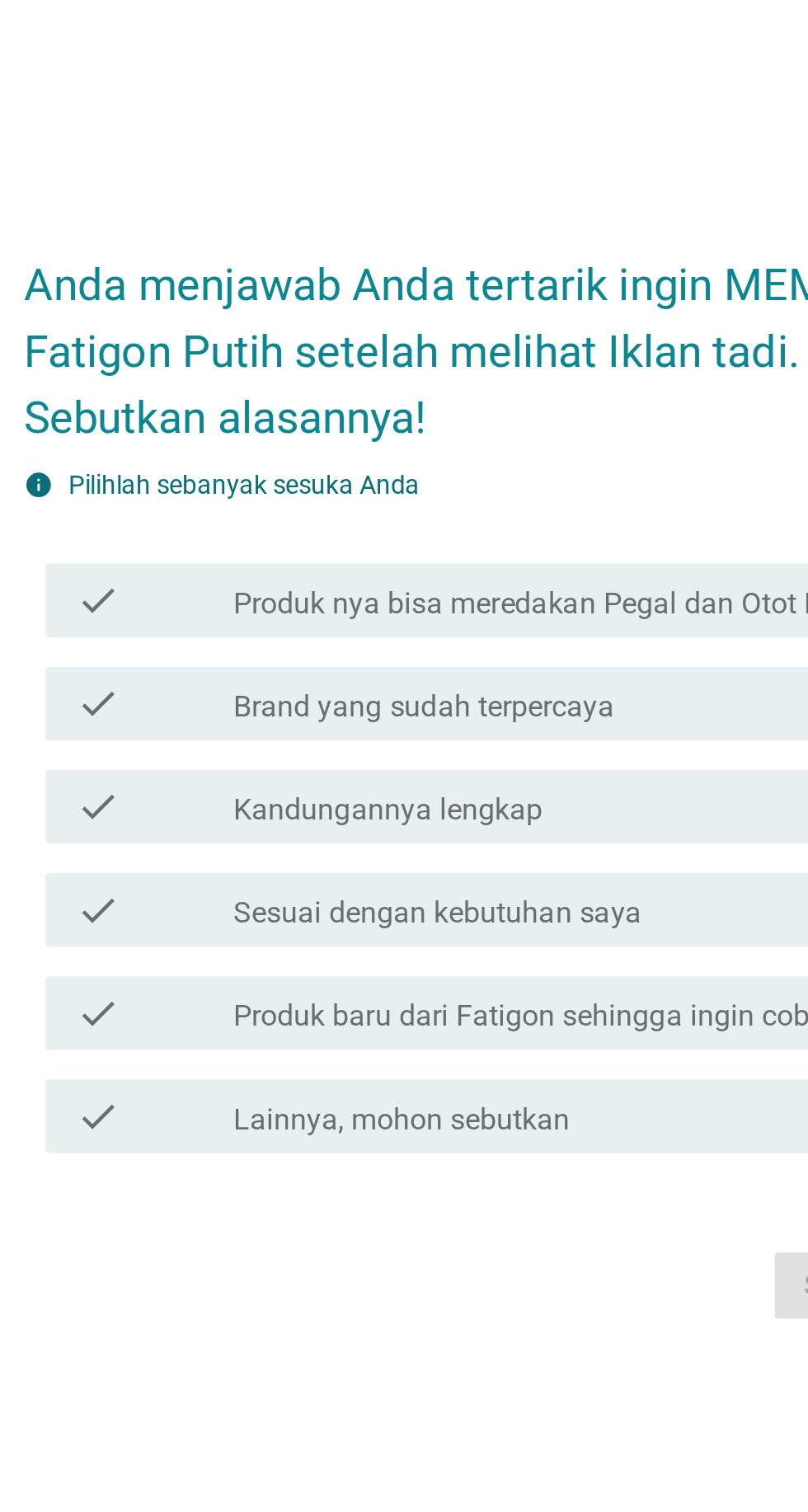
click at [237, 689] on div "check" at bounding box center [232, 679] width 71 height 19
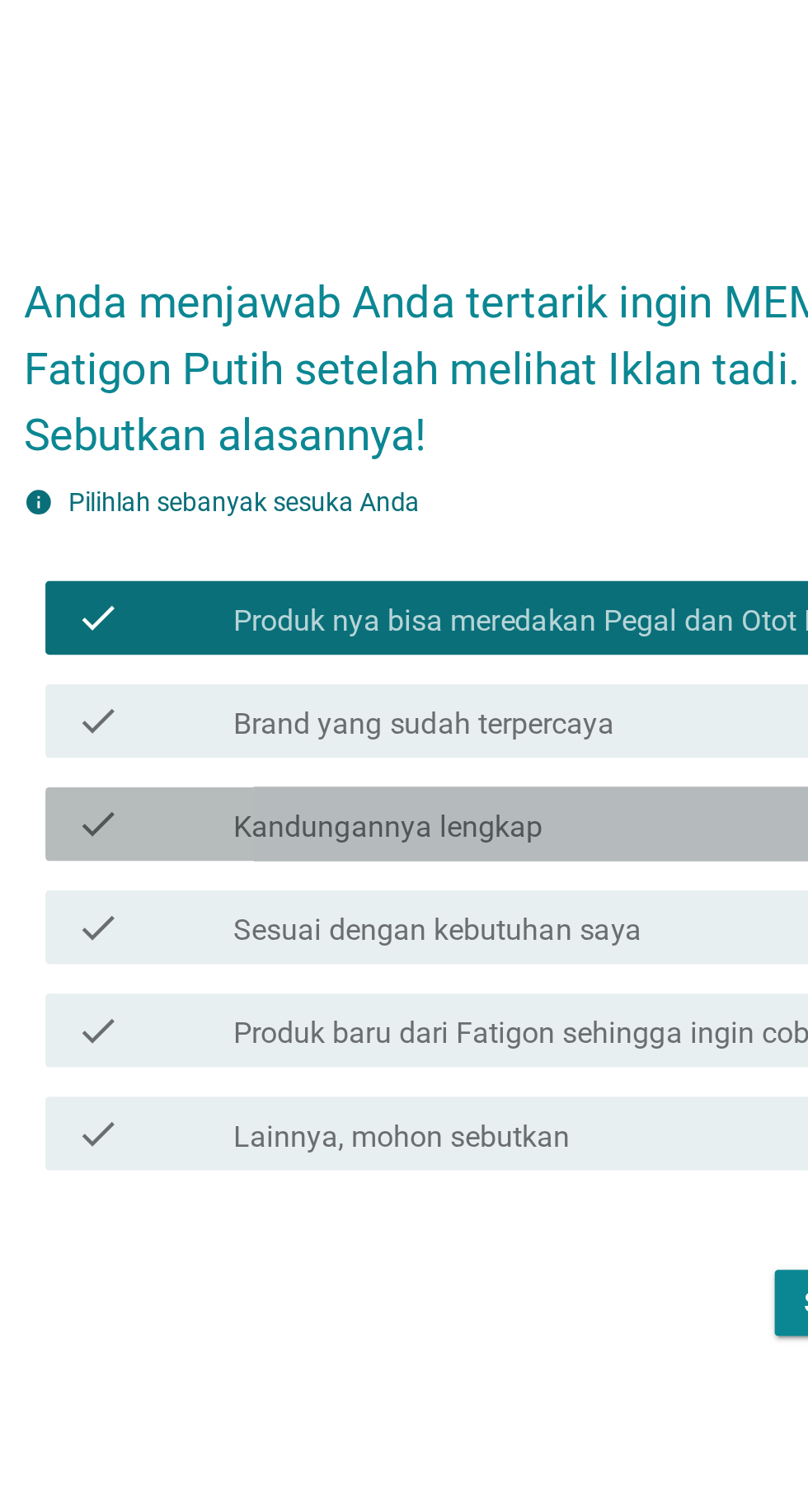
click at [247, 781] on div "check" at bounding box center [232, 771] width 71 height 19
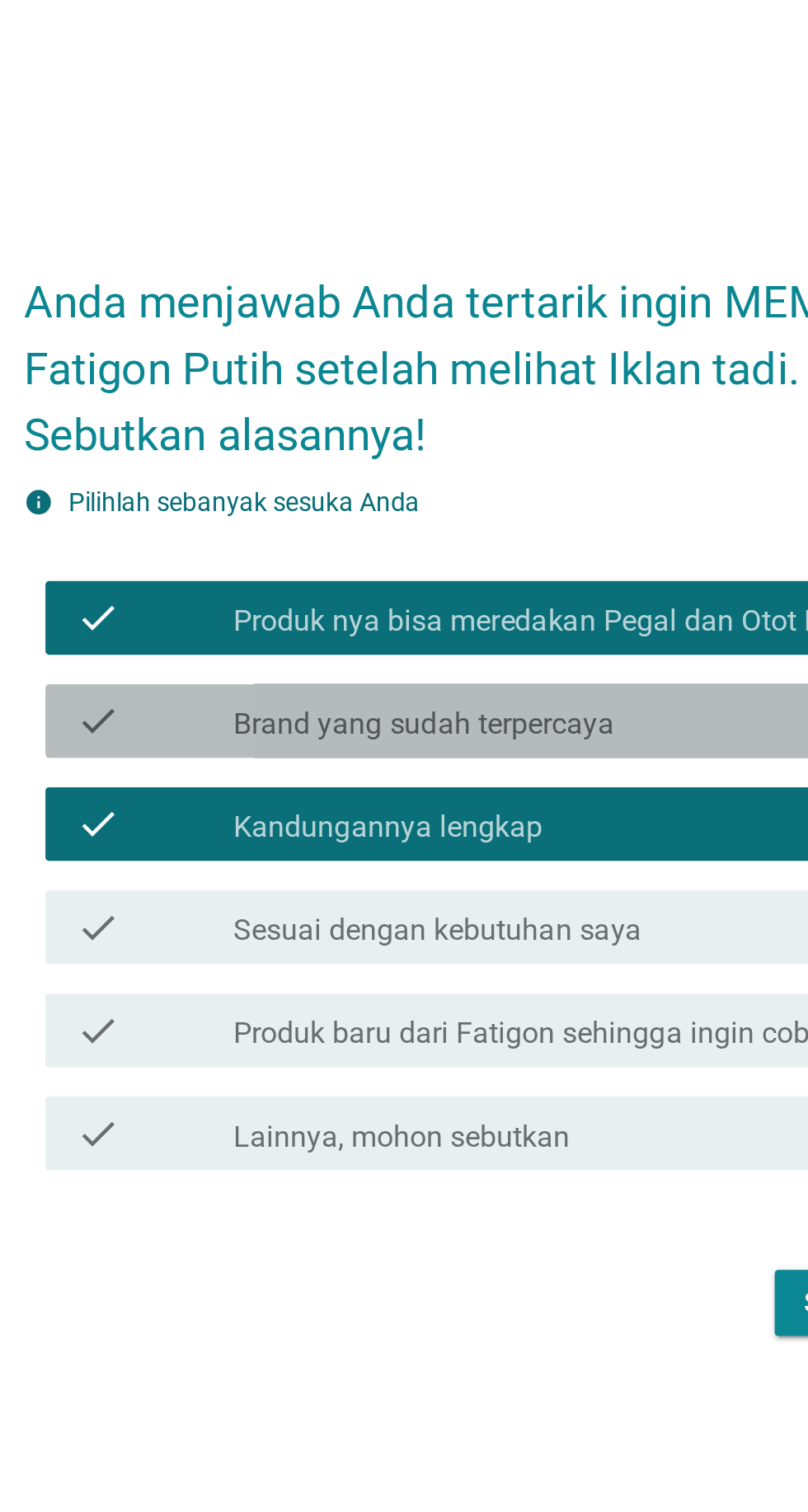
click at [224, 735] on div "check" at bounding box center [232, 725] width 71 height 19
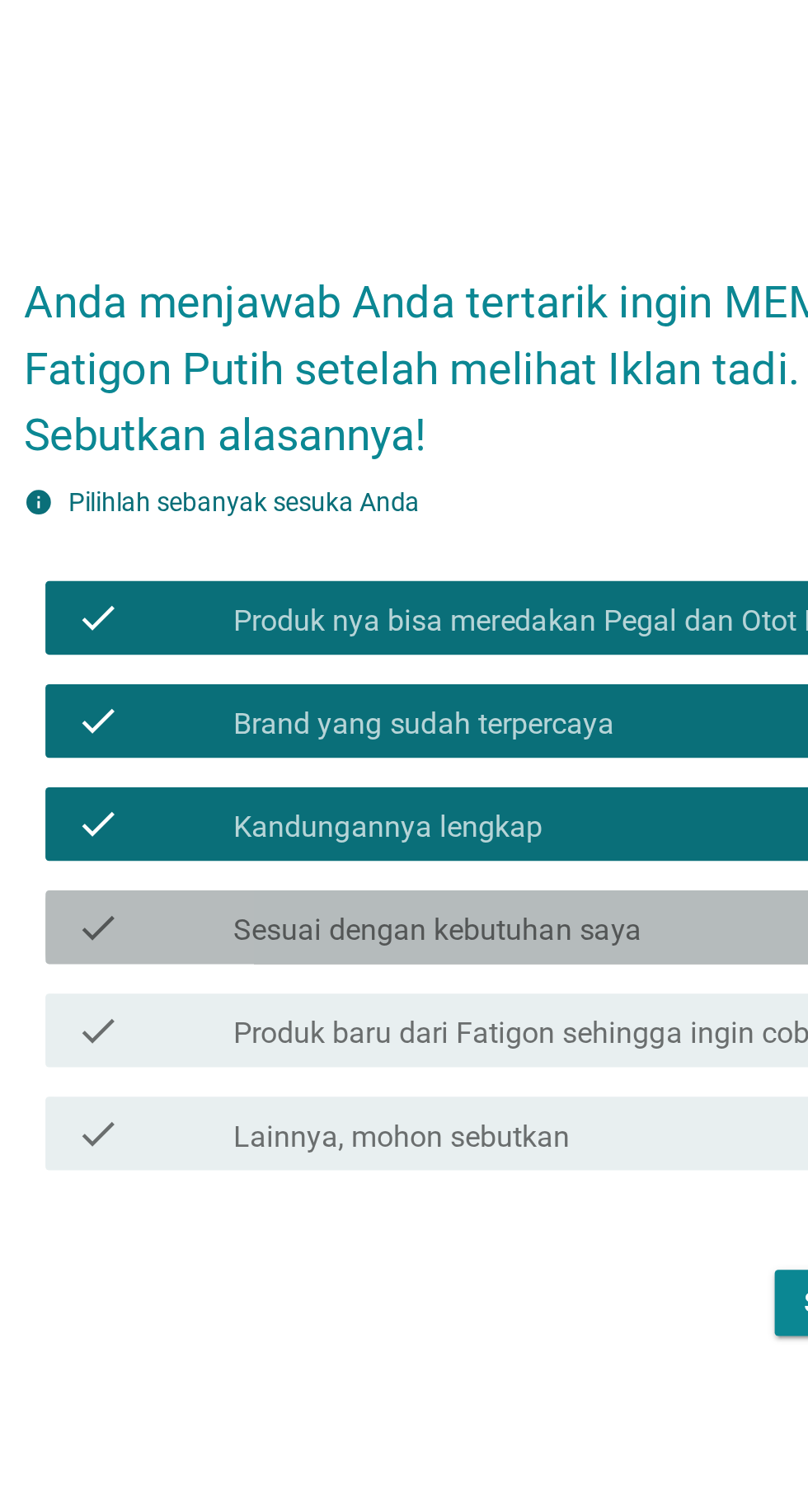
click at [230, 827] on div "check" at bounding box center [232, 817] width 71 height 19
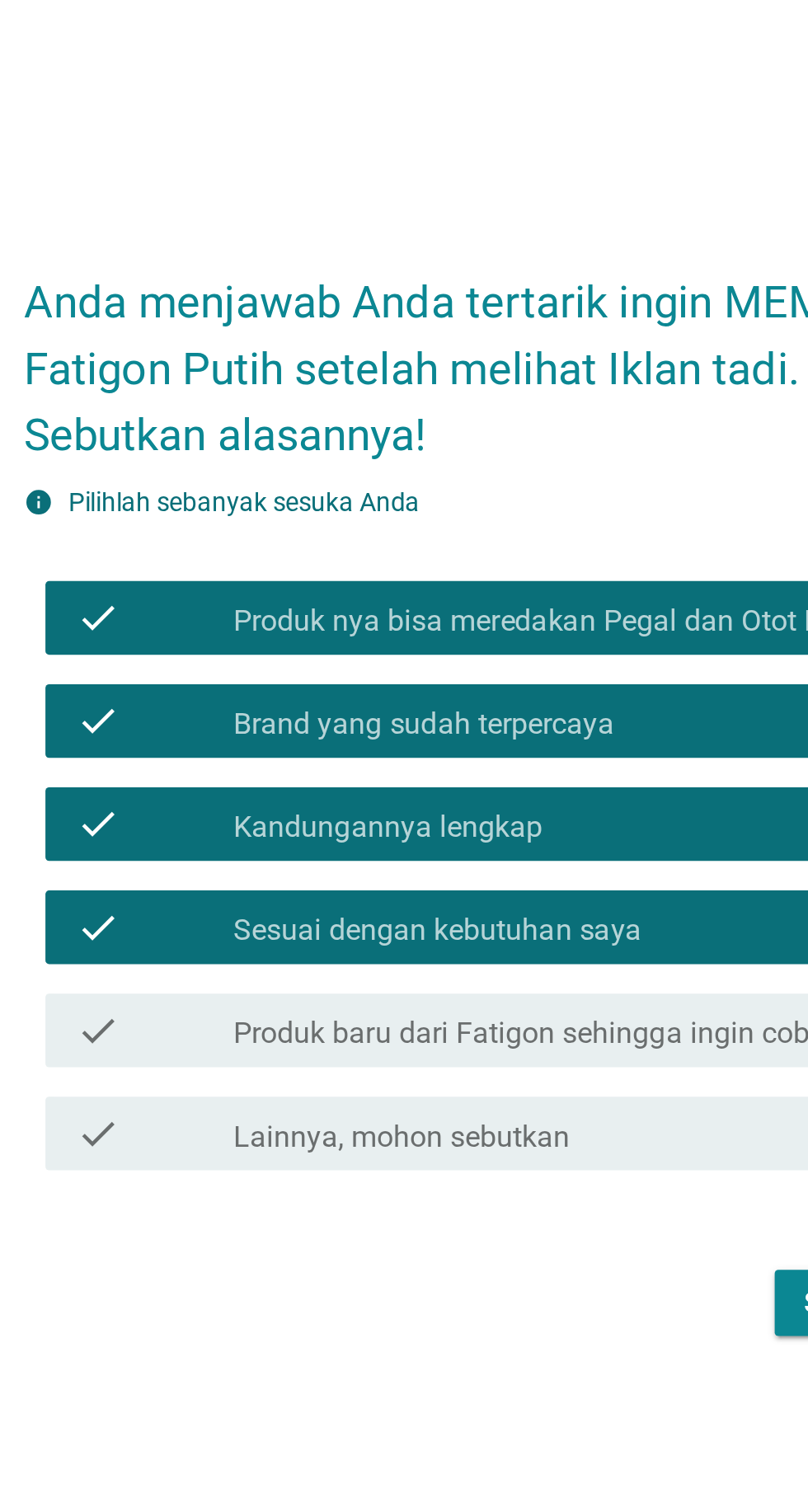
click at [255, 874] on div "check" at bounding box center [232, 863] width 71 height 19
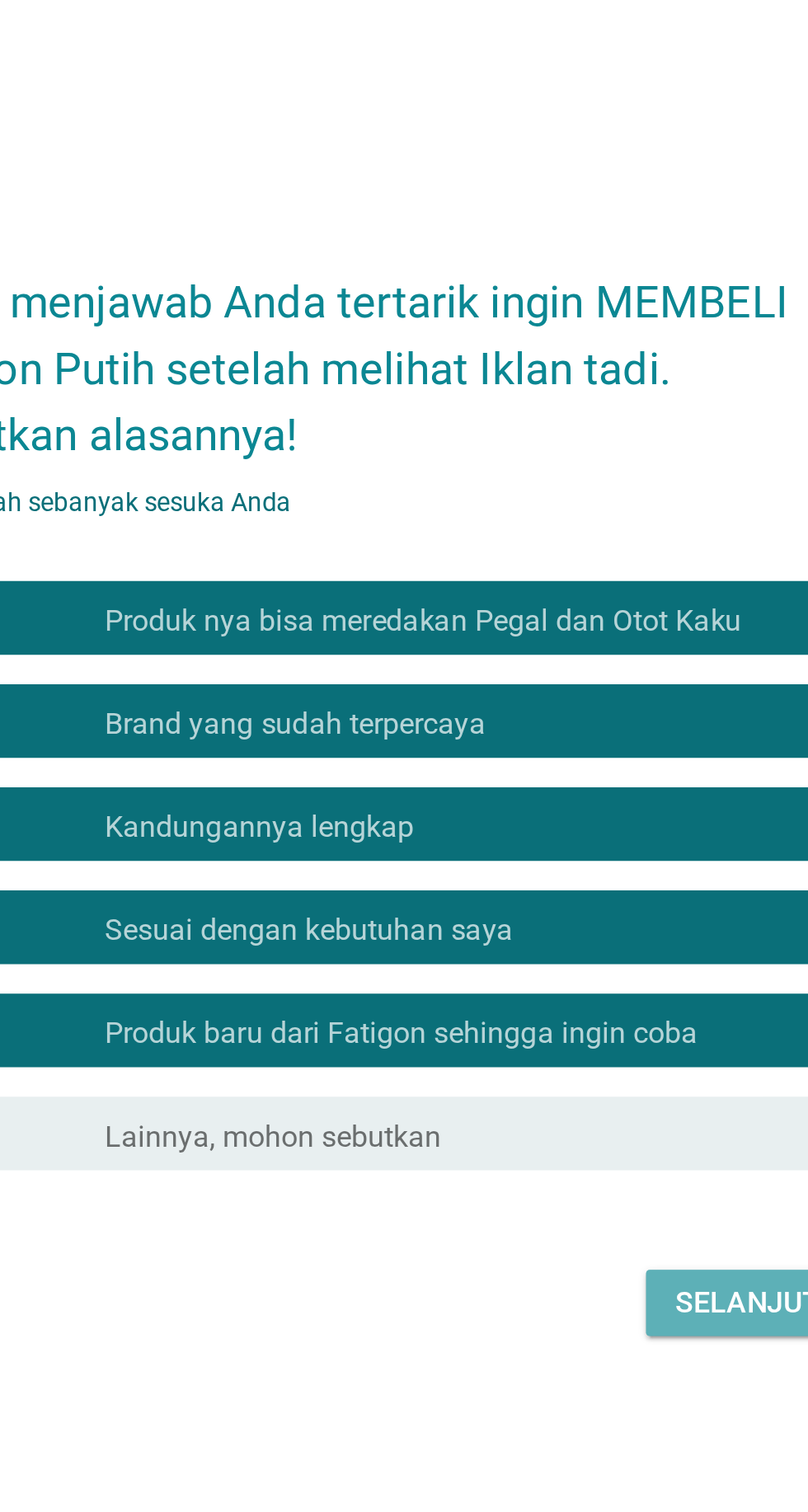
click at [553, 1001] on button "Selanjutnya" at bounding box center [568, 986] width 117 height 29
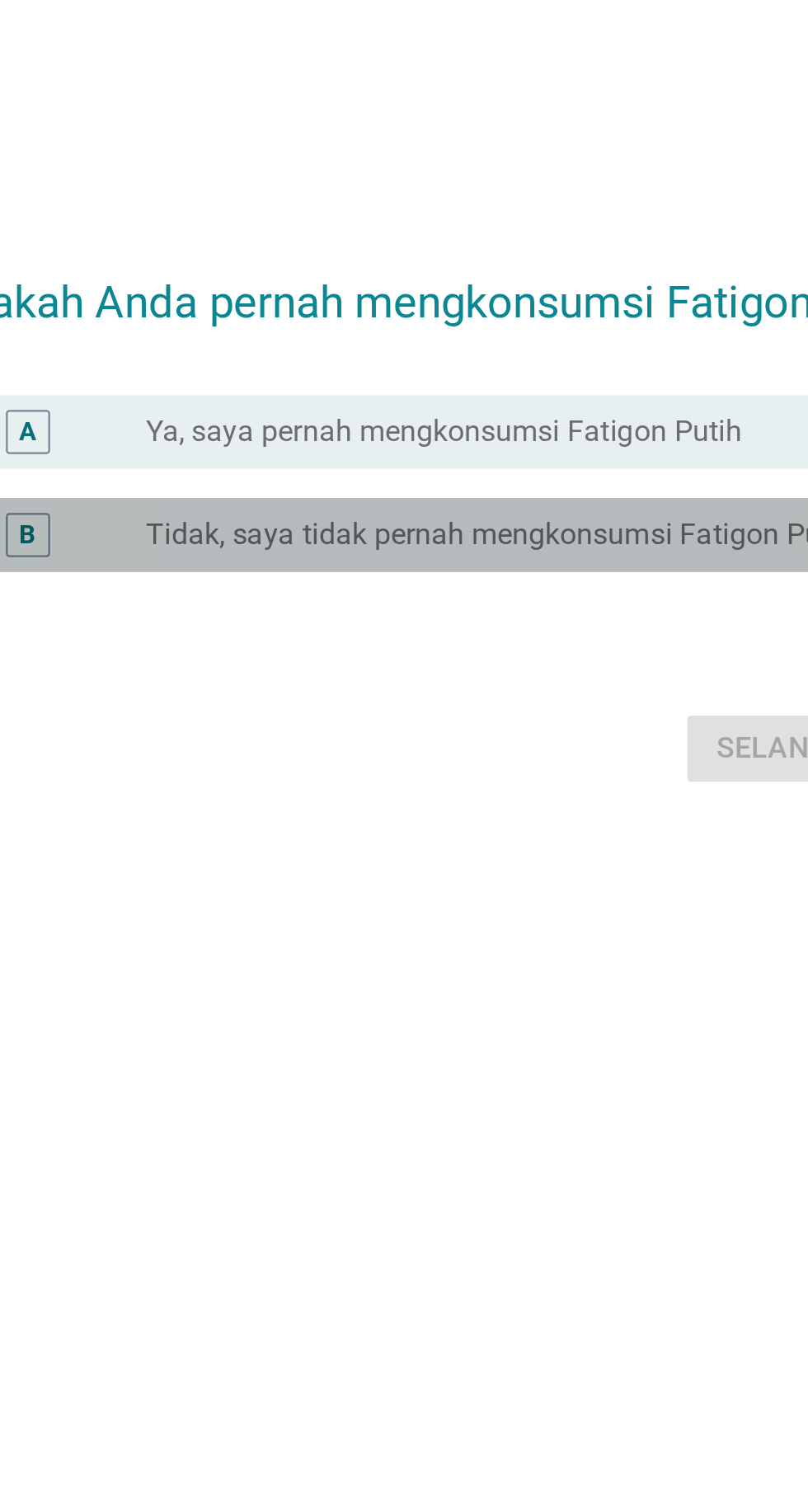
click at [276, 734] on label "Tidak, saya tidak pernah mengkonsumsi Fatigon Putih" at bounding box center [427, 726] width 318 height 17
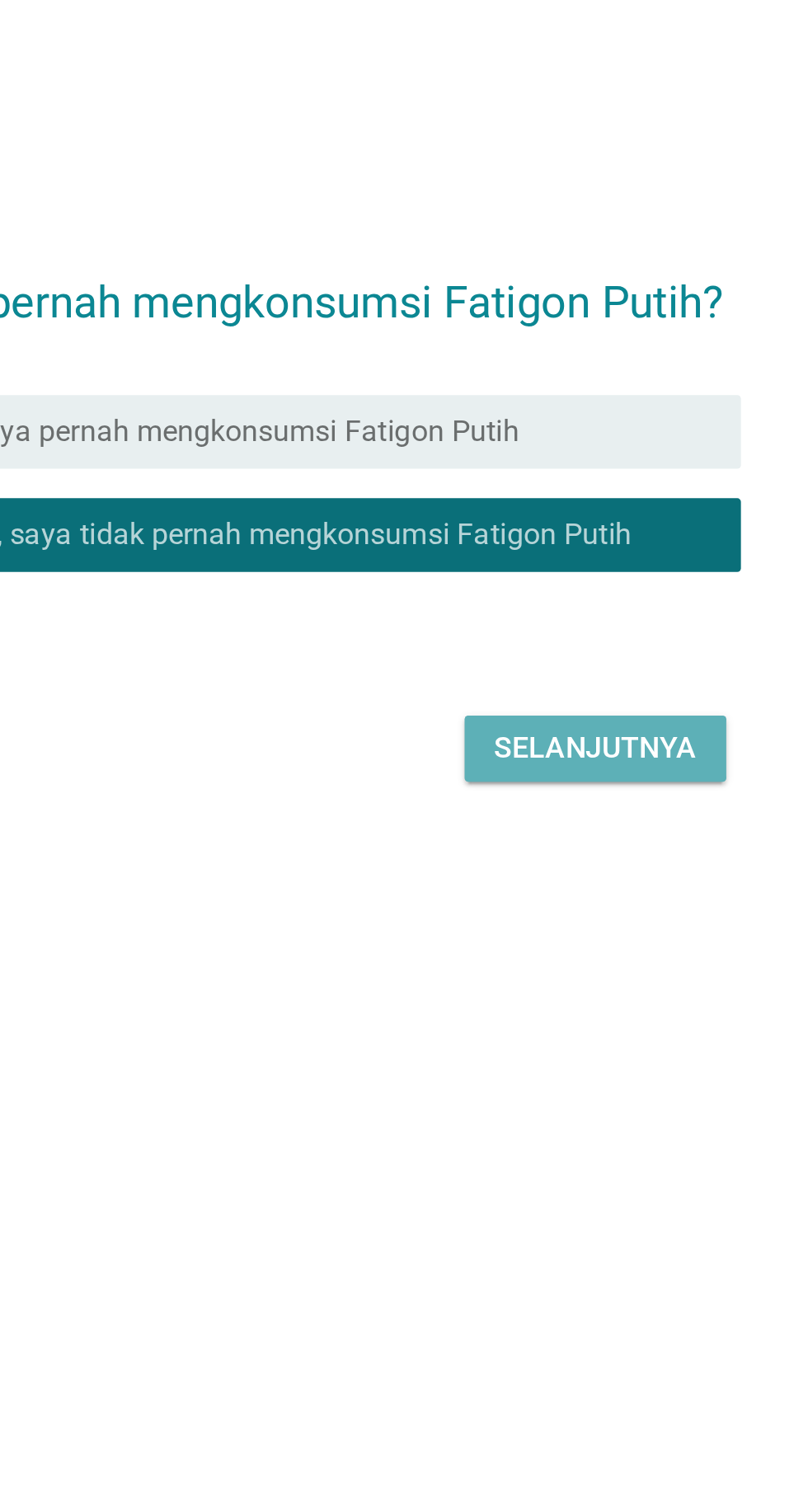
click at [531, 832] on div "Selanjutnya" at bounding box center [568, 821] width 90 height 19
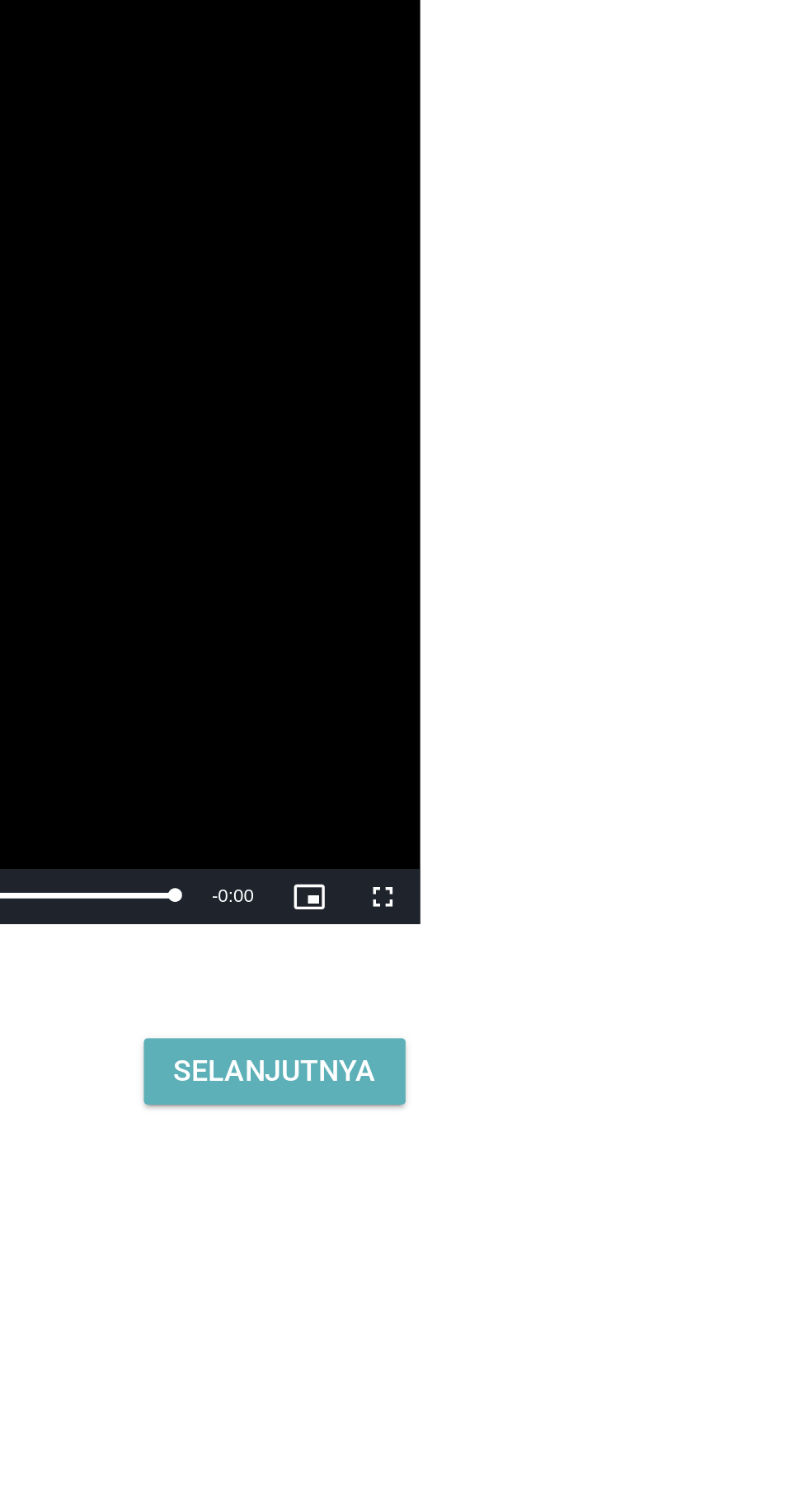
click at [594, 1173] on div "Selanjutnya" at bounding box center [568, 1162] width 90 height 19
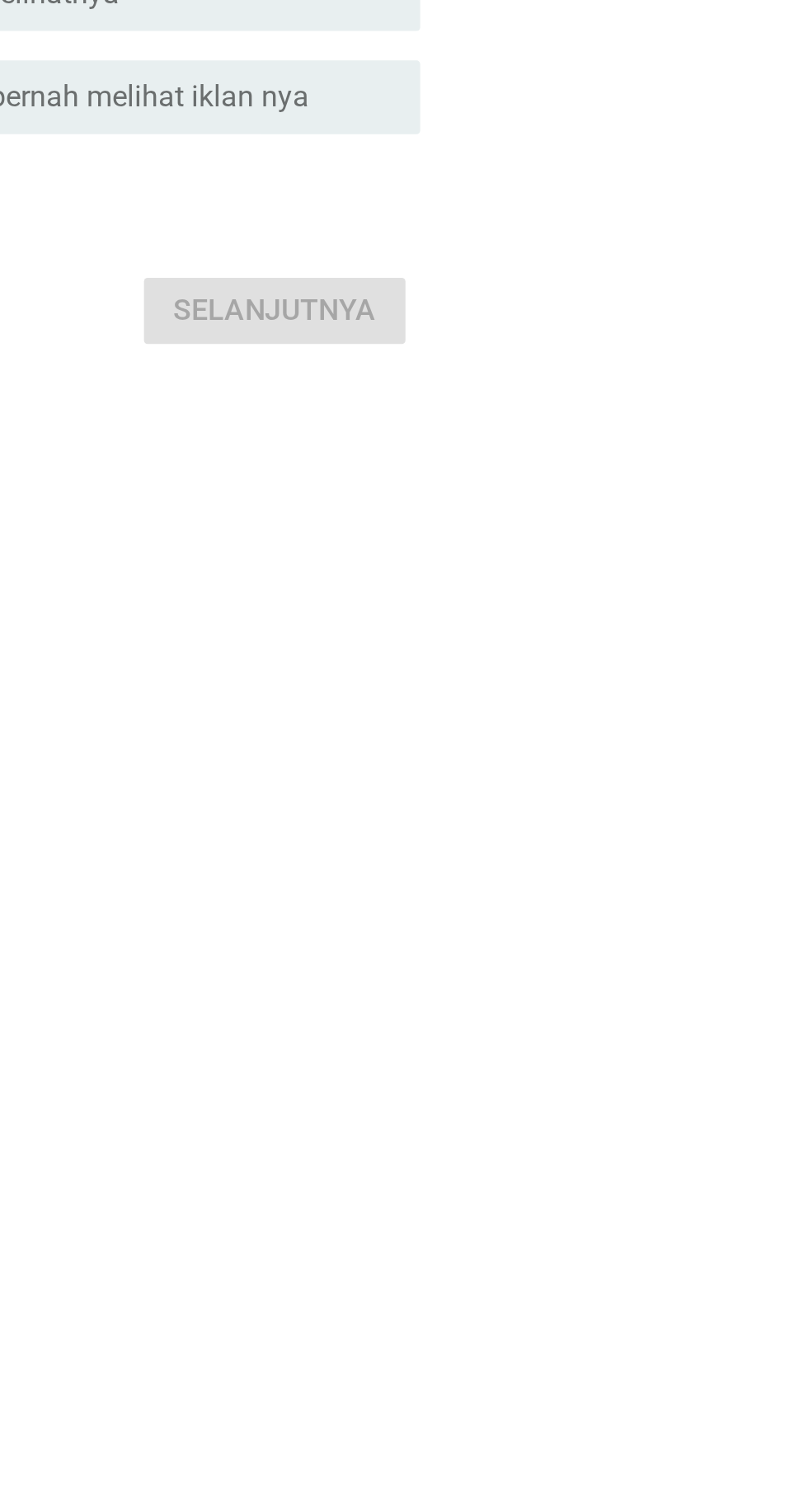
scroll to position [0, 0]
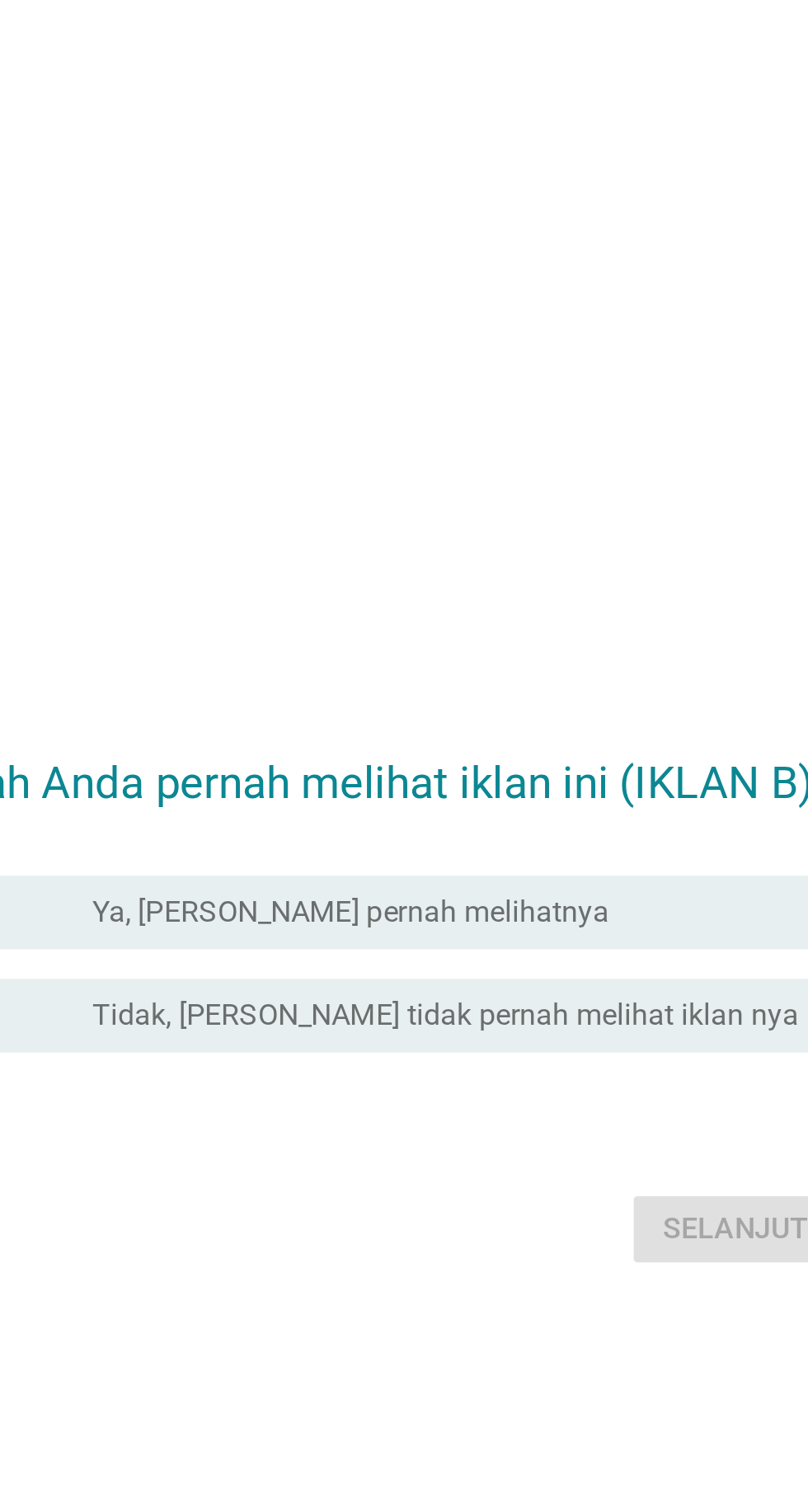
click at [308, 774] on label "Tidak, [PERSON_NAME] tidak pernah melihat iklan nya" at bounding box center [427, 766] width 317 height 17
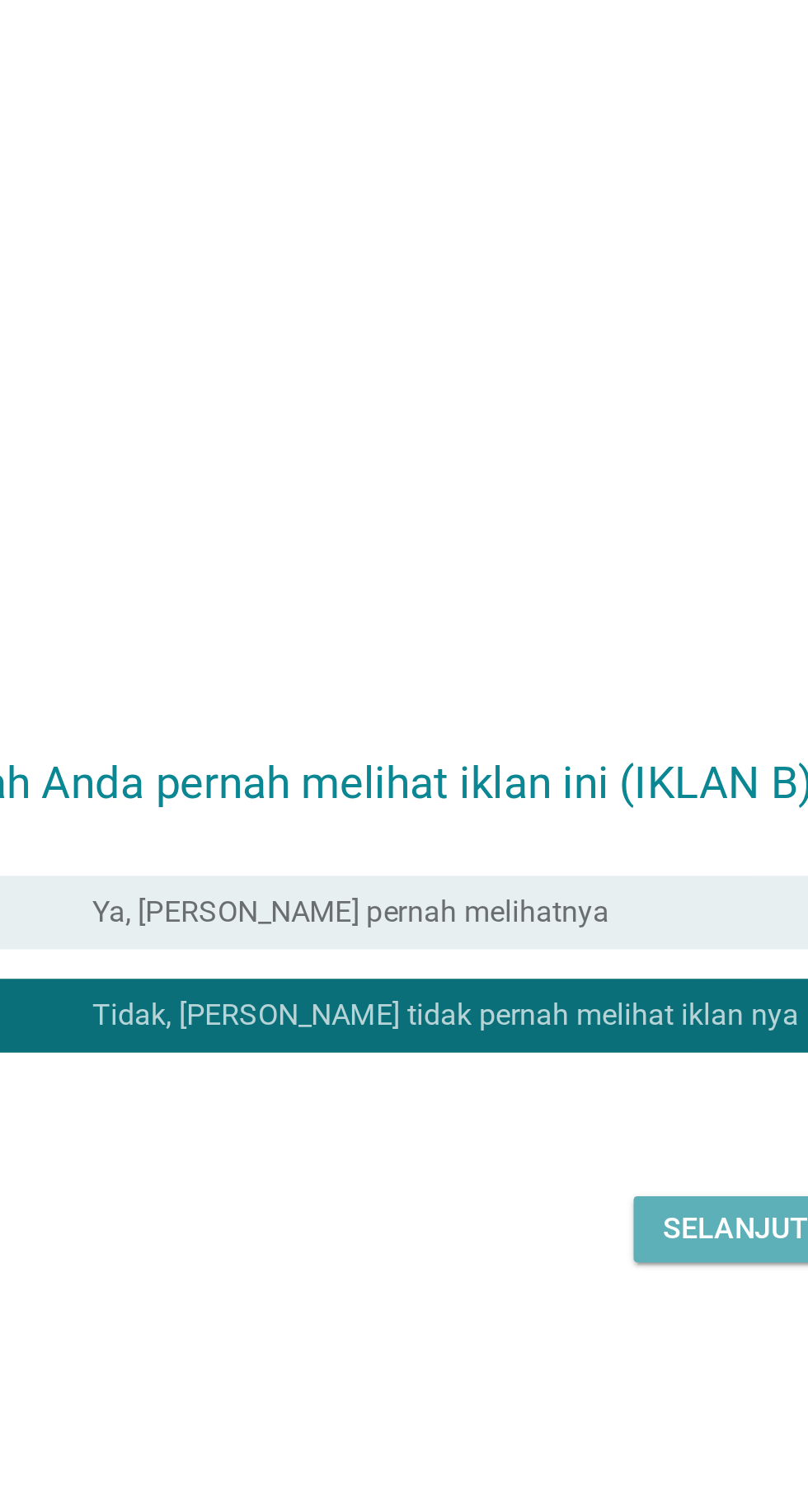
click at [530, 872] on div "Selanjutnya" at bounding box center [568, 861] width 90 height 19
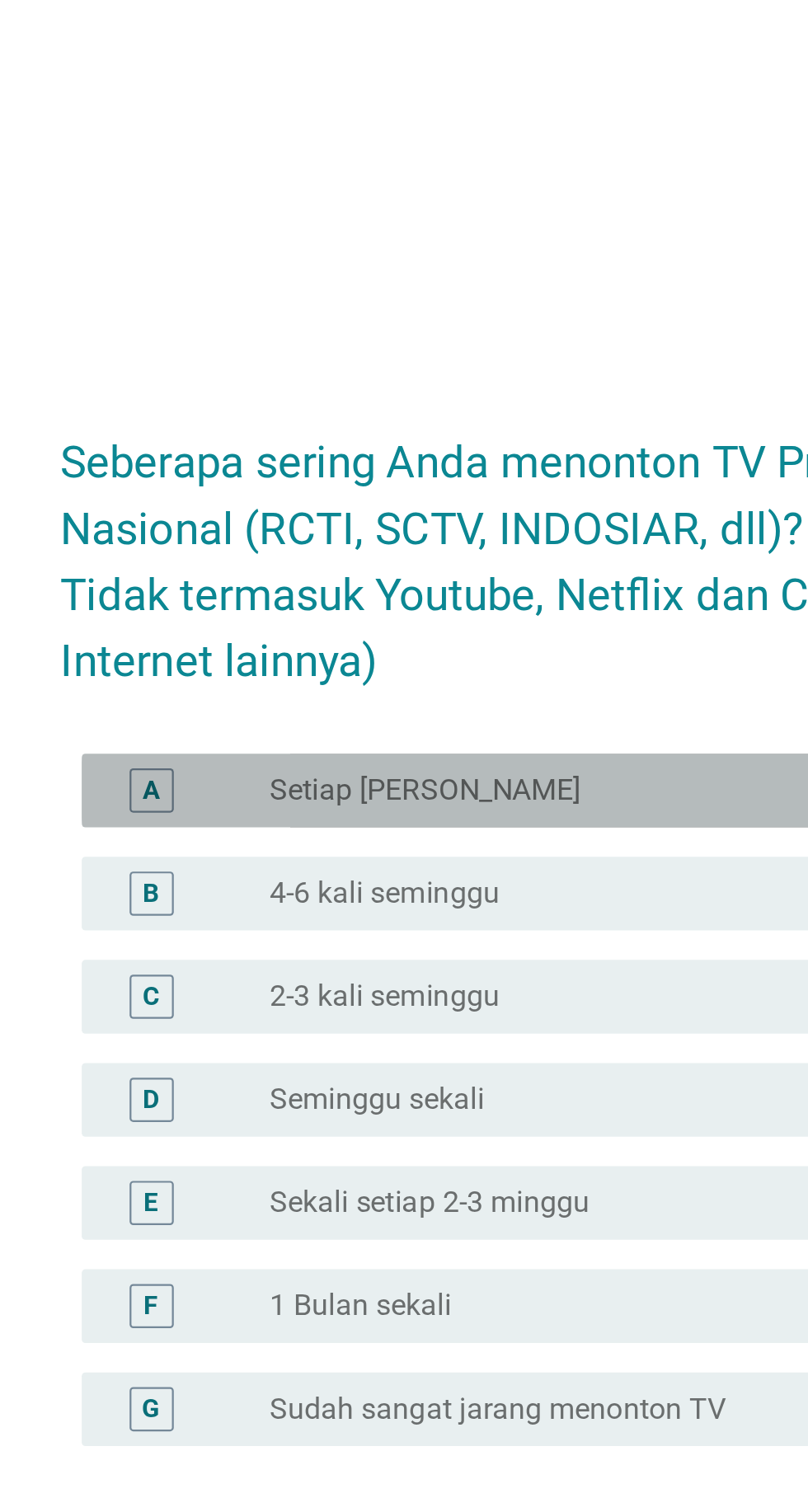
click at [273, 657] on label "Setiap [PERSON_NAME]" at bounding box center [337, 649] width 139 height 17
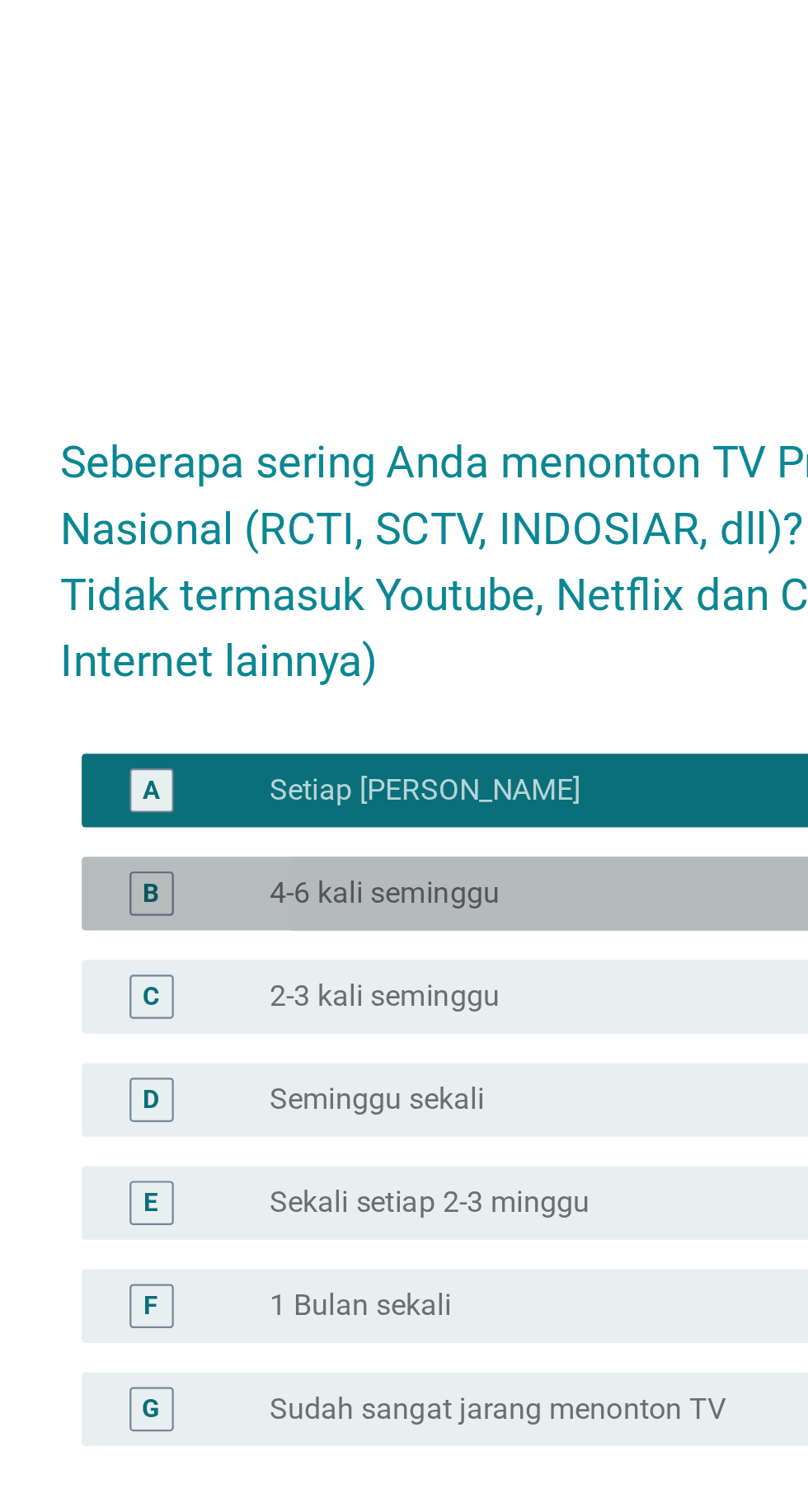
click at [282, 703] on label "4-6 kali seminggu" at bounding box center [320, 695] width 103 height 17
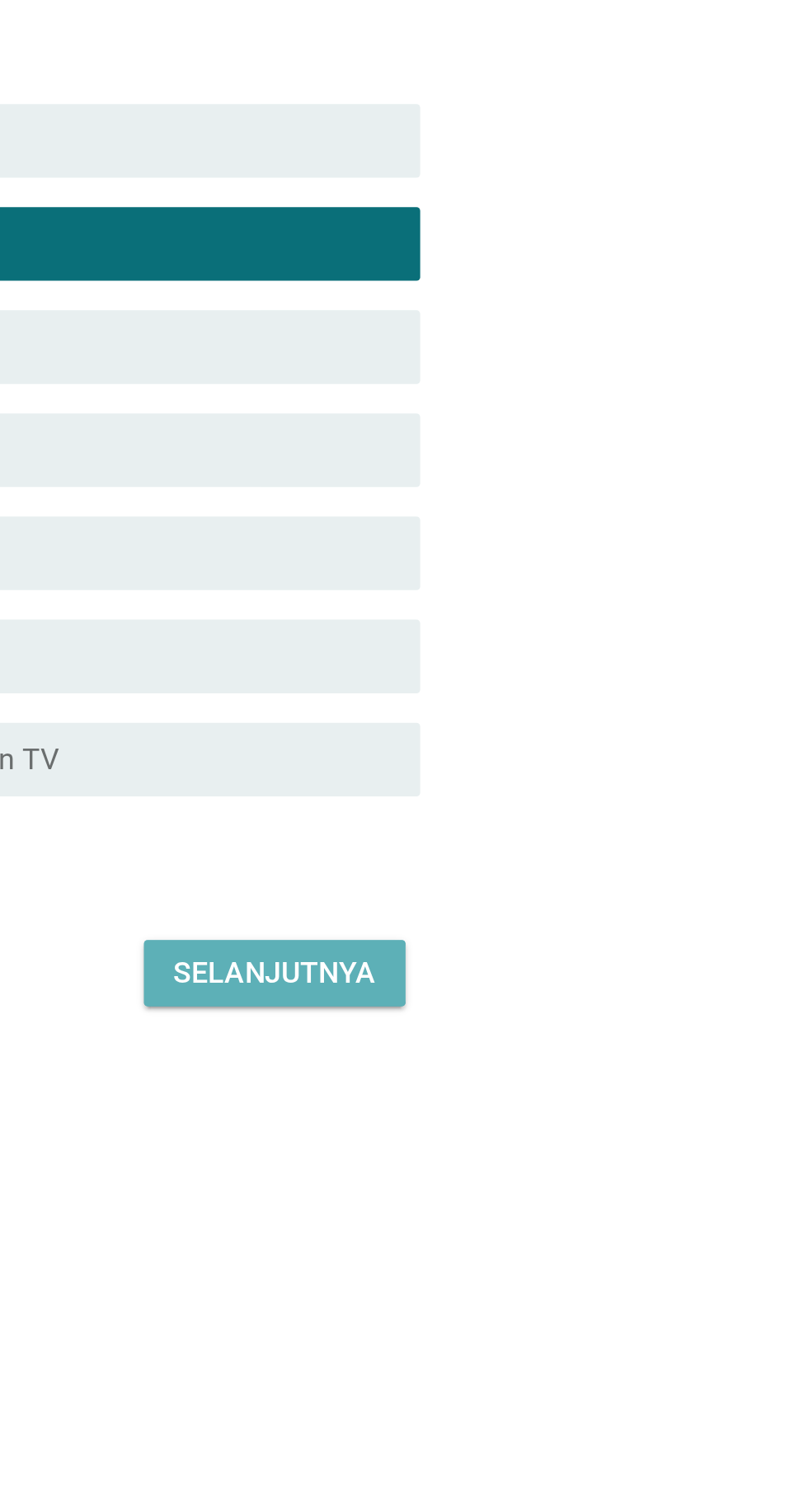
click at [580, 1031] on div "Selanjutnya" at bounding box center [568, 1021] width 90 height 19
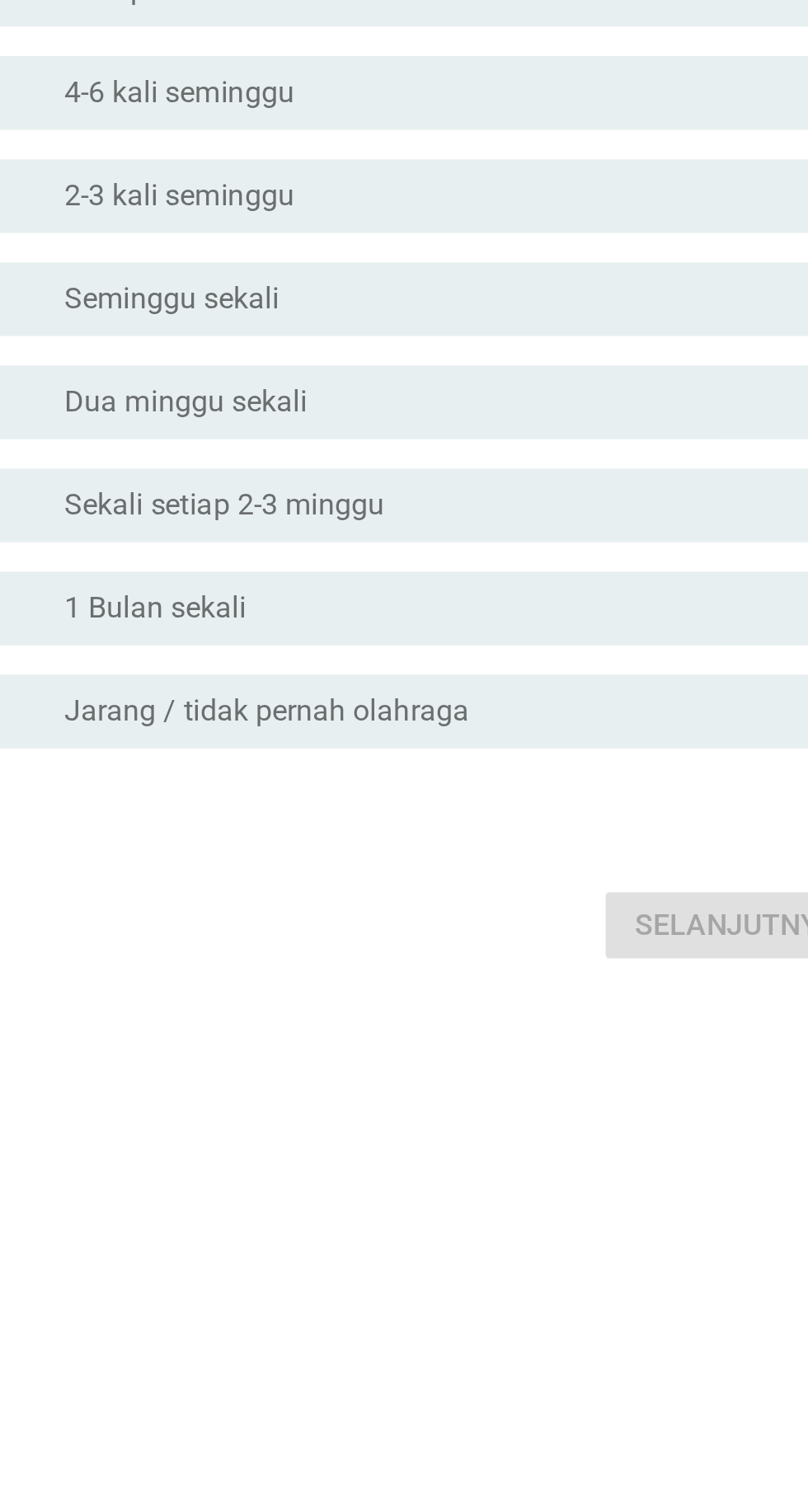
scroll to position [17, 0]
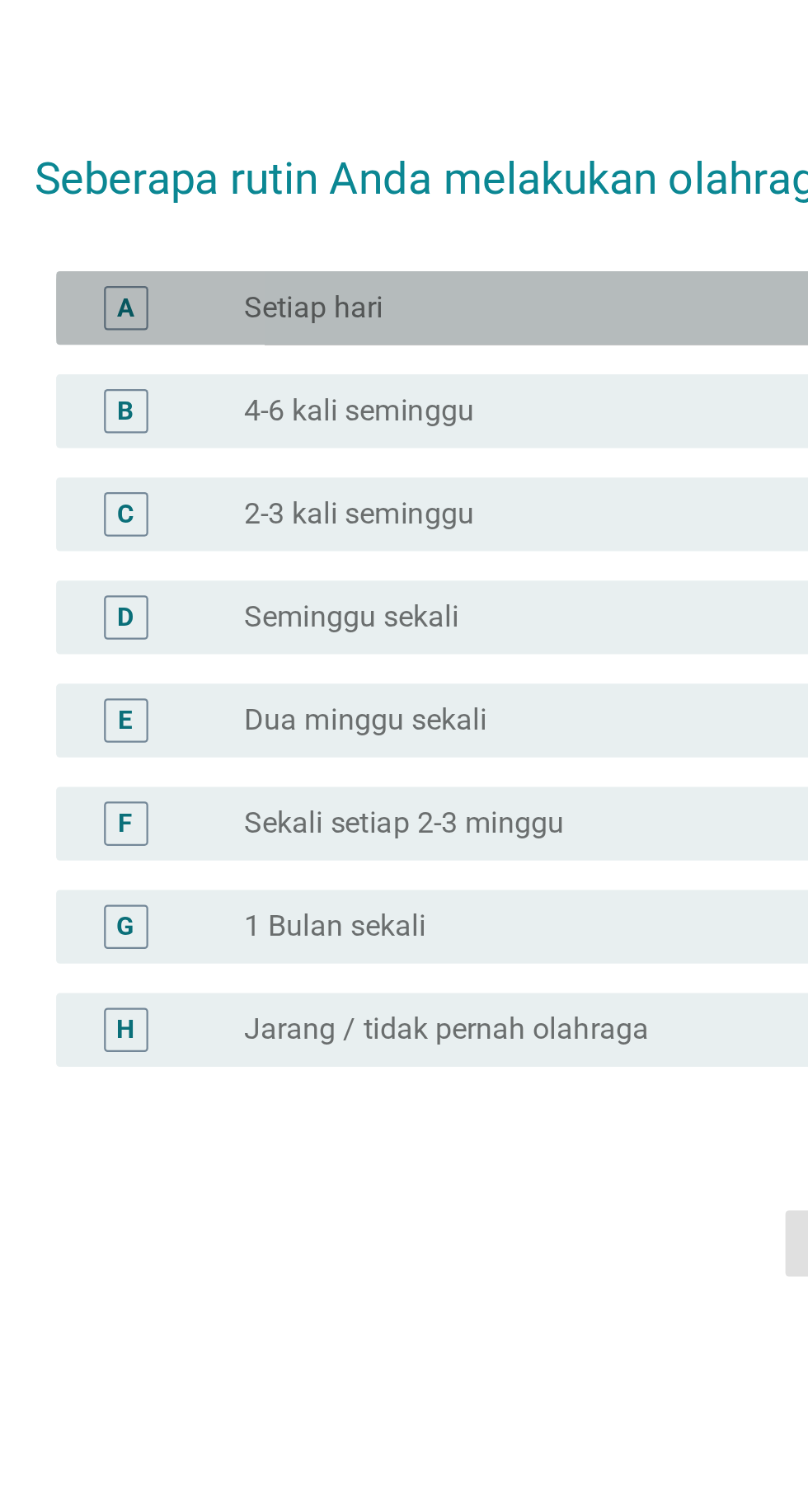
click at [233, 575] on div "A" at bounding box center [232, 564] width 71 height 19
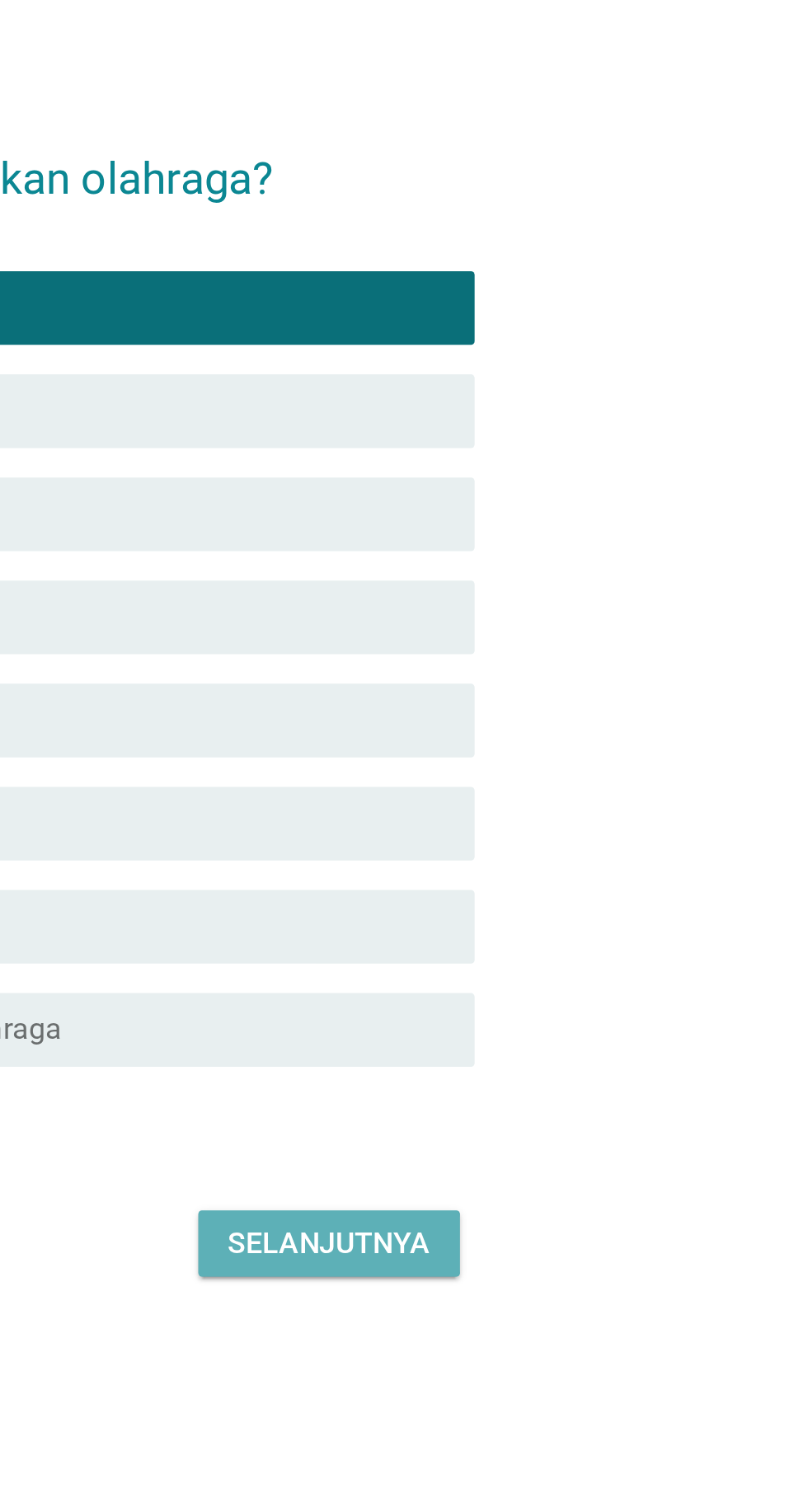
click at [577, 993] on div "Selanjutnya" at bounding box center [568, 983] width 90 height 19
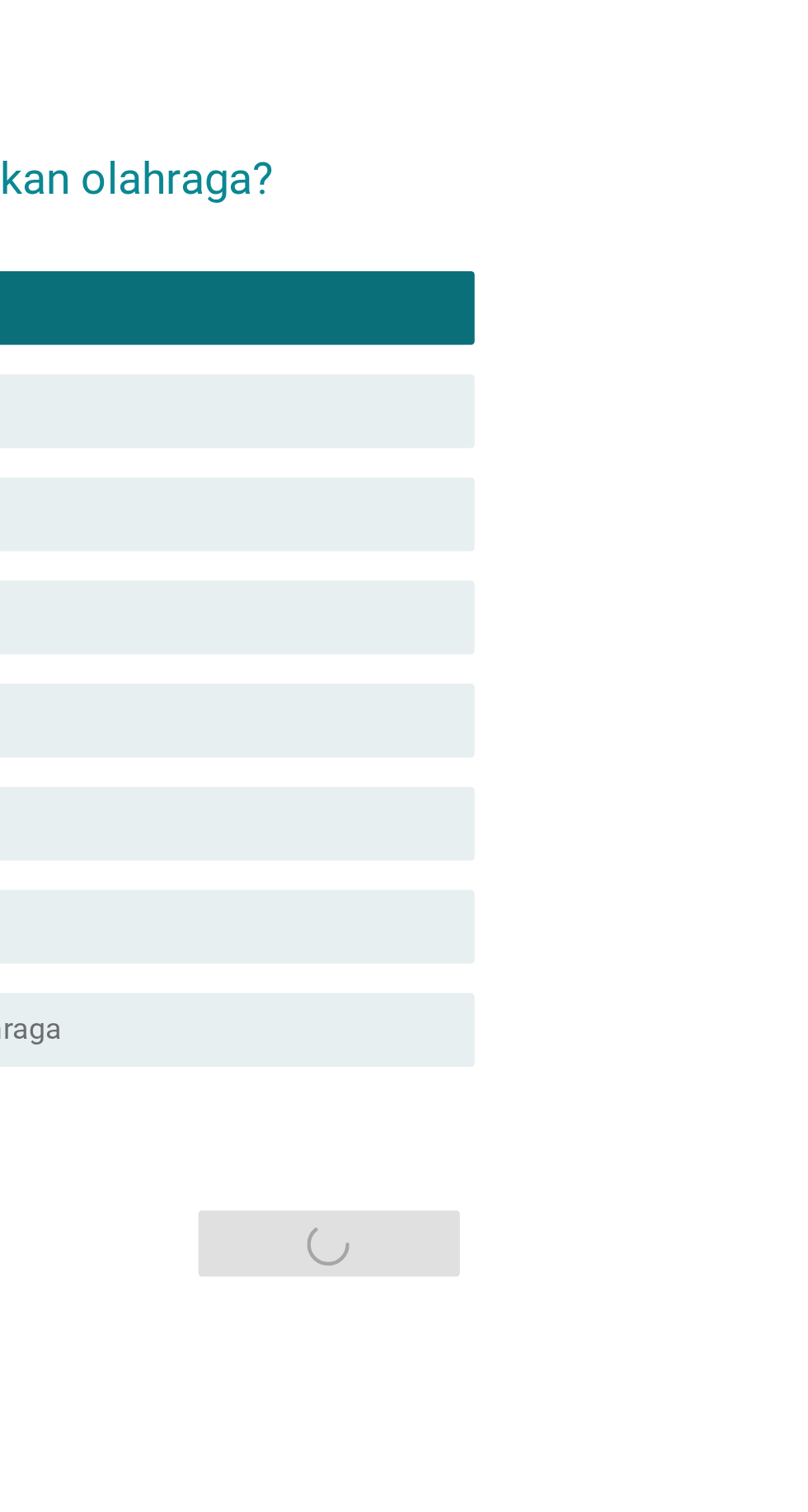
scroll to position [0, 0]
